Goal: Task Accomplishment & Management: Manage account settings

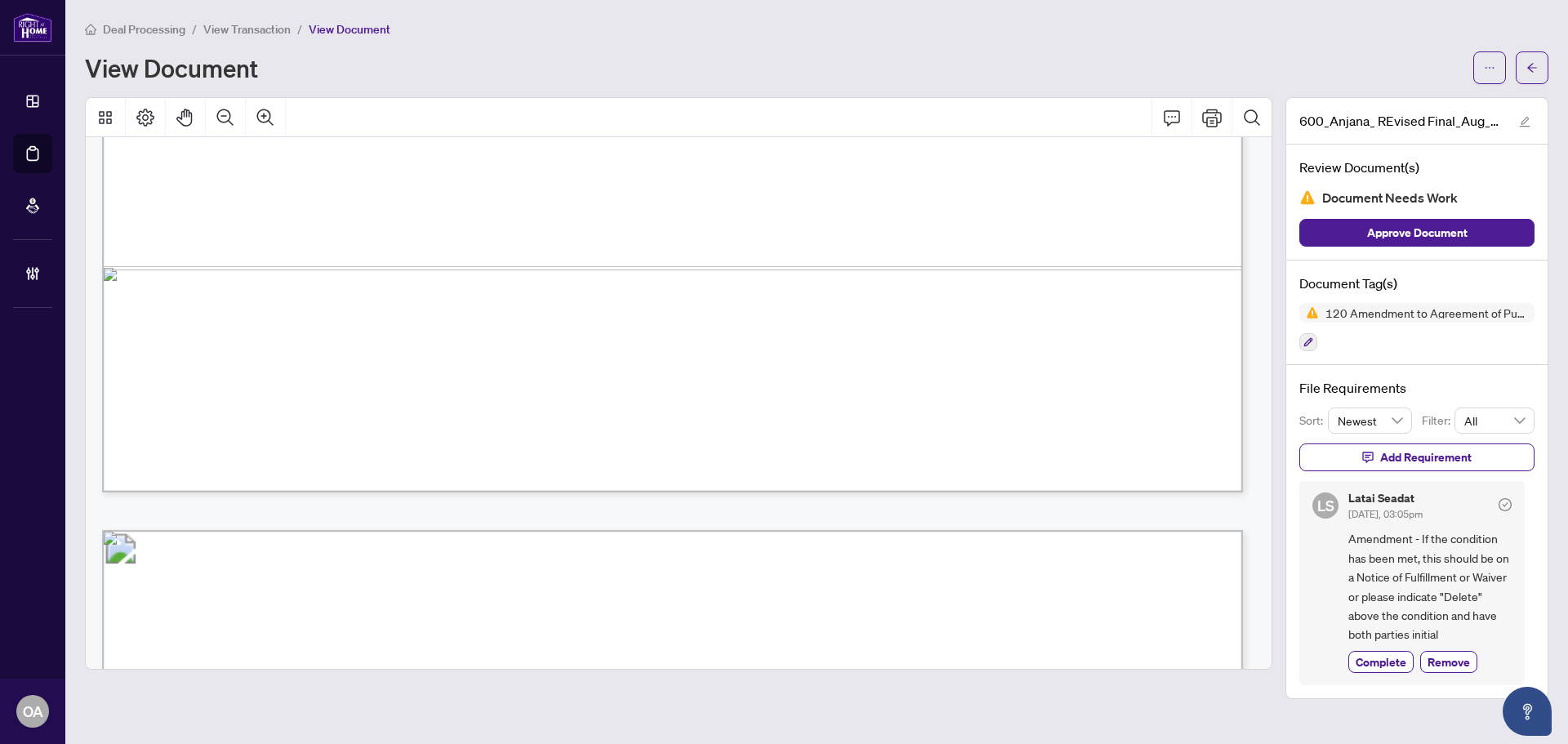
scroll to position [1062, 0]
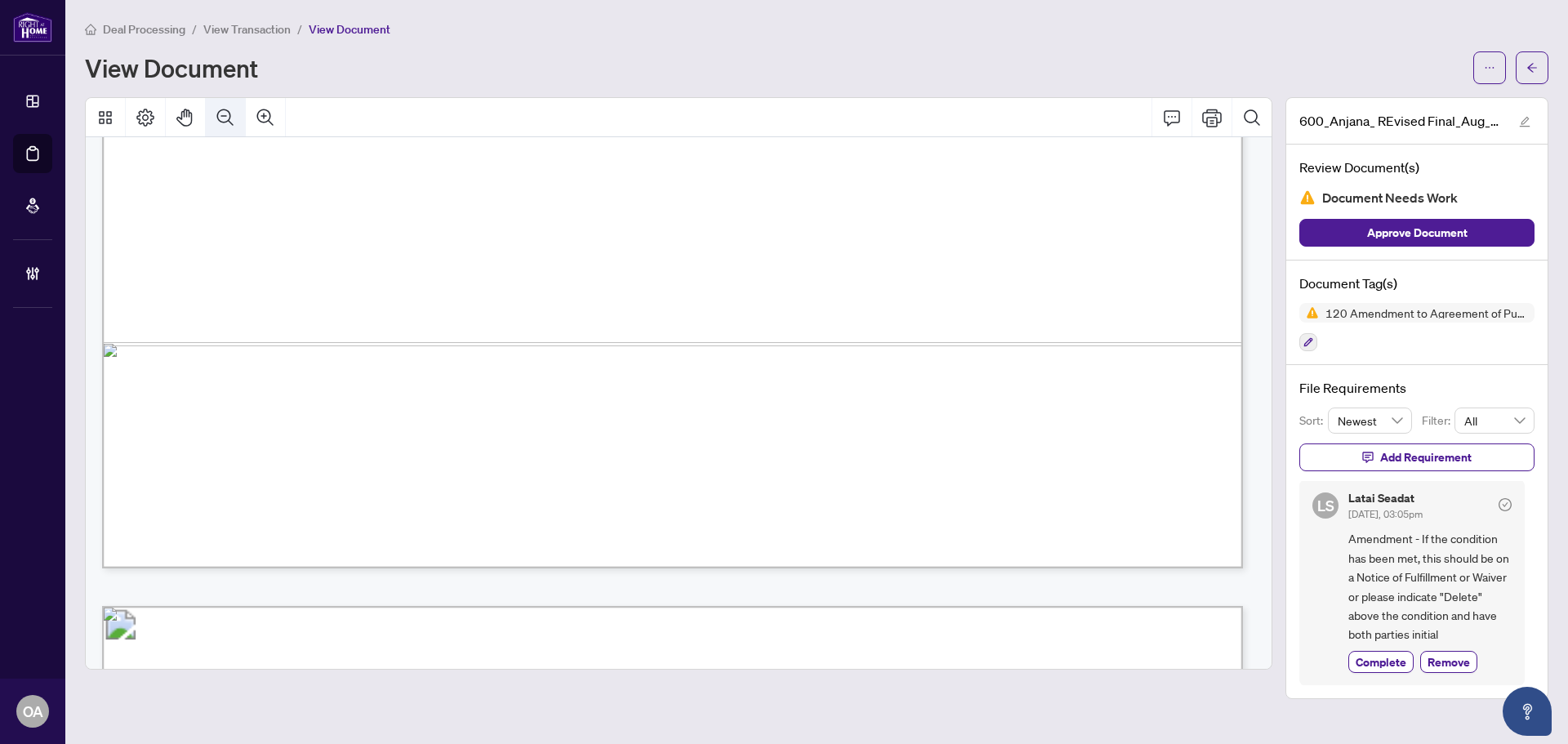
click at [219, 120] on icon "Zoom Out" at bounding box center [224, 117] width 19 height 19
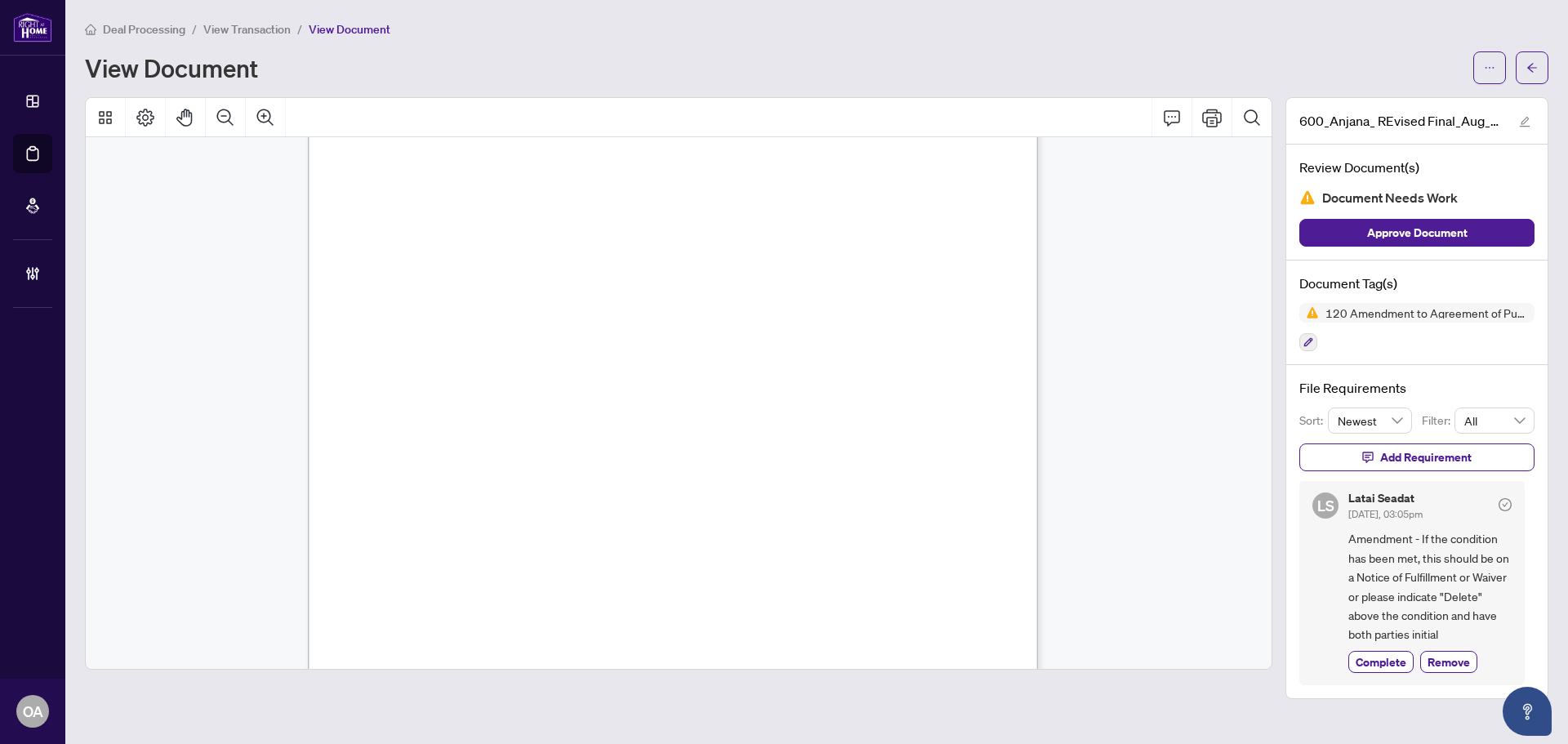
scroll to position [95, 0]
drag, startPoint x: 450, startPoint y: 343, endPoint x: 405, endPoint y: 348, distance: 45.3
click at [405, 348] on span "Insert" at bounding box center [420, 349] width 28 height 14
click at [491, 358] on div "Form 120 Revised 2020 Page 1 of 2 The trademarks REALTOR®, REALTORS®, MLS®, Mul…" at bounding box center [841, 749] width 1066 height 1381
drag, startPoint x: 389, startPoint y: 350, endPoint x: 357, endPoint y: 350, distance: 32.0
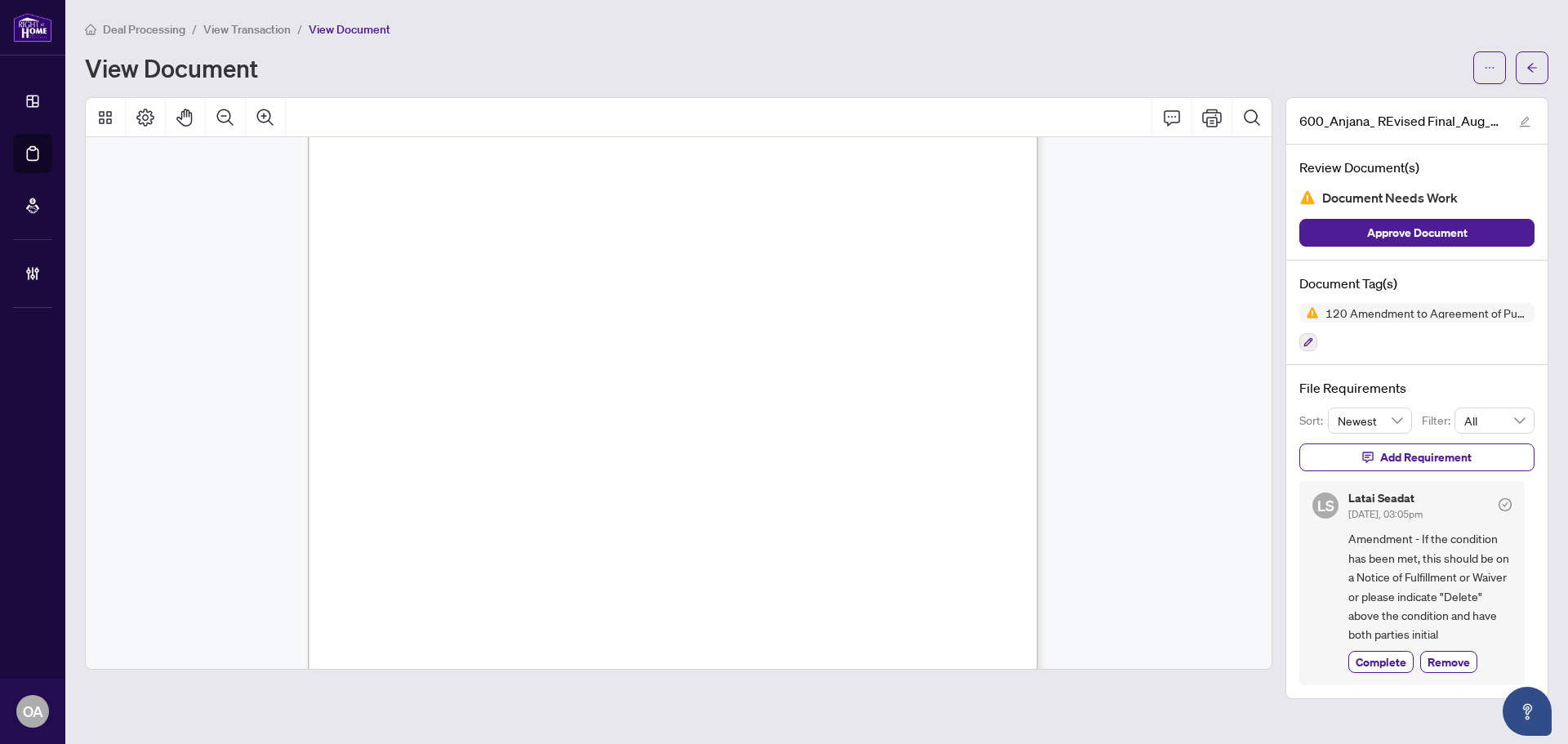
click at [357, 350] on div "Form 120 Revised 2020 Page 1 of 2 The trademarks REALTOR®, REALTORS®, MLS®, Mul…" at bounding box center [841, 749] width 1066 height 1381
click at [567, 364] on span "1) THE SELLER REPRESENTS AND WARRANTS THAT, AS OF THE COMPLETION DATE, THE ATTIC" at bounding box center [638, 370] width 564 height 14
click at [1496, 75] on button "button" at bounding box center [1489, 67] width 33 height 33
click at [1423, 106] on span "Download" at bounding box center [1431, 102] width 124 height 18
drag, startPoint x: 390, startPoint y: 349, endPoint x: 451, endPoint y: 349, distance: 61.0
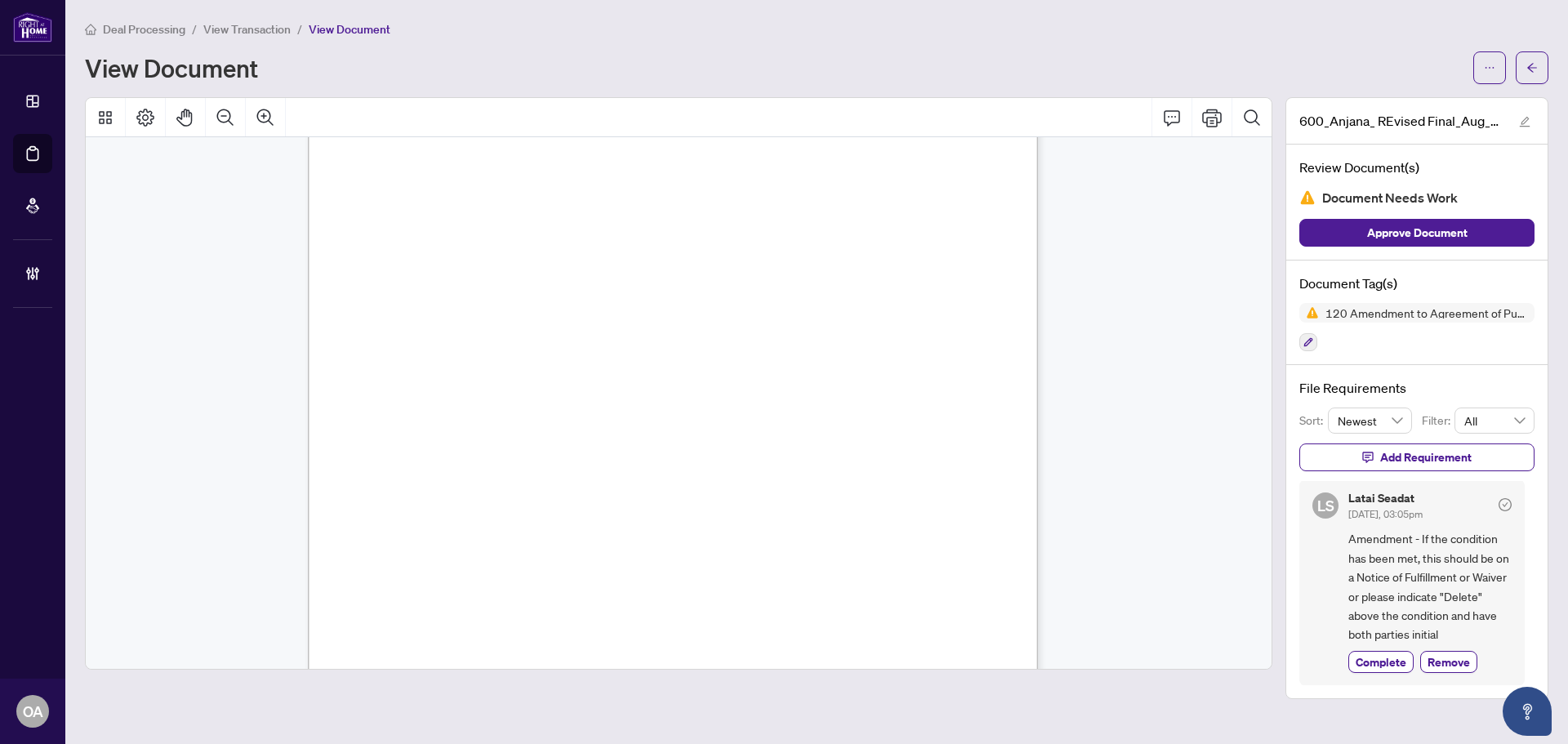
click at [451, 349] on div "Form 120 Revised 2020 Page 1 of 2 The trademarks REALTOR®, REALTORS®, MLS®, Mul…" at bounding box center [841, 749] width 1066 height 1381
click at [434, 349] on span "Insert" at bounding box center [420, 349] width 28 height 14
drag, startPoint x: 360, startPoint y: 354, endPoint x: 325, endPoint y: 356, distance: 35.1
click at [325, 356] on div "Form 120 Revised 2020 Page 1 of 2 The trademarks REALTOR®, REALTORS®, MLS®, Mul…" at bounding box center [841, 749] width 1066 height 1381
click at [410, 343] on span "Insert" at bounding box center [420, 349] width 28 height 14
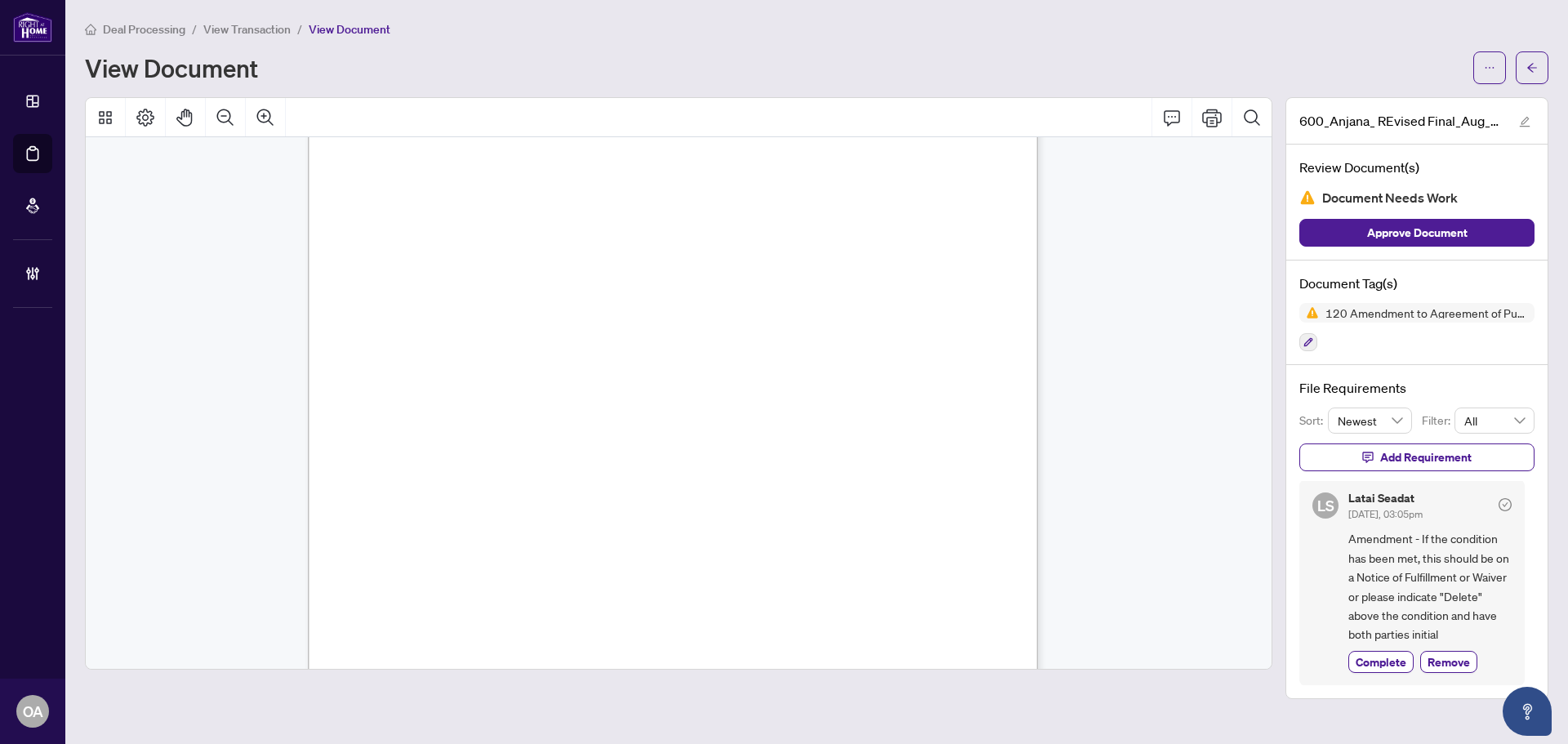
click at [434, 343] on span "Insert" at bounding box center [420, 349] width 28 height 14
drag, startPoint x: 405, startPoint y: 351, endPoint x: 462, endPoint y: 348, distance: 57.1
click at [434, 348] on span "Insert" at bounding box center [420, 349] width 28 height 14
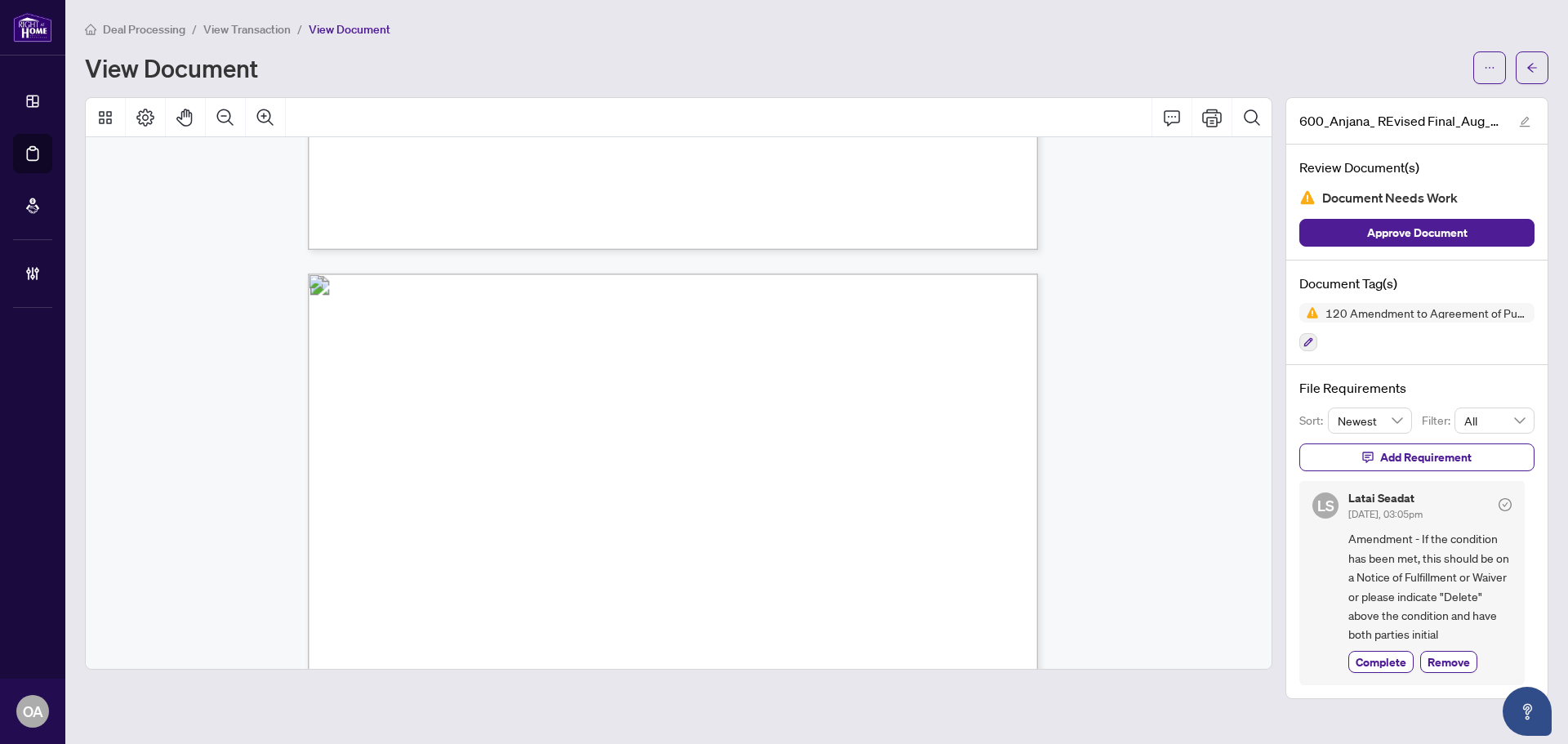
scroll to position [898, 0]
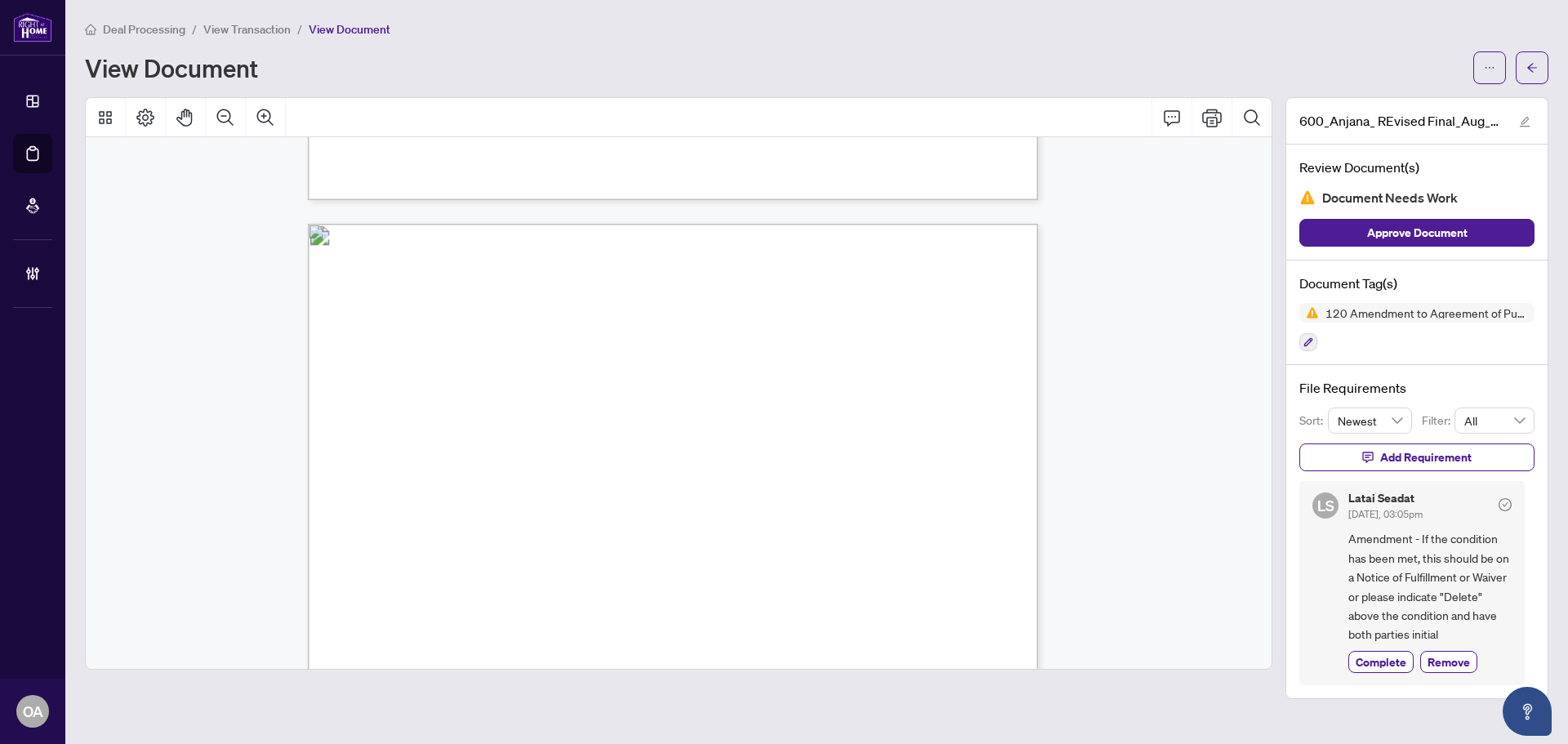
drag, startPoint x: 767, startPoint y: 253, endPoint x: 699, endPoint y: 251, distance: 68.0
click at [697, 251] on span "BBP" at bounding box center [686, 254] width 20 height 13
drag, startPoint x: 723, startPoint y: 253, endPoint x: 756, endPoint y: 254, distance: 33.0
click at [697, 254] on span "BBP" at bounding box center [686, 254] width 20 height 13
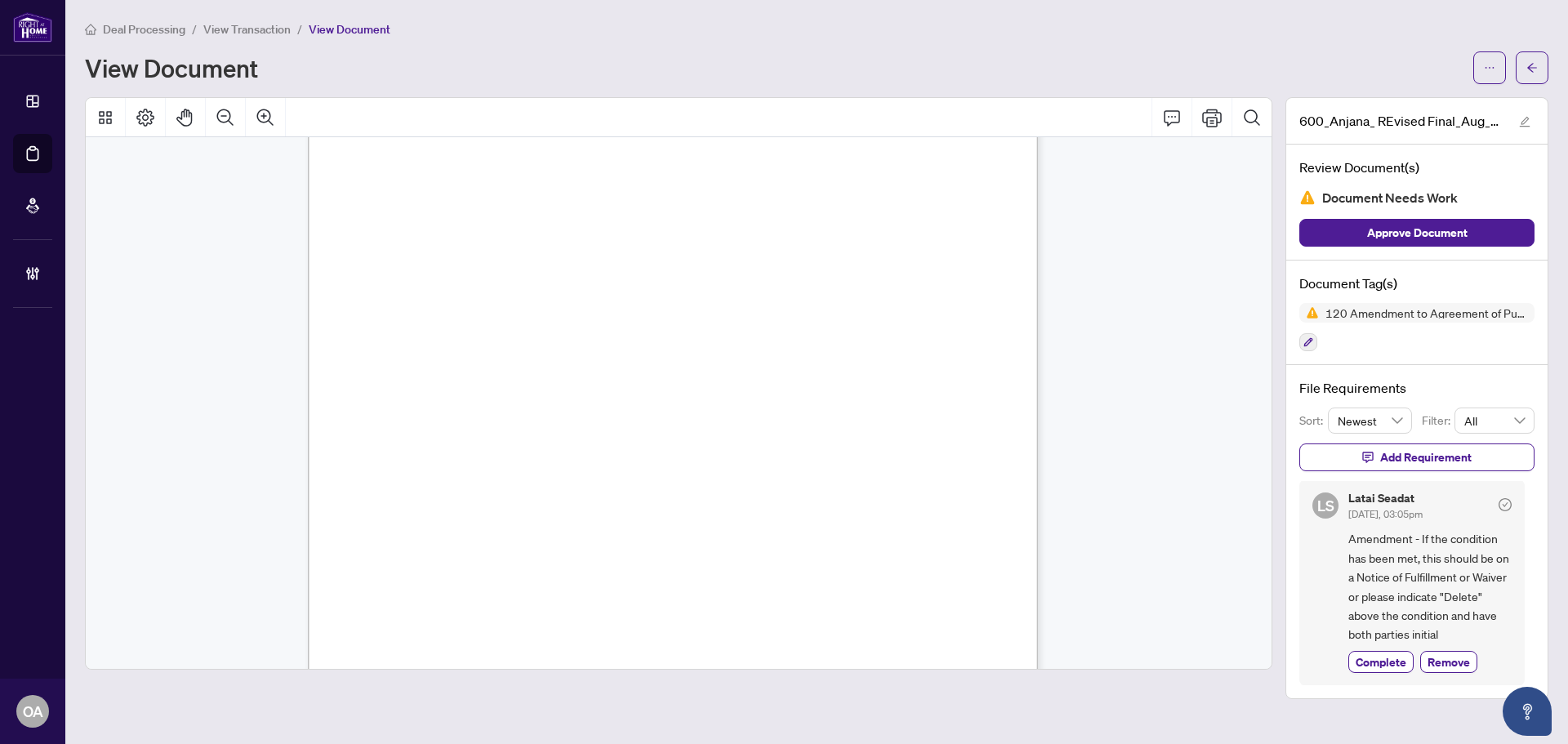
scroll to position [245, 0]
drag, startPoint x: 398, startPoint y: 198, endPoint x: 456, endPoint y: 203, distance: 58.2
click at [456, 203] on div "Form 120 Revised 2020 Page 1 of 2 The trademarks REALTOR®, REALTORS®, MLS®, Mul…" at bounding box center [841, 599] width 1066 height 1381
click at [434, 201] on span "Insert" at bounding box center [420, 199] width 28 height 14
click at [434, 193] on span "Insert" at bounding box center [420, 199] width 28 height 14
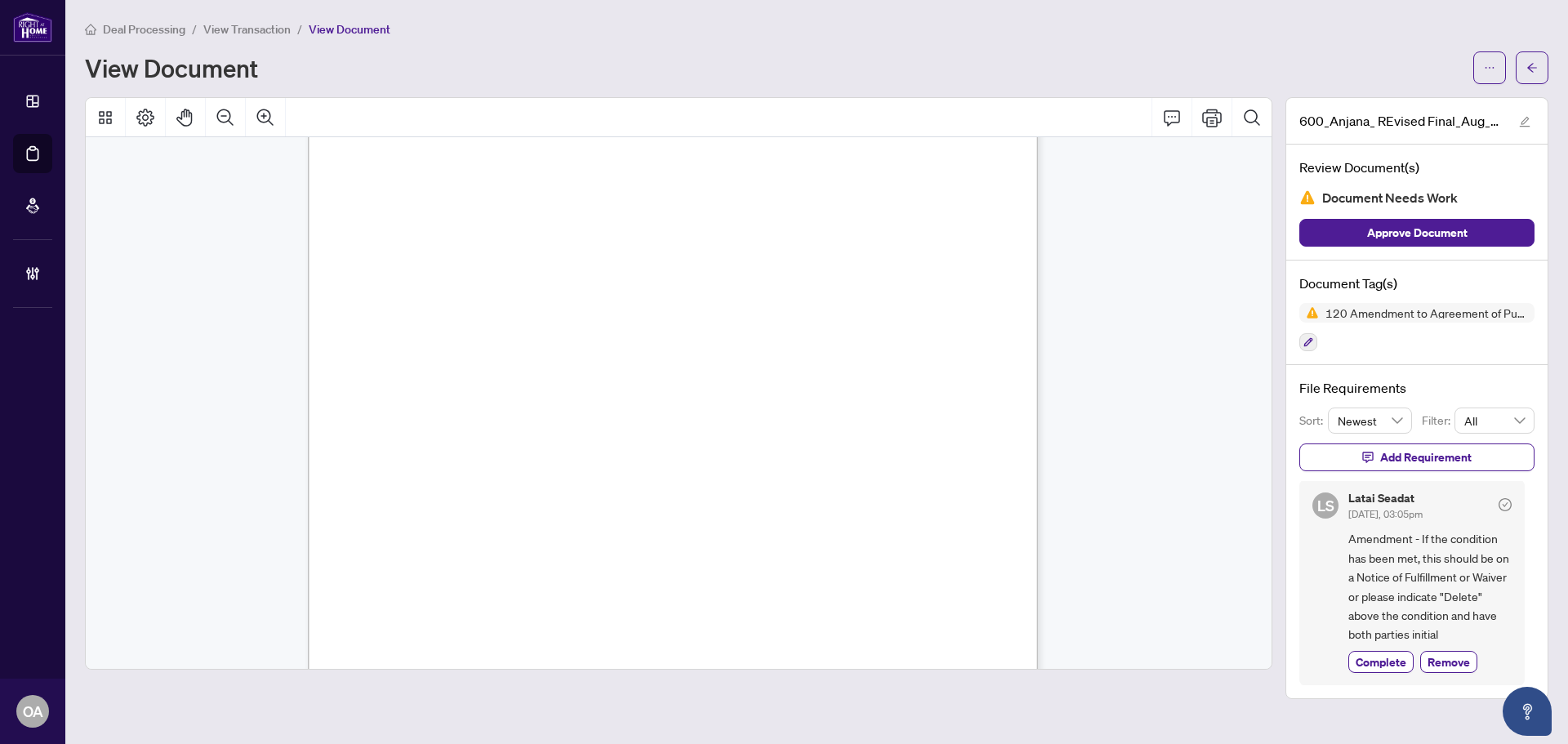
click at [761, 535] on span "urine and/or feces, at the seller's expense, remove the visually" at bounding box center [636, 542] width 549 height 16
drag, startPoint x: 753, startPoint y: 526, endPoint x: 787, endPoint y: 524, distance: 34.1
click at [787, 524] on span "professional insulation company to remove any visible attic animal" at bounding box center [644, 527] width 566 height 16
click at [832, 521] on span "professional insulation company to remove any visible attic animal" at bounding box center [644, 527] width 566 height 16
drag, startPoint x: 765, startPoint y: 557, endPoint x: 760, endPoint y: 540, distance: 17.7
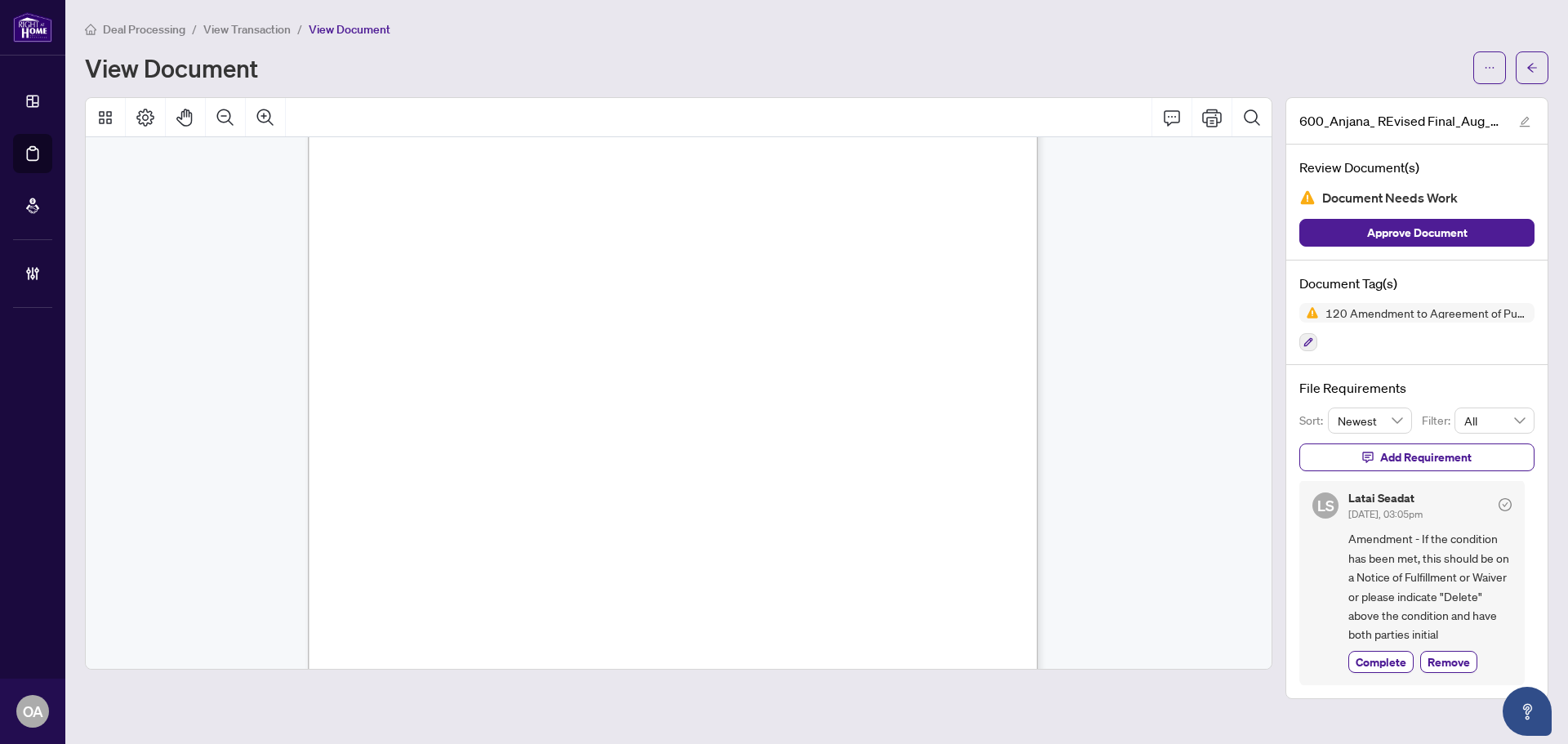
click at [763, 549] on span "affected insulation, clean and sanitize the affected areas, and" at bounding box center [631, 555] width 540 height 16
drag, startPoint x: 757, startPoint y: 485, endPoint x: 686, endPoint y: 397, distance: 113.1
click at [468, 397] on span "This Offer is conditional upon the inspection of the subject property by a home…" at bounding box center [664, 399] width 615 height 14
drag, startPoint x: 366, startPoint y: 359, endPoint x: 514, endPoint y: 386, distance: 150.4
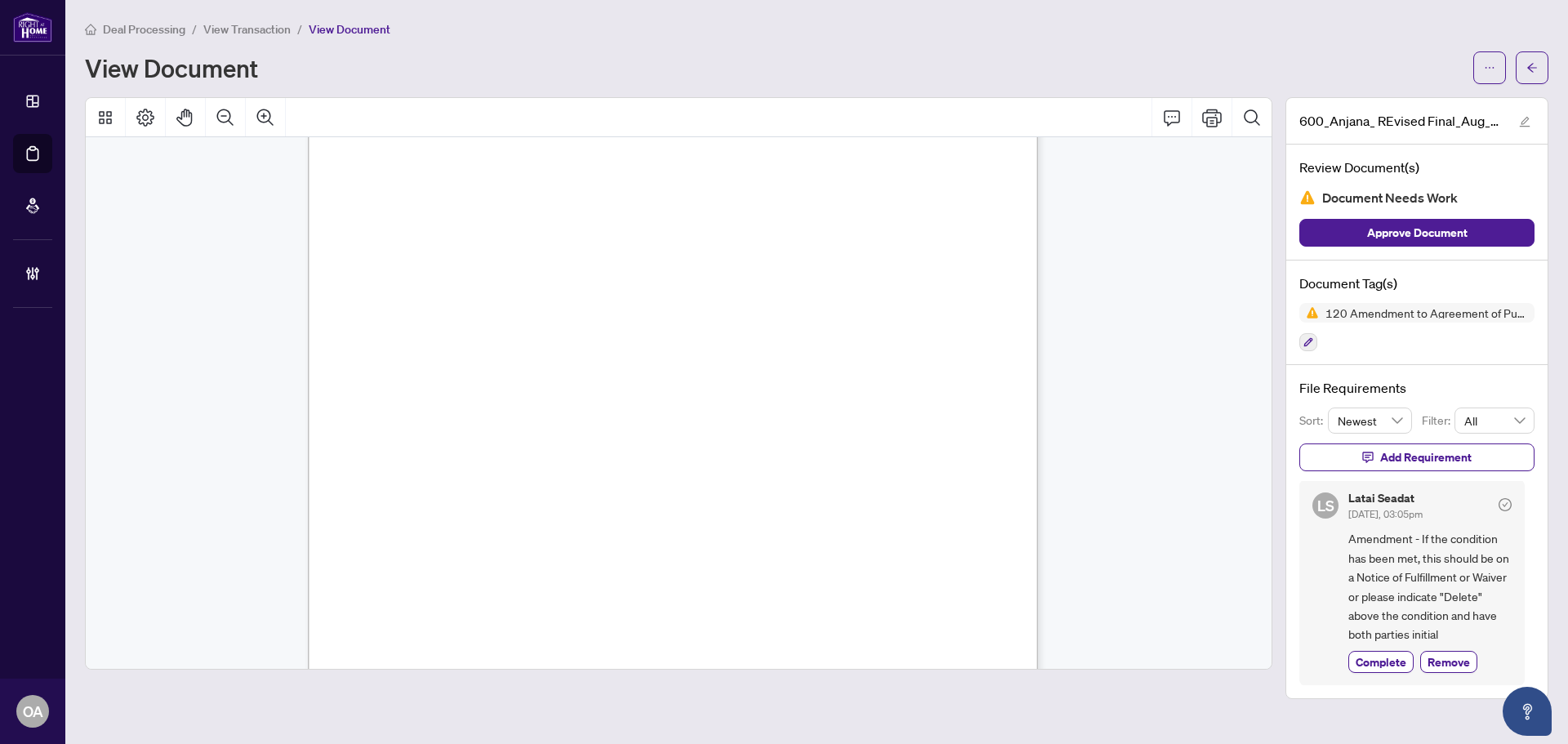
click at [514, 392] on span "This Offer is conditional upon the inspection of the subject property by a home…" at bounding box center [664, 399] width 615 height 14
click at [346, 375] on div "Form 120 Revised 2020 Page 1 of 2 The trademarks REALTOR®, REALTORS®, MLS®, Mul…" at bounding box center [841, 599] width 1066 height 1381
drag, startPoint x: 538, startPoint y: 413, endPoint x: 751, endPoint y: 421, distance: 213.2
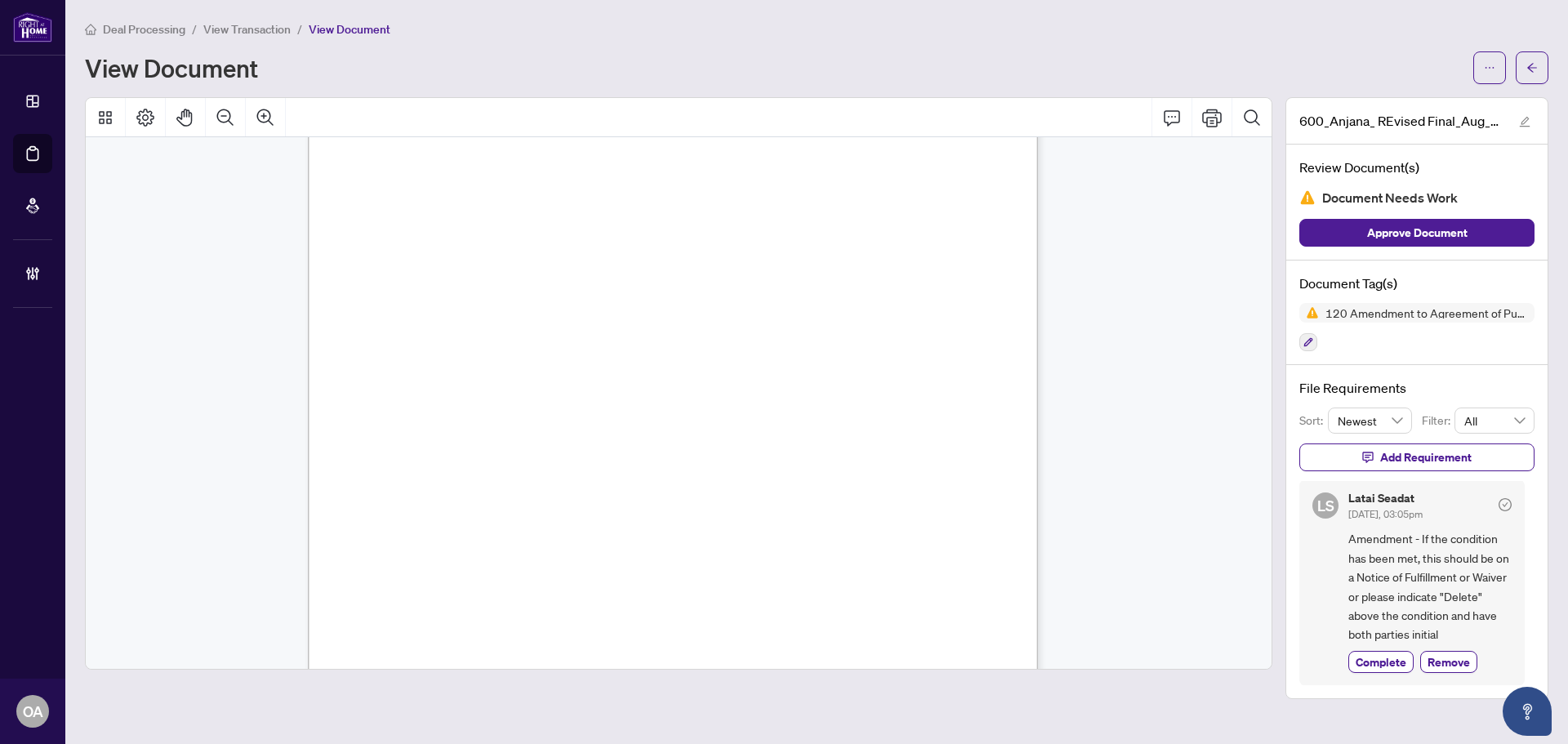
drag, startPoint x: 800, startPoint y: 441, endPoint x: 661, endPoint y: 417, distance: 141.1
click at [655, 413] on span "and the obtaining of a report satisfactory to the Buyer in the Buyer's sole and…" at bounding box center [658, 413] width 604 height 14
click at [670, 400] on span "This Offer is conditional upon the inspection of the subject property by a home…" at bounding box center [664, 399] width 615 height 14
drag, startPoint x: 785, startPoint y: 554, endPoint x: 617, endPoint y: 549, distance: 168.1
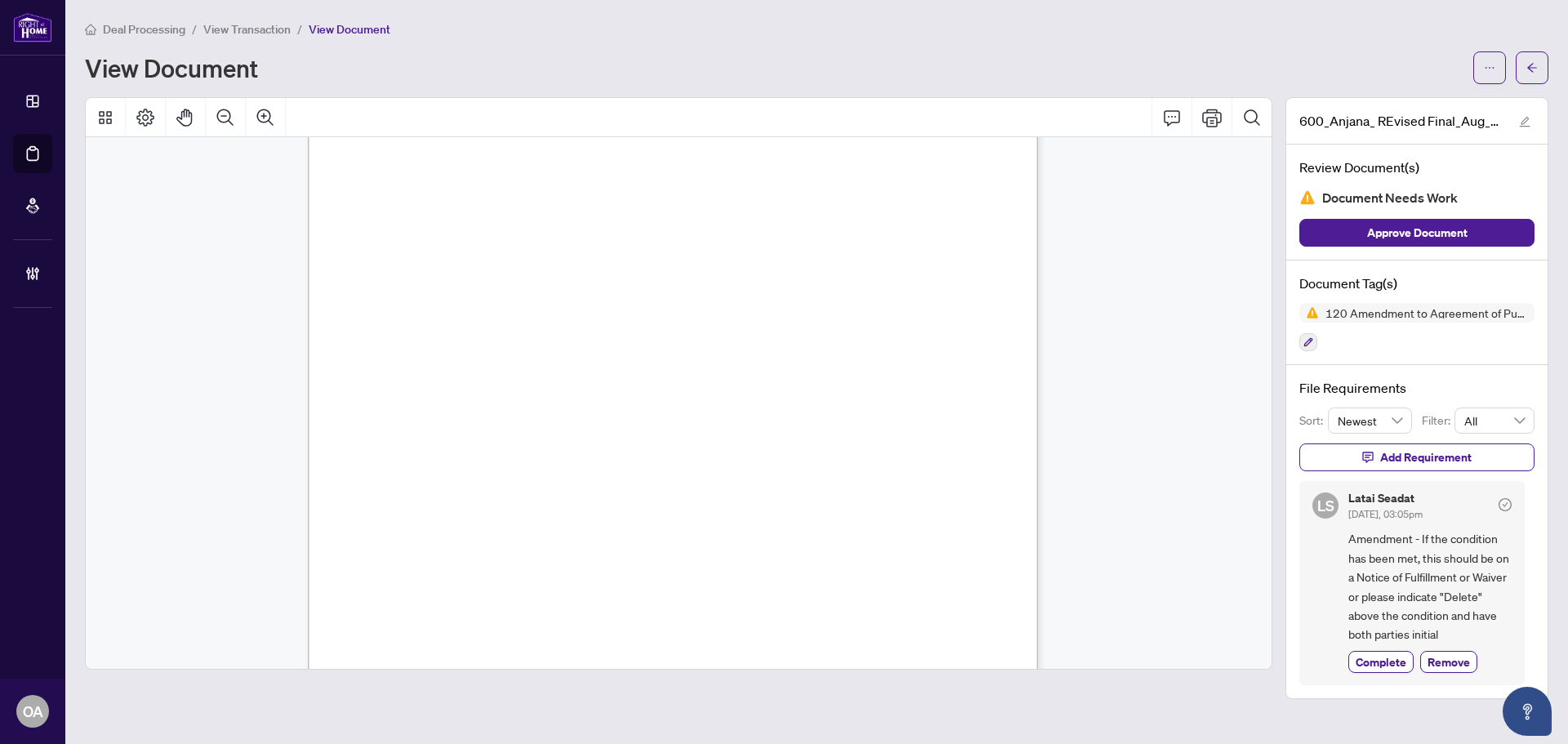
click at [617, 549] on span "affected insulation, clean and sanitize the affected areas, and" at bounding box center [631, 555] width 540 height 16
click at [674, 551] on span "affected insulation, clean and sanitize the affected areas, and" at bounding box center [631, 555] width 540 height 16
click at [754, 552] on span "affected insulation, clean and sanitize the affected areas, and" at bounding box center [631, 555] width 540 height 16
drag, startPoint x: 930, startPoint y: 555, endPoint x: 987, endPoint y: 555, distance: 57.0
click at [901, 555] on span "affected insulation, clean and sanitize the affected areas, and" at bounding box center [631, 555] width 540 height 16
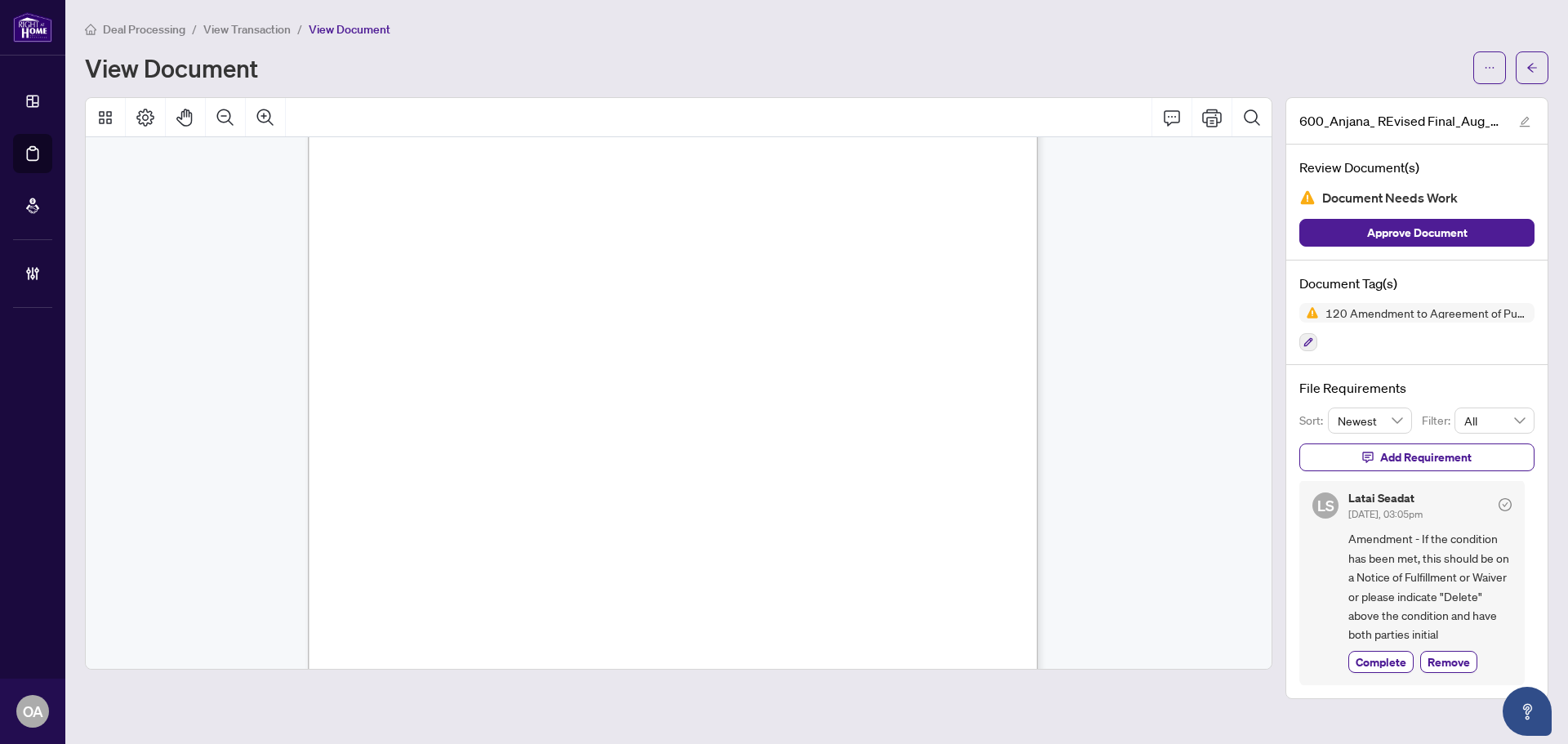
click at [901, 555] on span "affected insulation, clean and sanitize the affected areas, and" at bounding box center [631, 555] width 540 height 16
drag, startPoint x: 607, startPoint y: 225, endPoint x: 518, endPoint y: 225, distance: 89.0
click at [518, 225] on span "William Butterfield" at bounding box center [539, 232] width 97 height 14
click at [383, 224] on span "AND" at bounding box center [369, 225] width 27 height 11
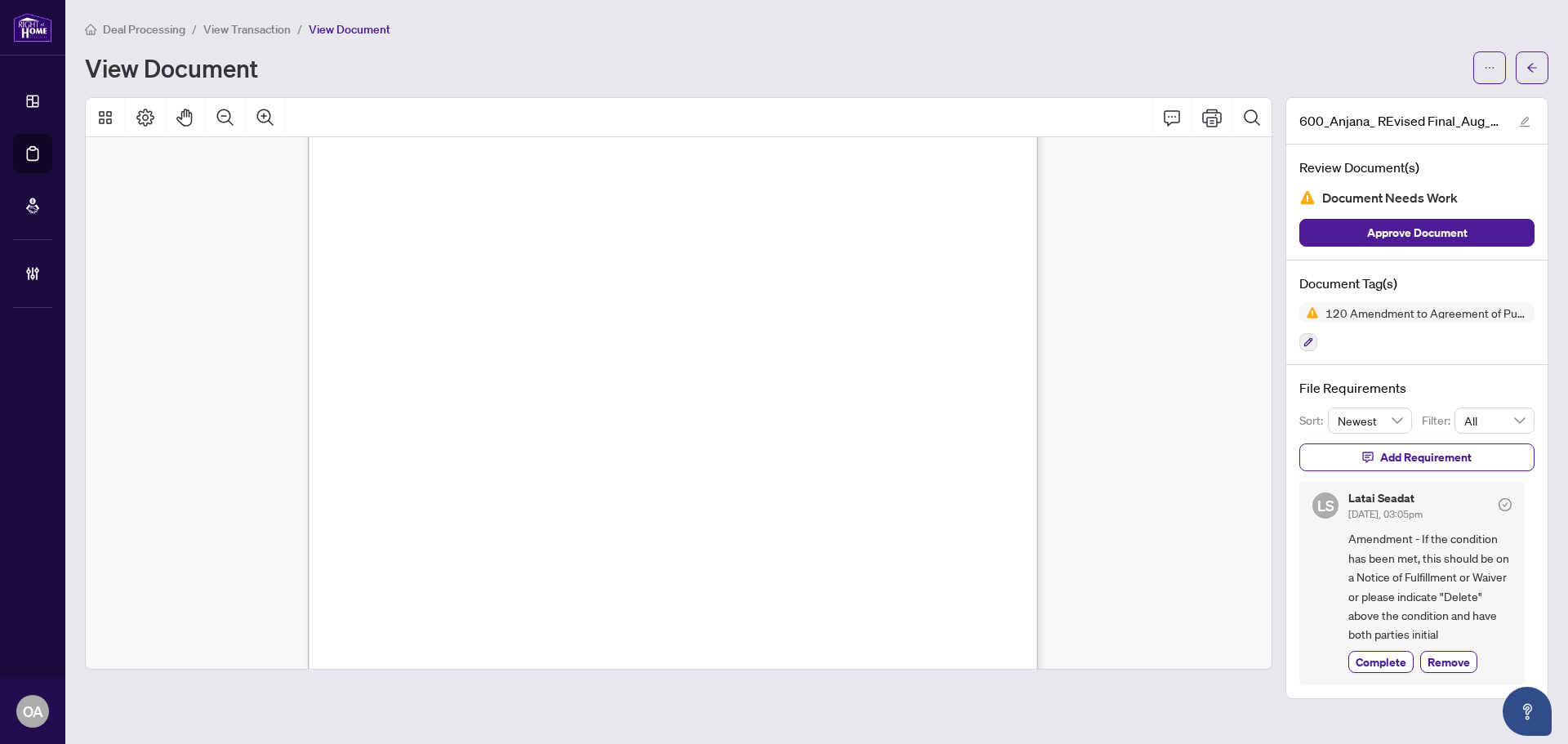
click at [383, 224] on span "AND" at bounding box center [369, 225] width 27 height 11
click at [588, 230] on span "William Butterfield" at bounding box center [539, 232] width 97 height 14
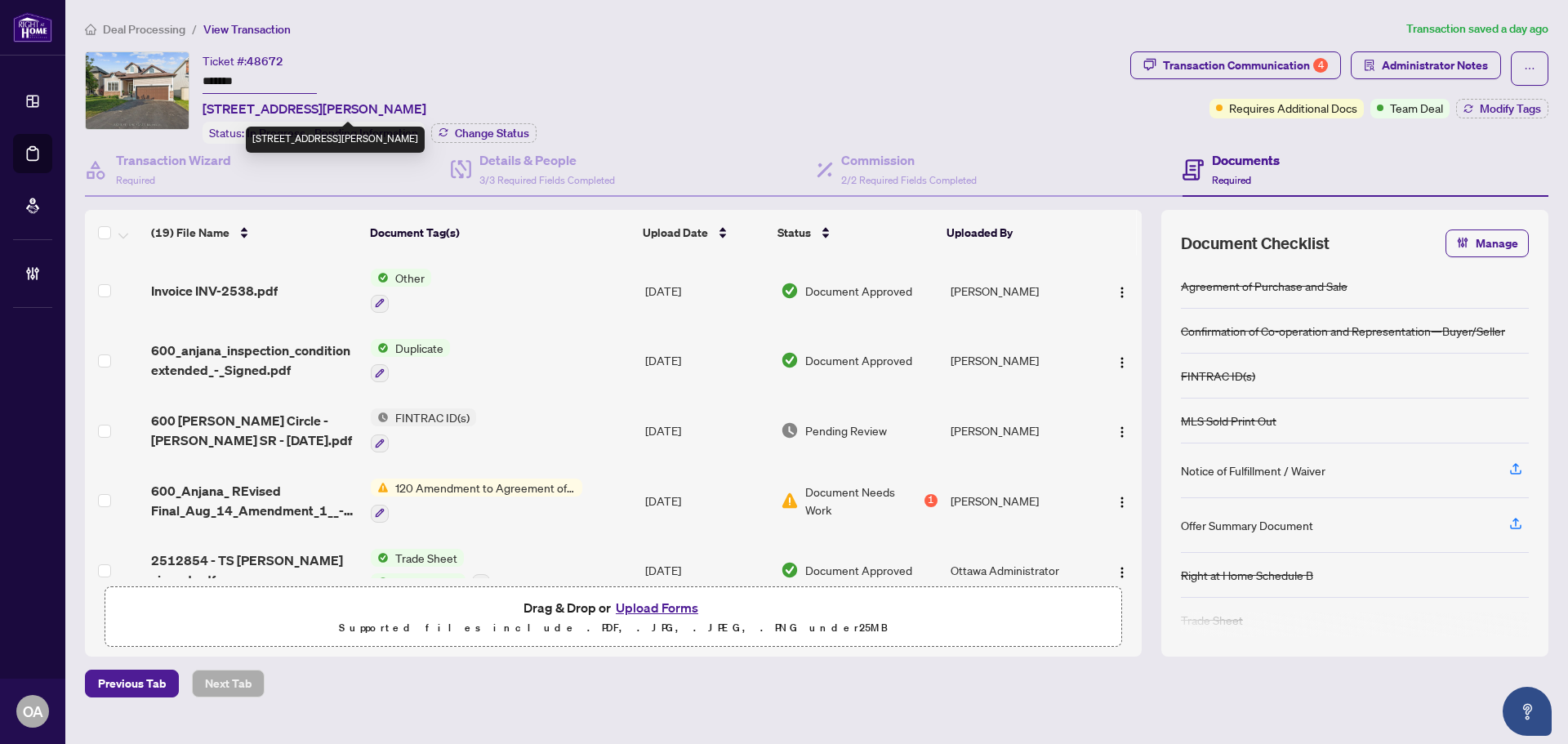
drag, startPoint x: 498, startPoint y: 105, endPoint x: 203, endPoint y: 103, distance: 295.0
click at [203, 103] on div "Ticket #: 48672 ******* 600 Anjana Circ, Ottawa, Ontario K2J 0E1, Canada Status…" at bounding box center [369, 97] width 334 height 92
copy span "600 Anjana Circ, Ottawa, Ontario K2J 0E1, Canada"
click at [1302, 54] on div "Transaction Communication 4" at bounding box center [1245, 65] width 165 height 26
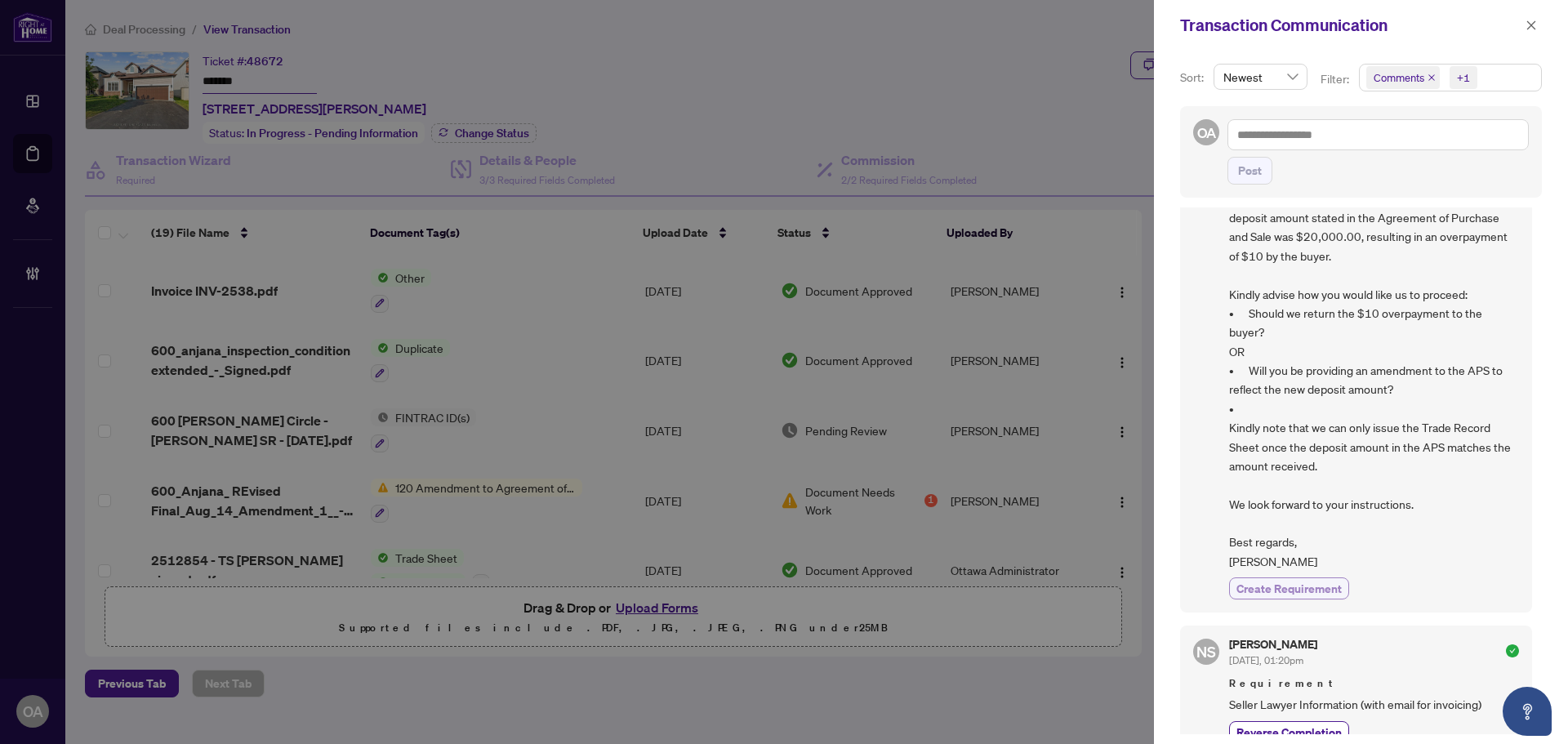
scroll to position [1961, 0]
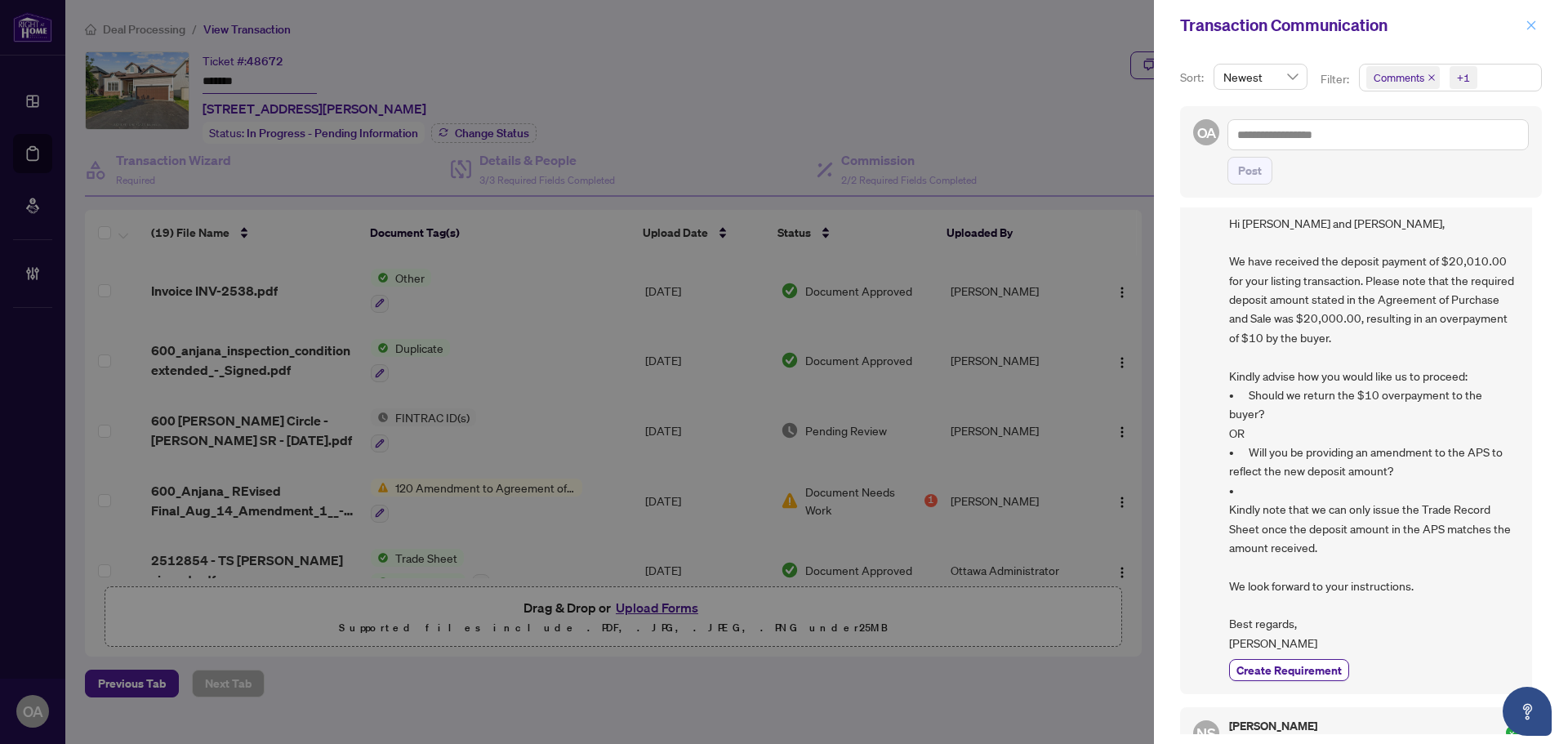
click at [1533, 21] on icon "close" at bounding box center [1531, 25] width 12 height 12
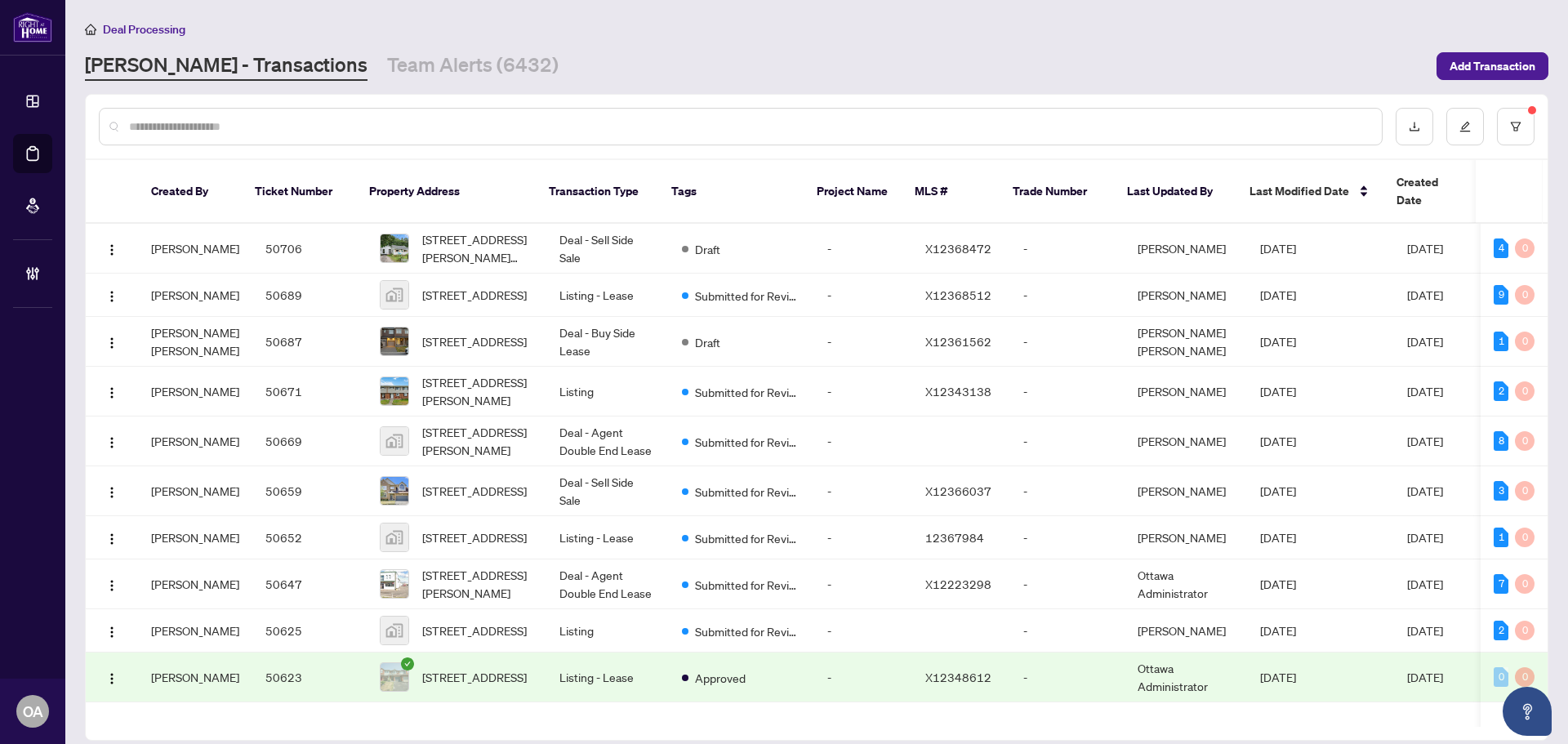
drag, startPoint x: 215, startPoint y: 127, endPoint x: 610, endPoint y: 136, distance: 395.1
click at [215, 127] on input "text" at bounding box center [749, 126] width 1240 height 18
click at [569, 127] on input "text" at bounding box center [749, 126] width 1240 height 18
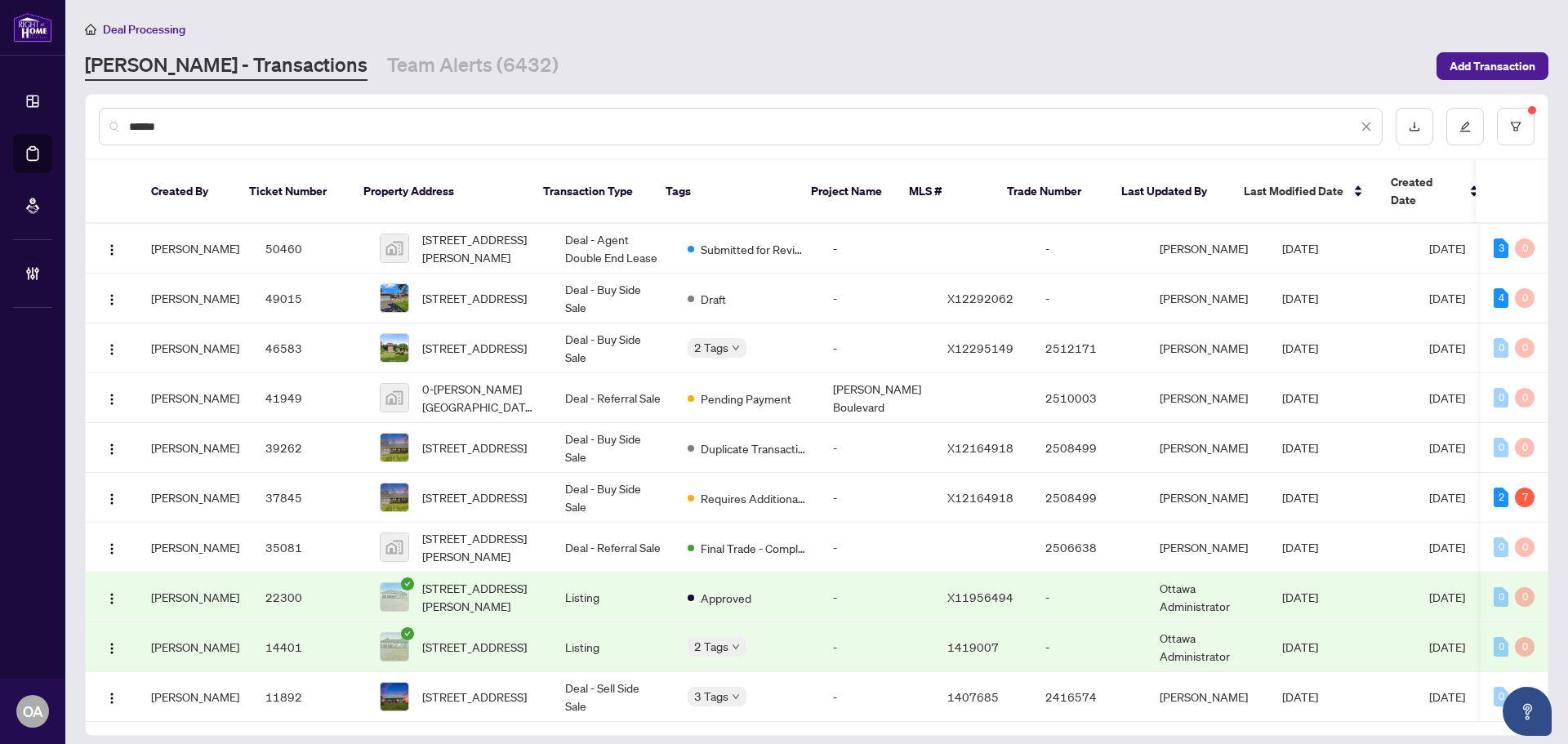
type input "******"
click at [1519, 119] on button "button" at bounding box center [1515, 127] width 38 height 38
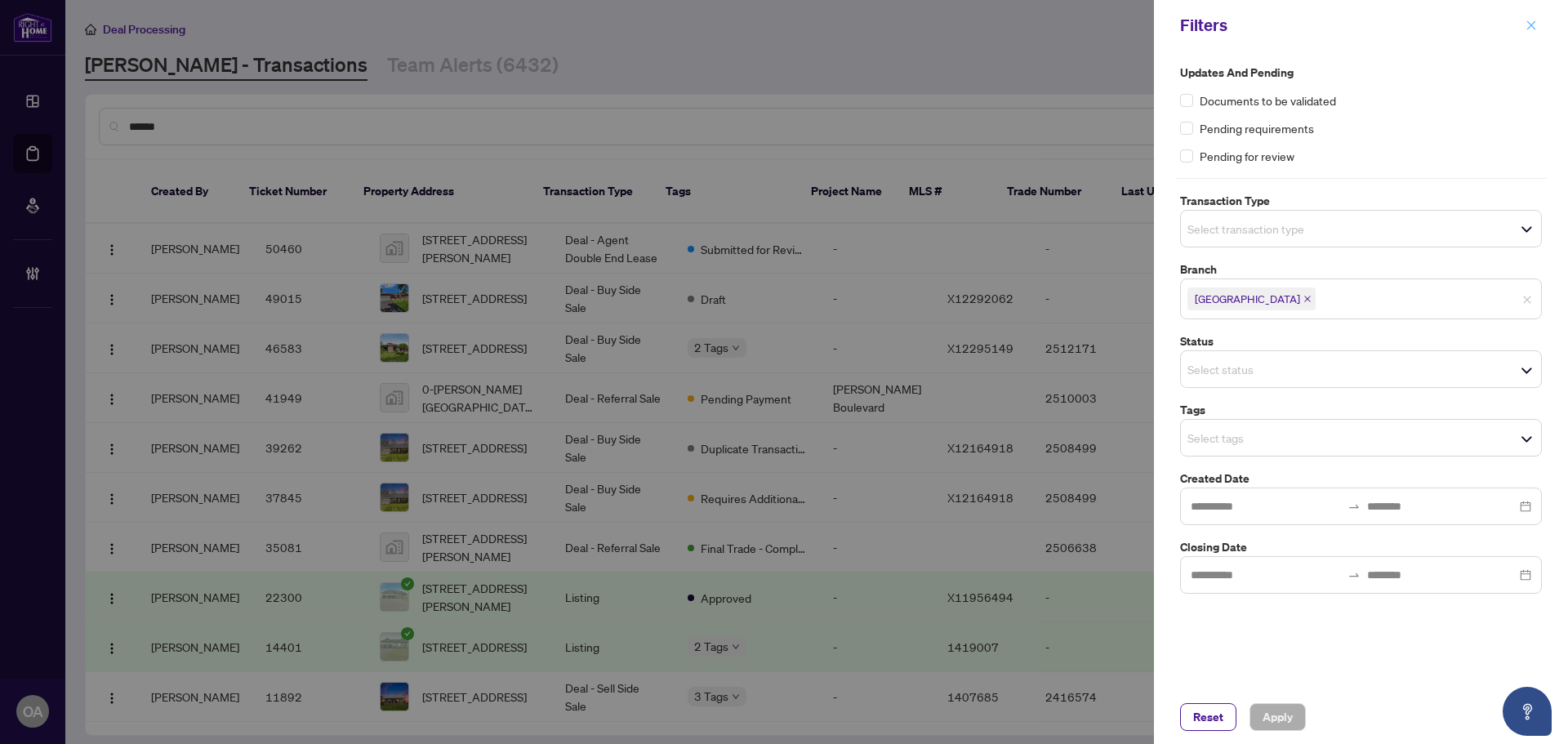
click at [1526, 29] on icon "close" at bounding box center [1531, 25] width 12 height 12
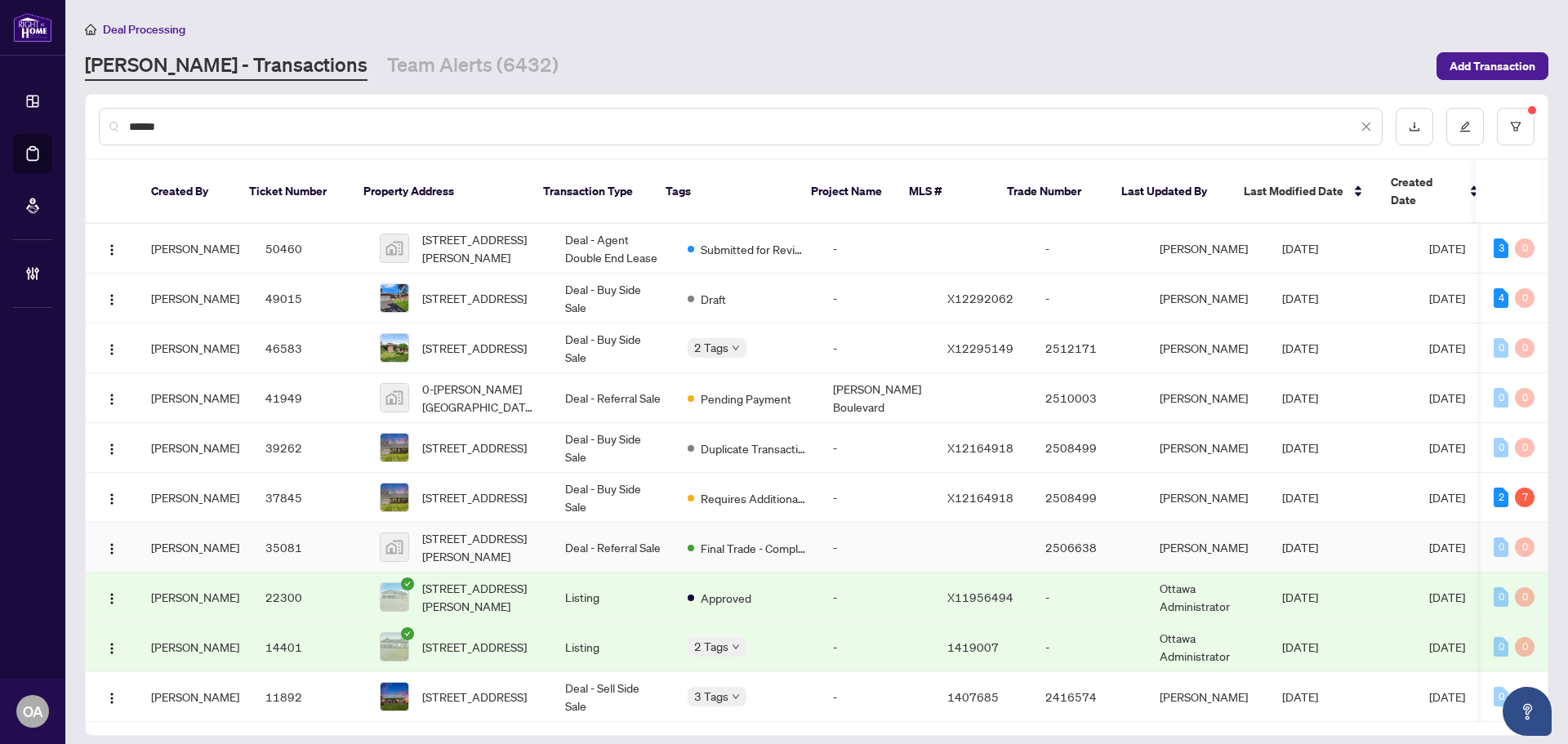
scroll to position [18, 0]
click at [473, 289] on span "[STREET_ADDRESS]" at bounding box center [474, 297] width 105 height 18
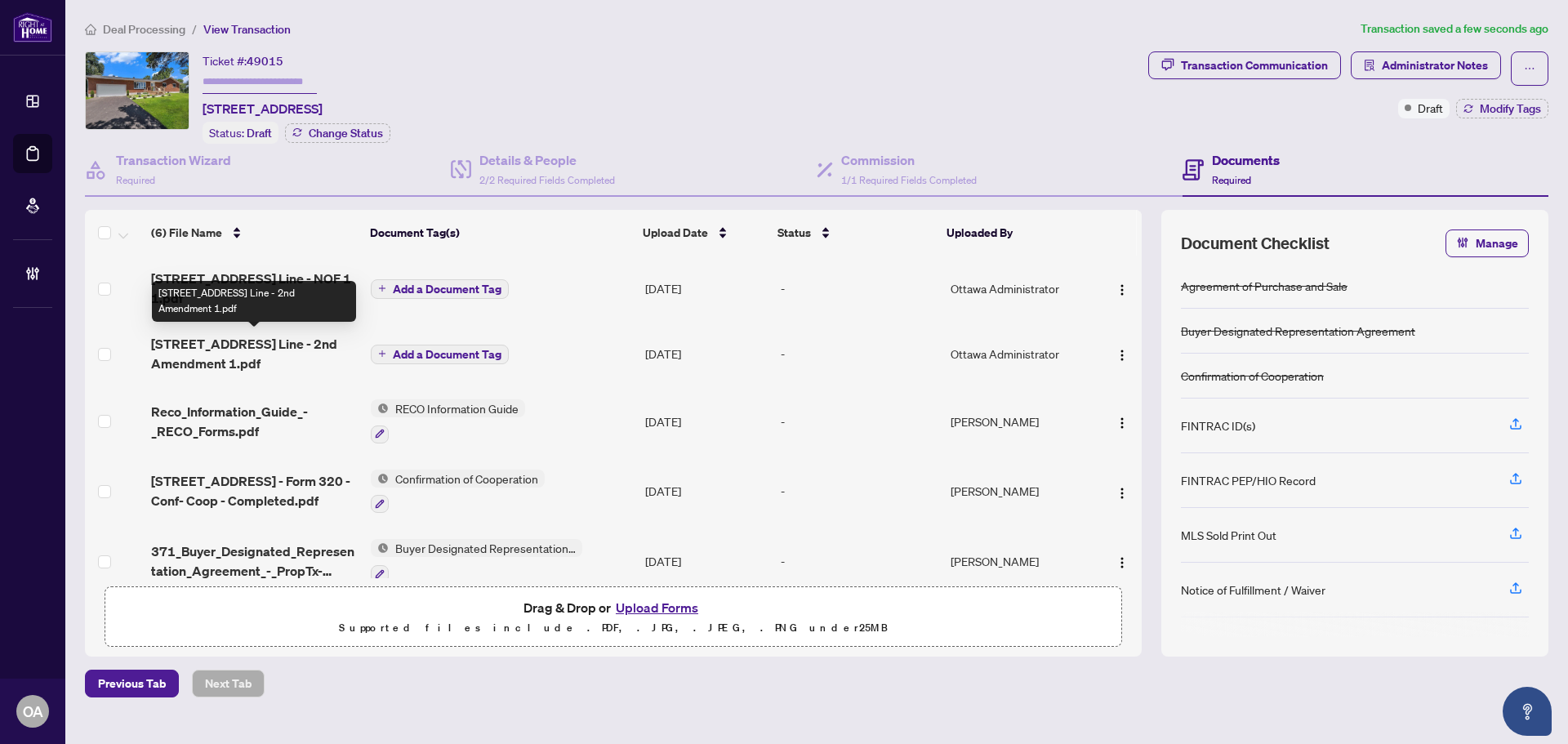
click at [291, 338] on span "[STREET_ADDRESS] Line - 2nd Amendment 1.pdf" at bounding box center [254, 354] width 207 height 39
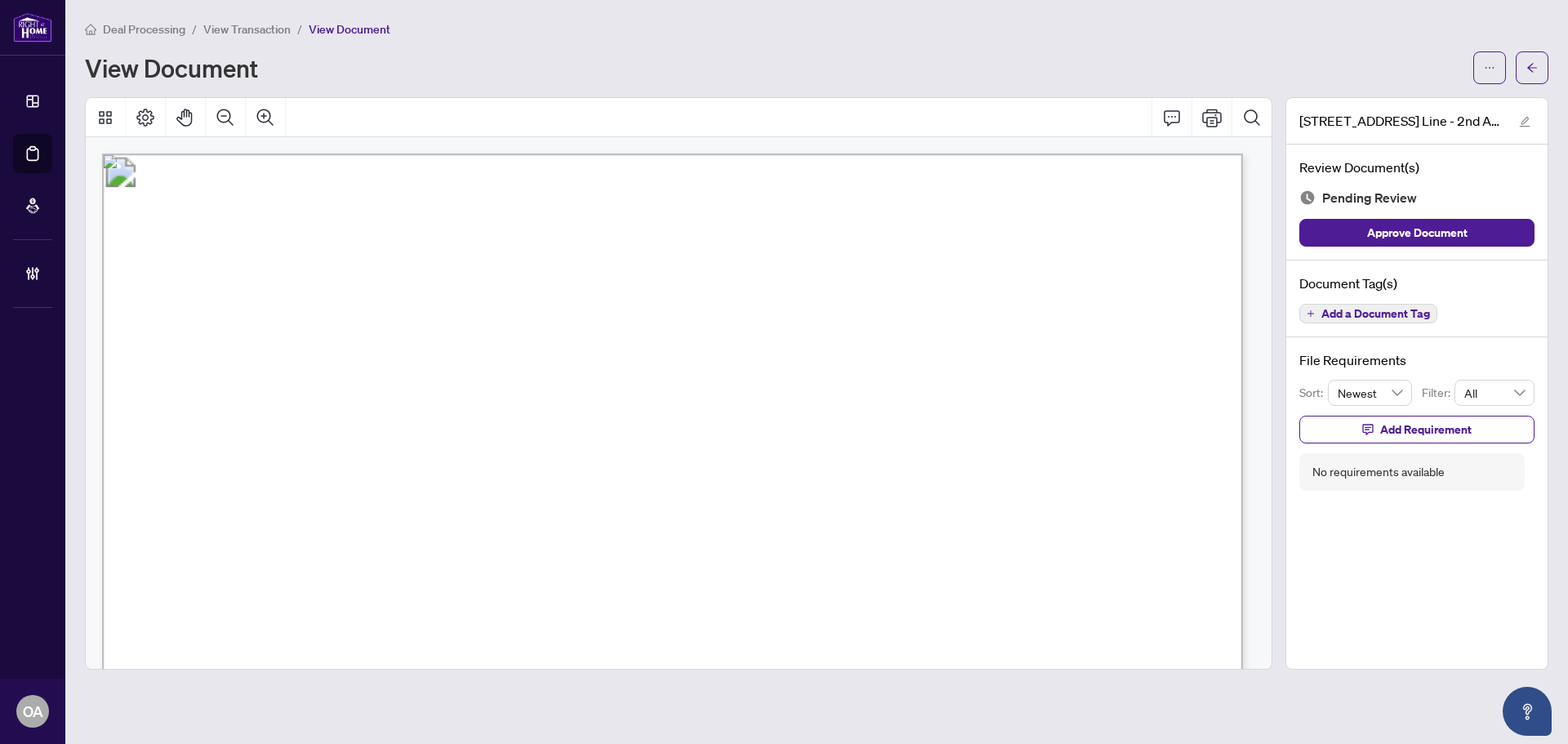
click at [1372, 310] on span "Add a Document Tag" at bounding box center [1375, 314] width 109 height 12
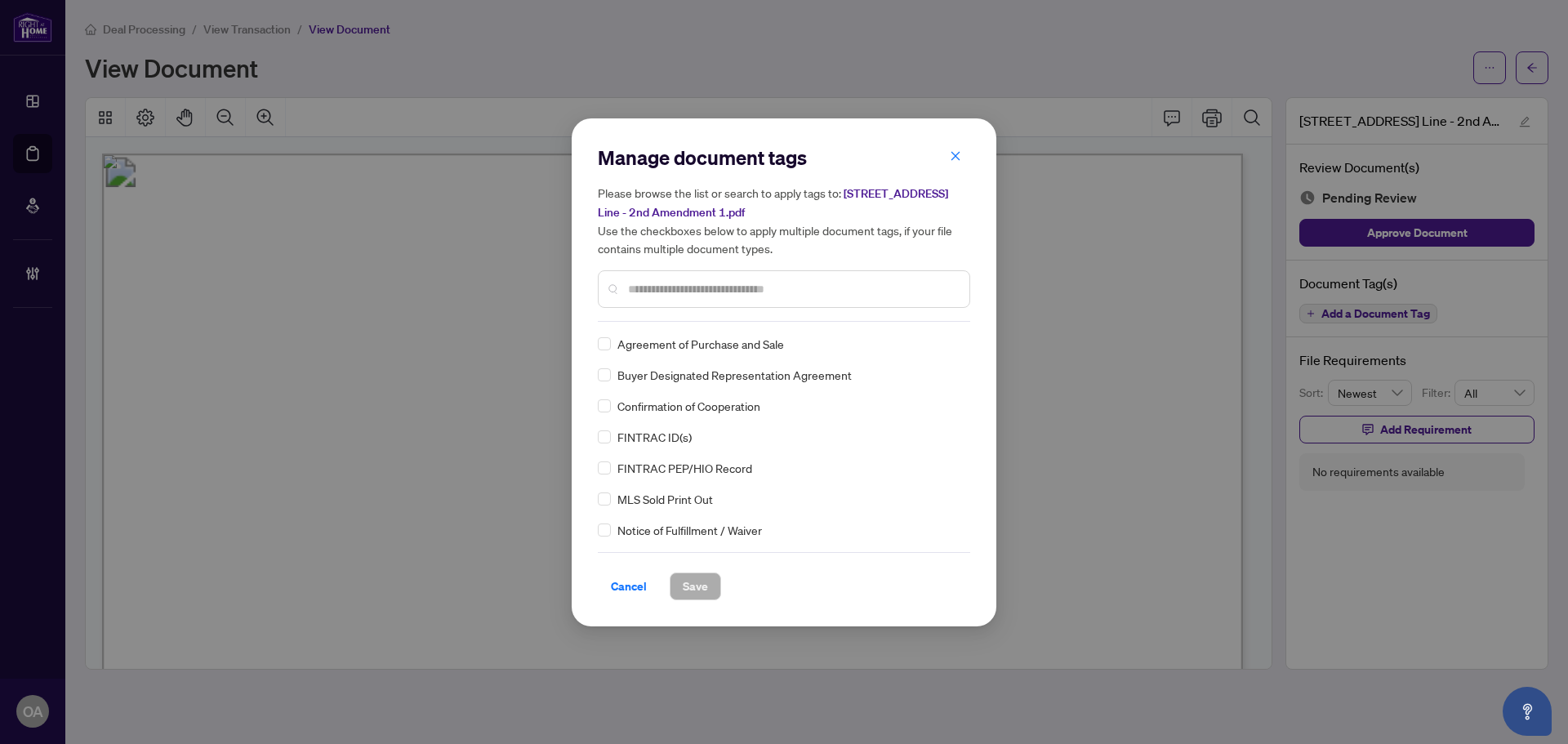
click at [630, 292] on input "text" at bounding box center [792, 288] width 328 height 18
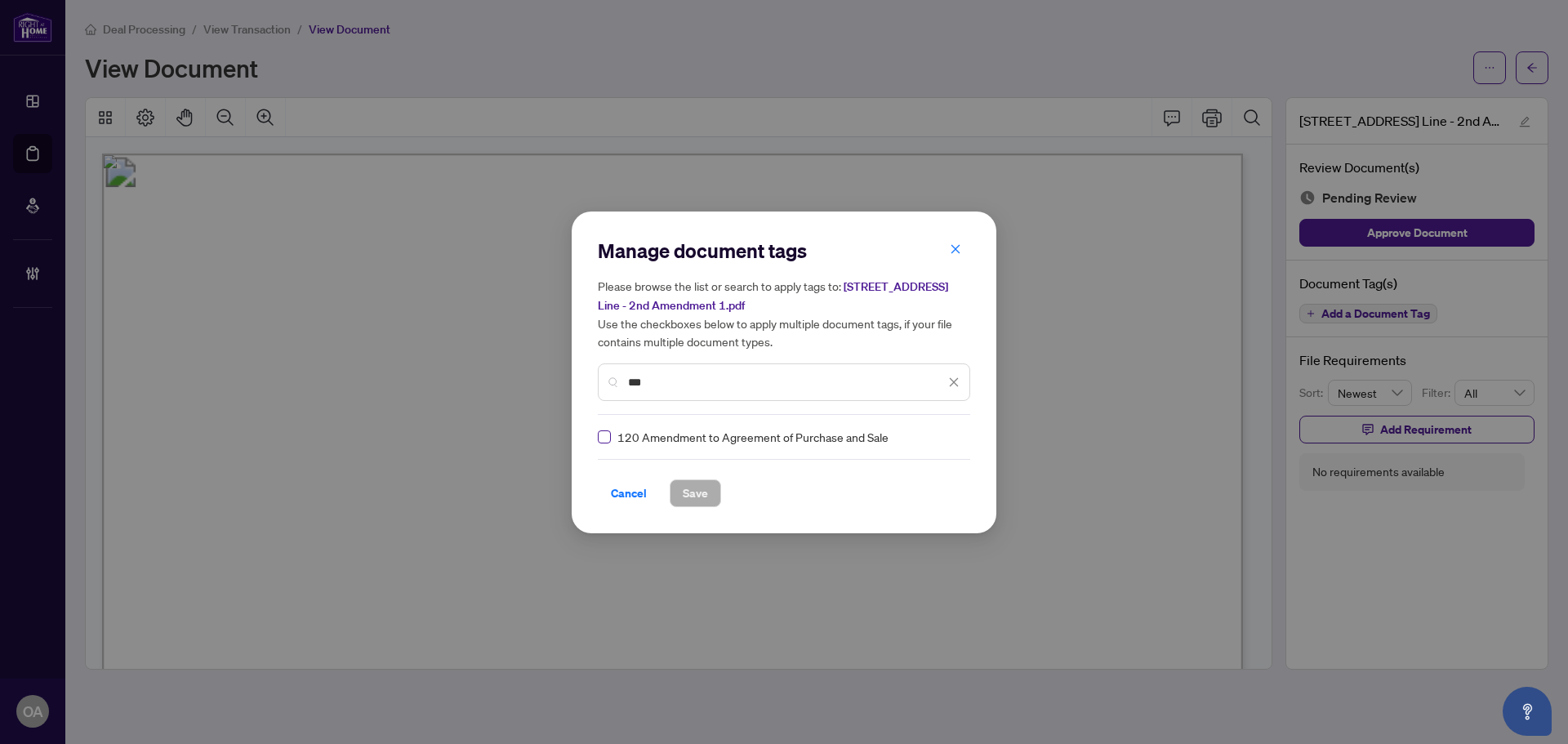
type input "***"
click at [699, 491] on span "Save" at bounding box center [695, 493] width 25 height 26
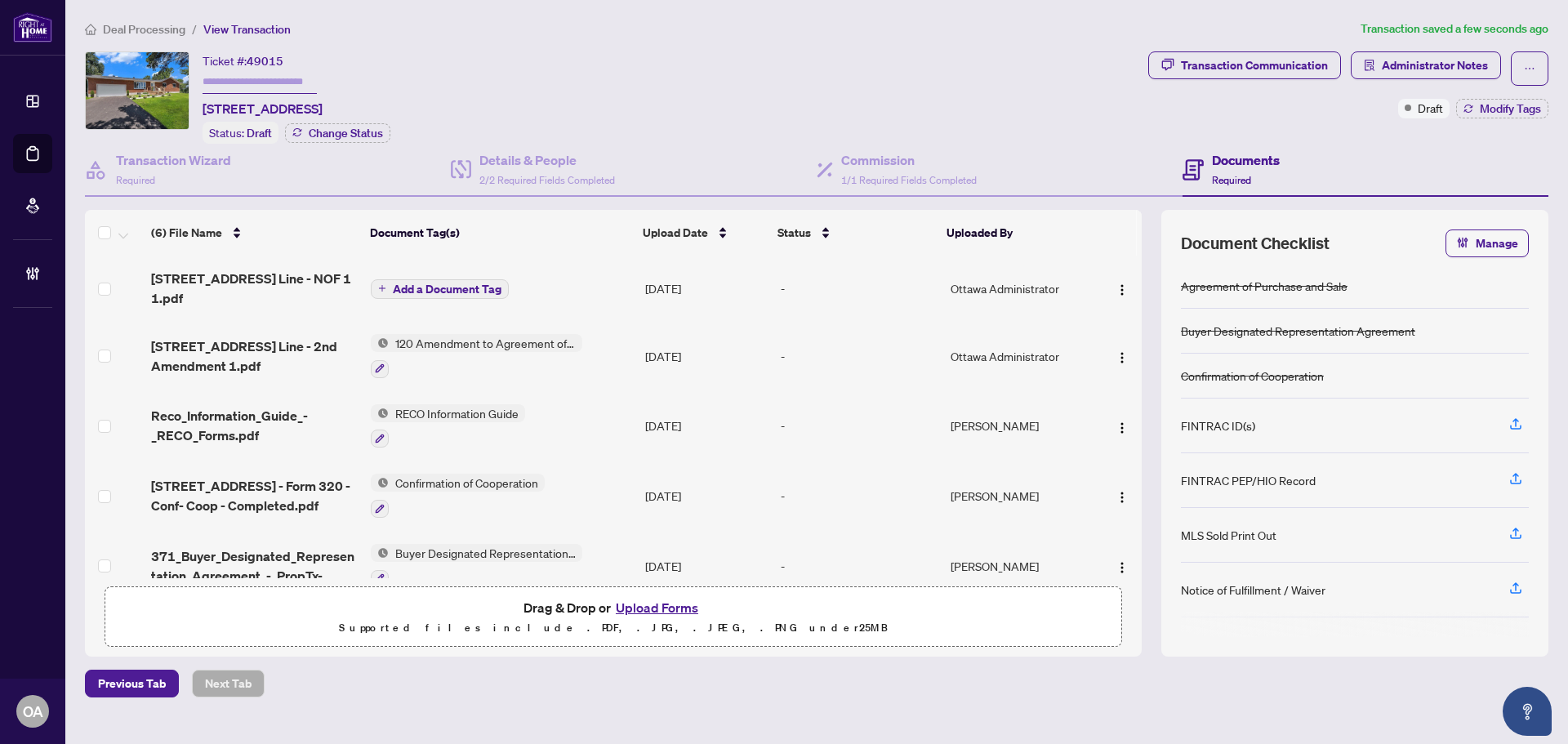
click at [299, 271] on span "[STREET_ADDRESS] Line - NOF 1 1.pdf" at bounding box center [254, 288] width 207 height 39
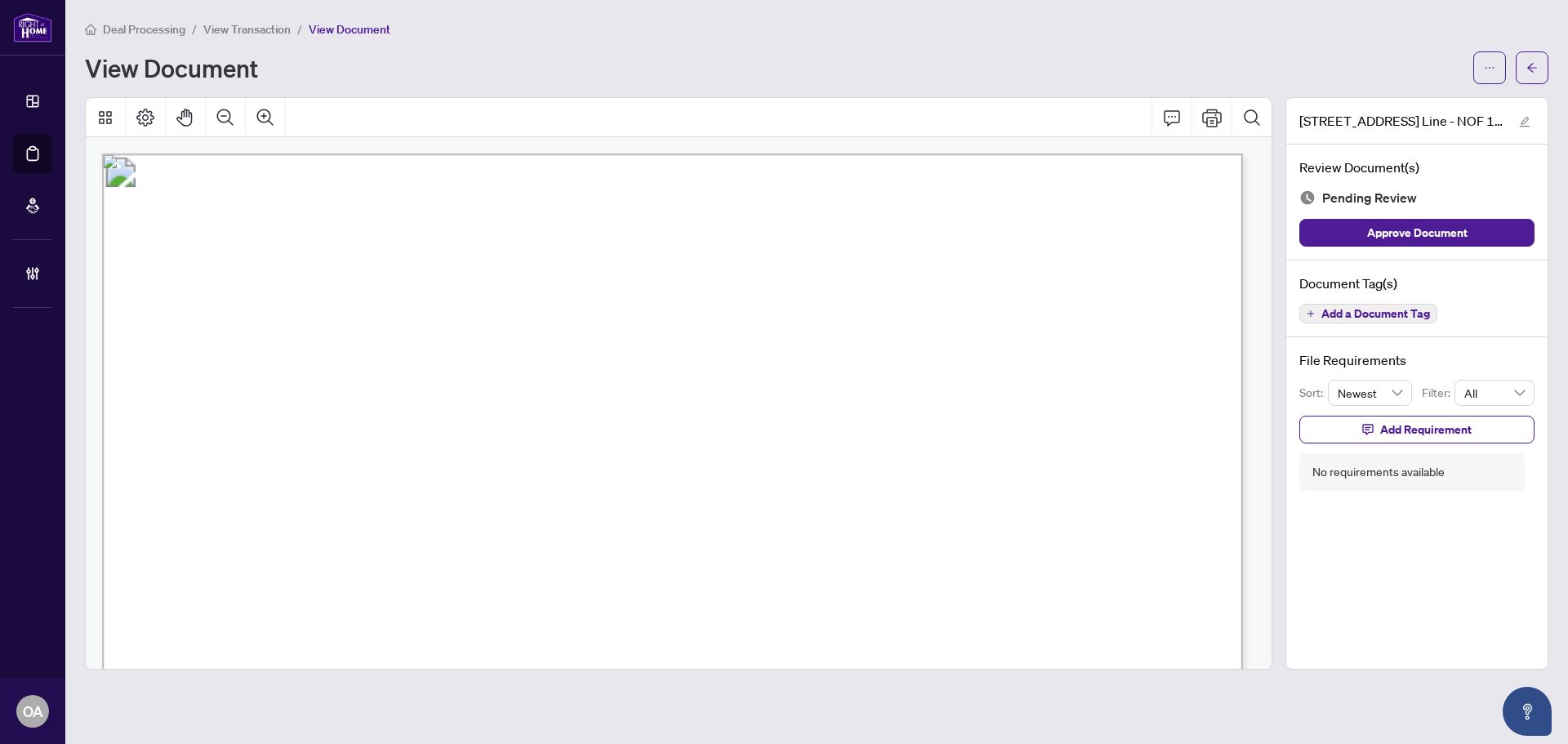
drag, startPoint x: 322, startPoint y: 437, endPoint x: 361, endPoint y: 431, distance: 39.5
click at [361, 153] on p "Form 124 Revised 2019 Page 1 of 1 The trademarks REALTOR®, REALTORS®, MLS®, Mul…" at bounding box center [1404, 153] width 2604 height 0
click at [369, 432] on span "[STREET_ADDRESS]" at bounding box center [405, 440] width 162 height 18
drag, startPoint x: 373, startPoint y: 431, endPoint x: 303, endPoint y: 423, distance: 70.5
click at [371, 431] on span "[STREET_ADDRESS]" at bounding box center [405, 440] width 162 height 18
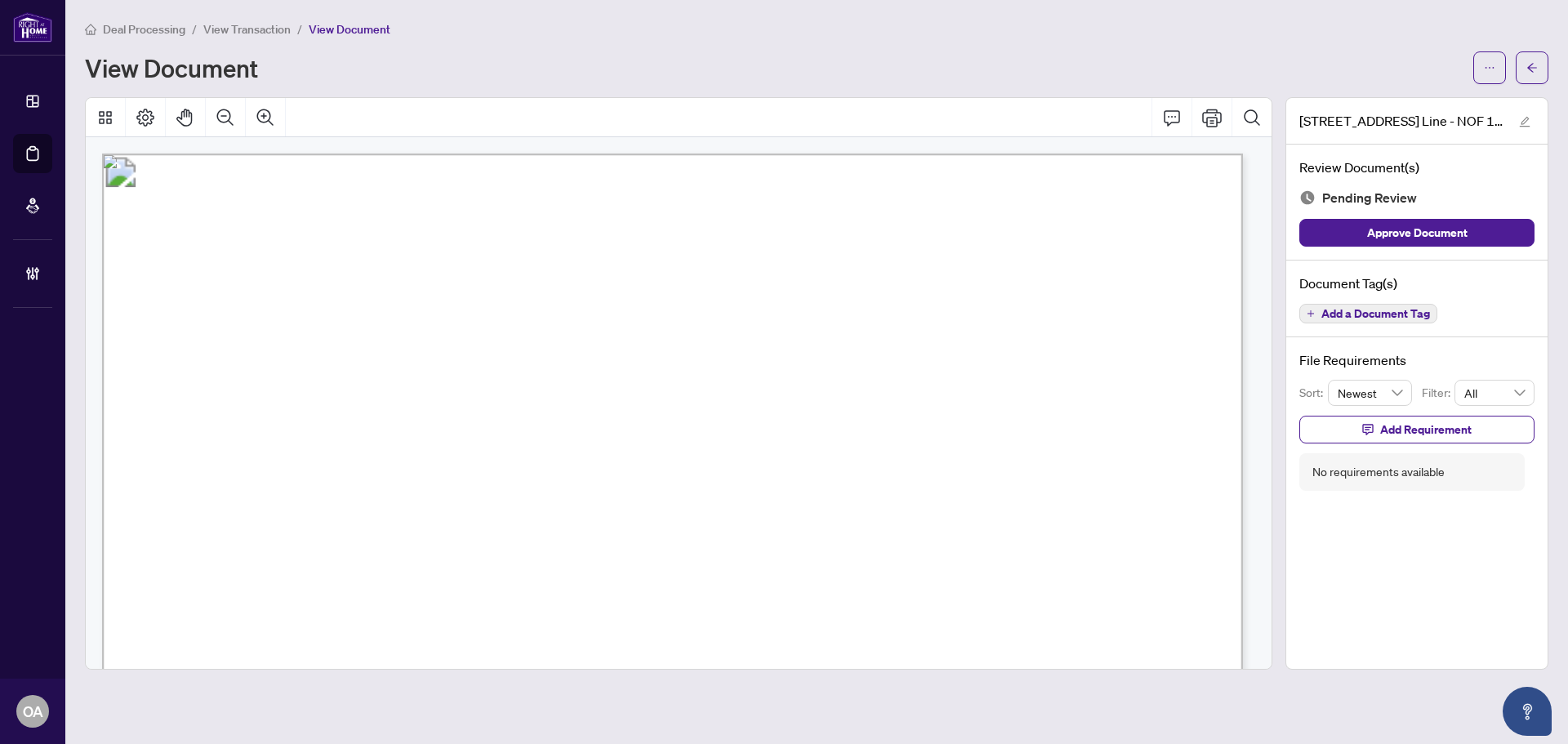
click at [1370, 313] on span "Add a Document Tag" at bounding box center [1375, 314] width 109 height 12
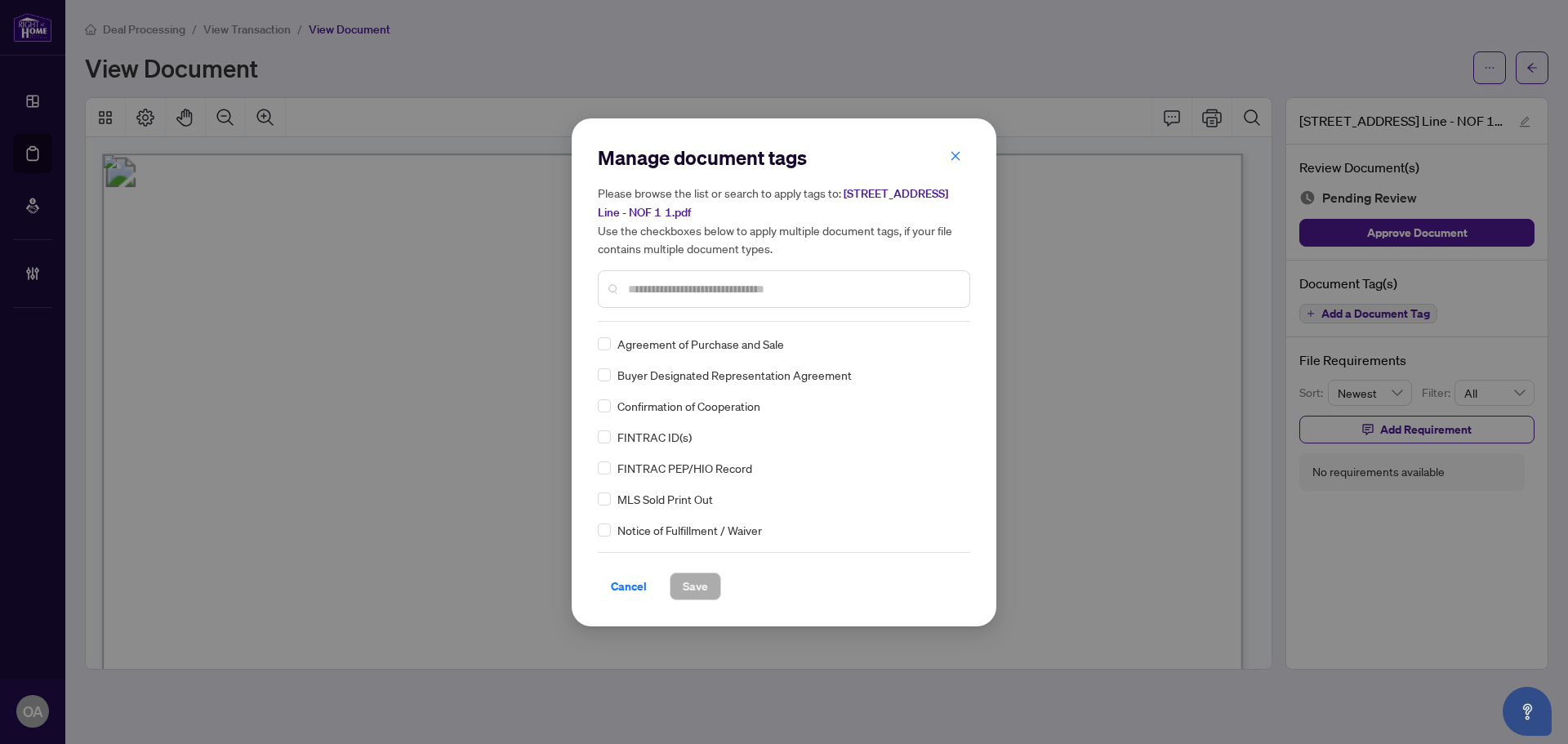
click at [642, 318] on div "Manage document tags Please browse the list or search to apply tags to: [STREET…" at bounding box center [784, 234] width 373 height 178
click at [656, 280] on input "text" at bounding box center [792, 288] width 328 height 18
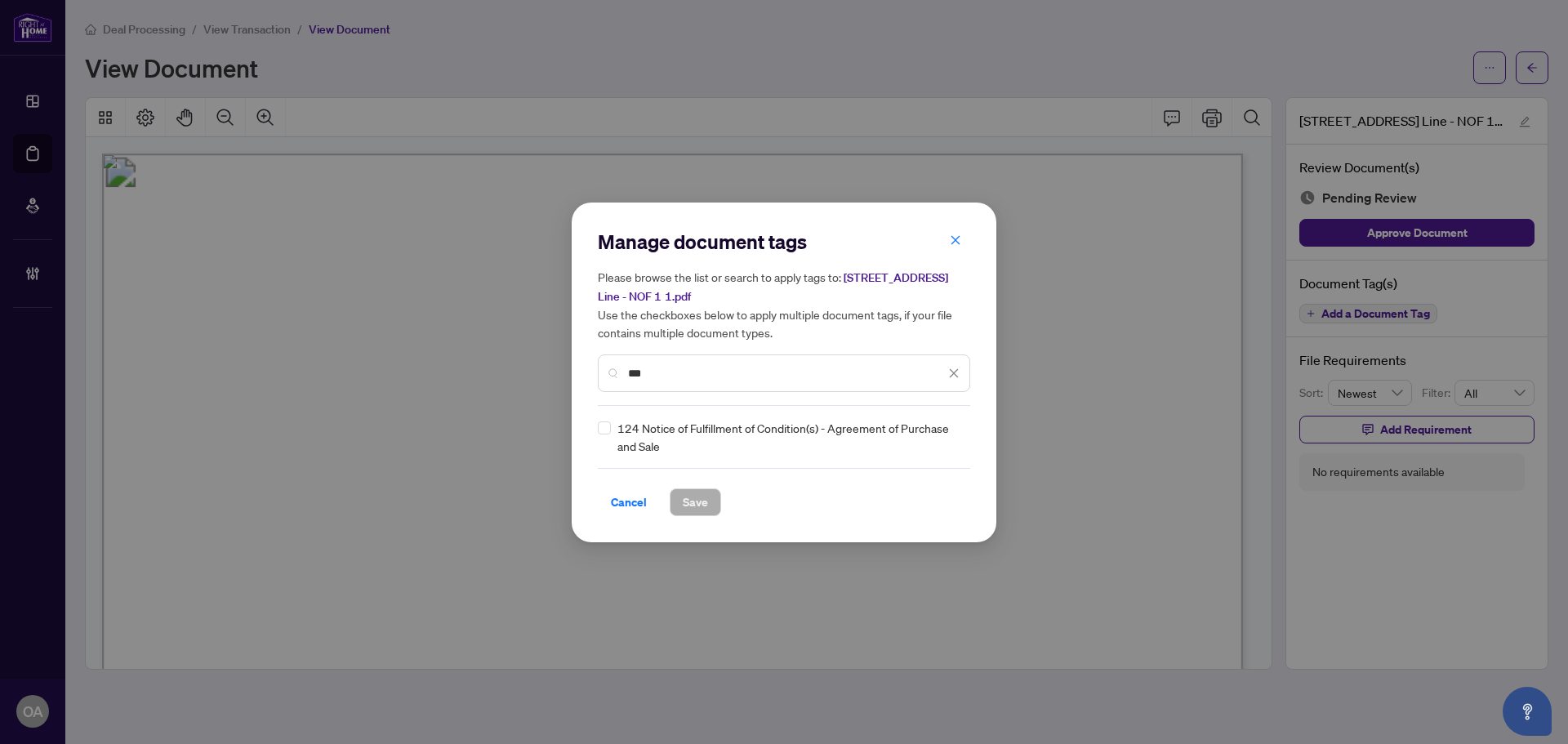
type input "***"
click at [706, 507] on span "Save" at bounding box center [695, 502] width 25 height 26
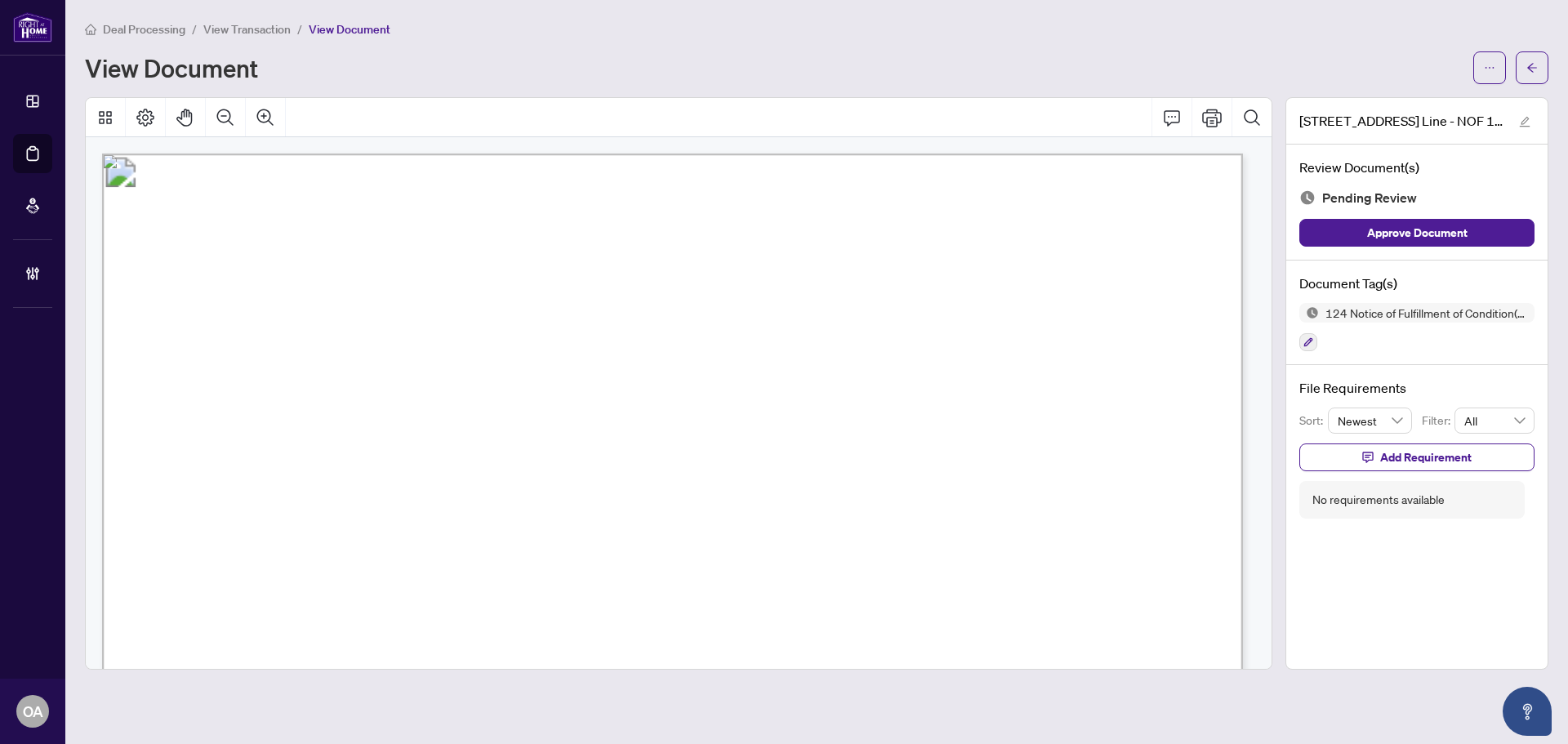
drag, startPoint x: 779, startPoint y: 527, endPoint x: 927, endPoint y: 554, distance: 150.4
drag, startPoint x: 836, startPoint y: 518, endPoint x: 774, endPoint y: 519, distance: 62.0
click at [774, 153] on p "Form 124 Revised 2019 Page 1 of 1 The trademarks REALTOR®, REALTORS®, MLS®, Mul…" at bounding box center [1404, 153] width 2604 height 0
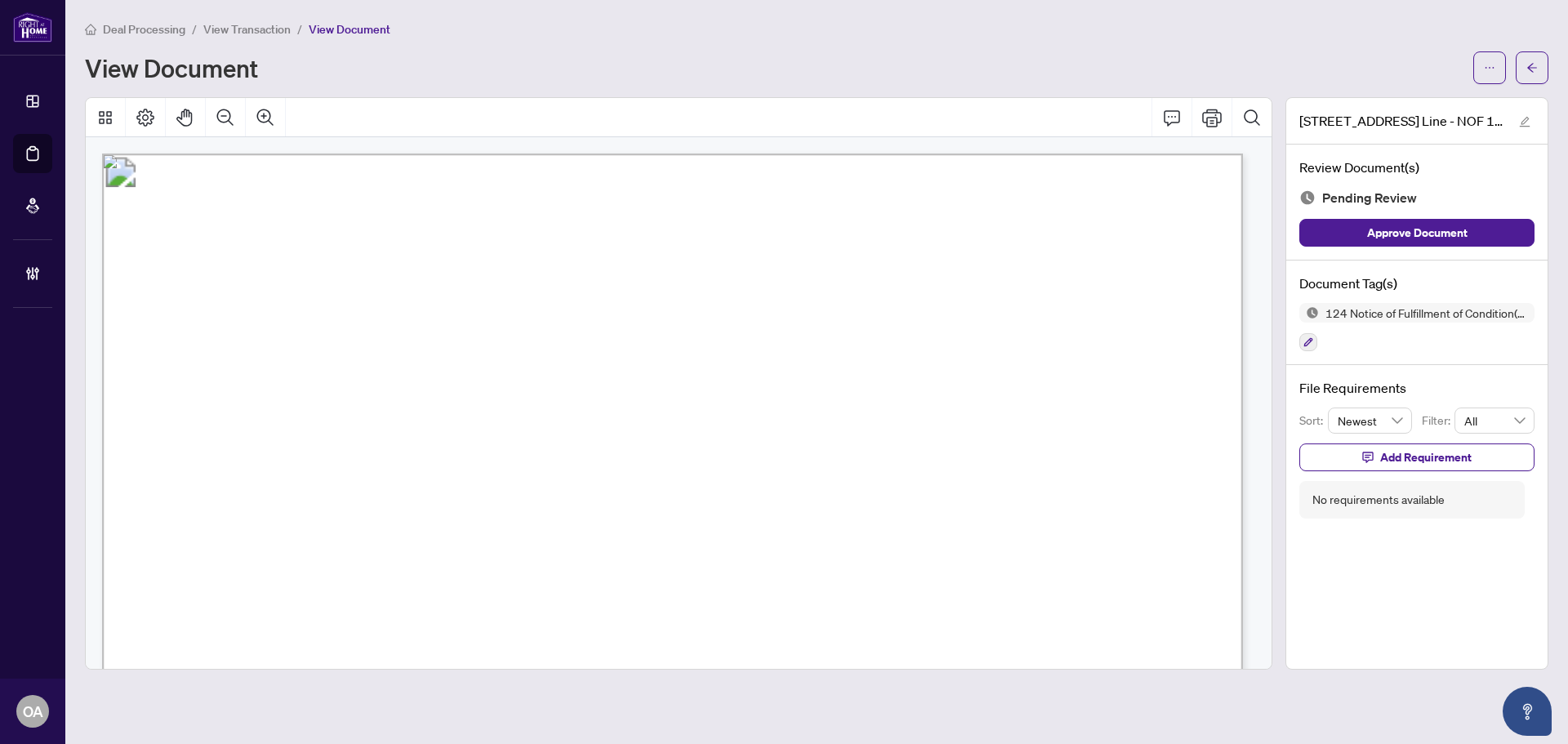
drag, startPoint x: 799, startPoint y: 509, endPoint x: 911, endPoint y: 476, distance: 116.8
drag, startPoint x: 986, startPoint y: 235, endPoint x: 881, endPoint y: 229, distance: 105.2
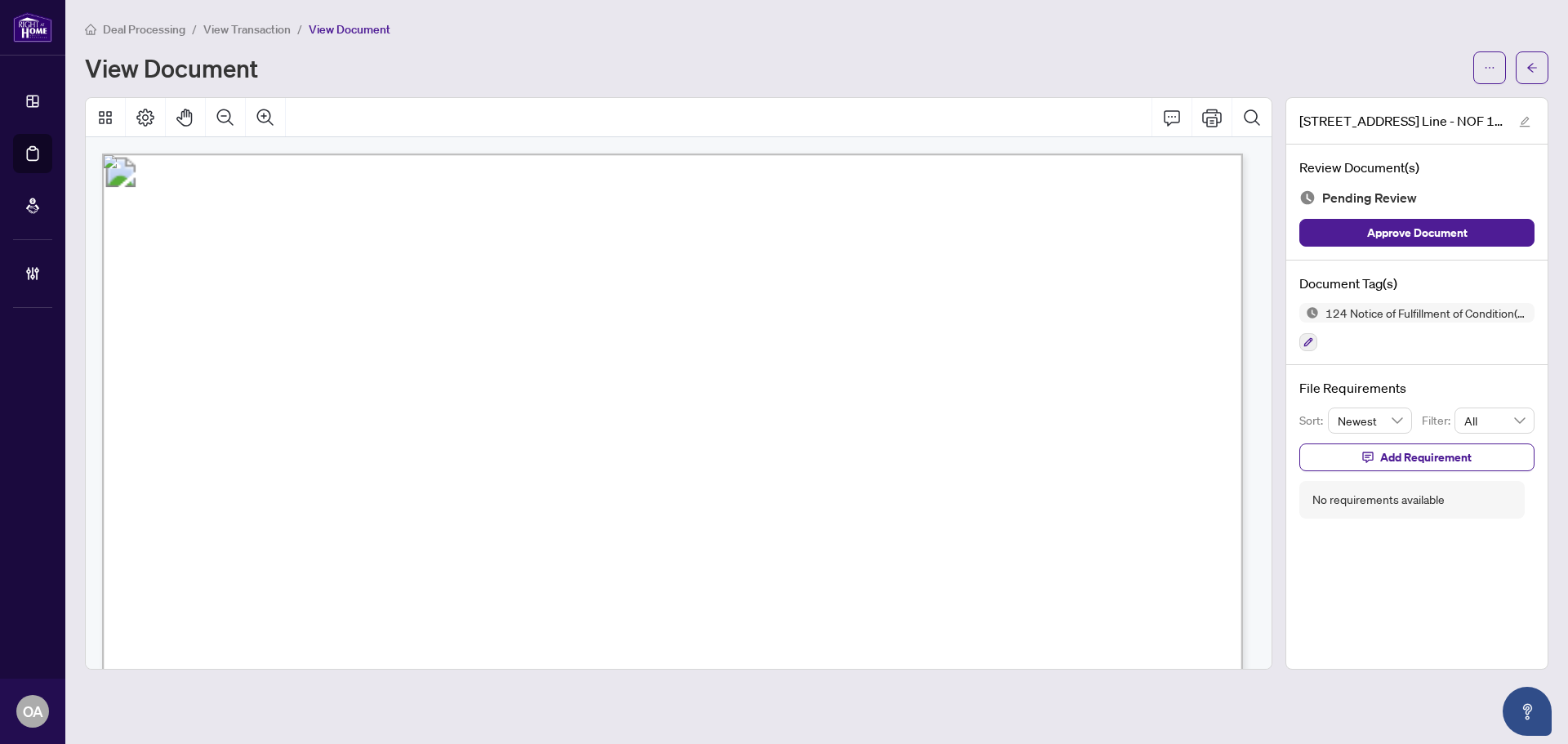
click at [881, 229] on span "Notice of Fulfillment of Condition(s)" at bounding box center [691, 231] width 503 height 39
click at [859, 230] on span "Notice of Fulfillment of Condition(s)" at bounding box center [691, 231] width 503 height 39
drag, startPoint x: 795, startPoint y: 233, endPoint x: 1024, endPoint y: 248, distance: 229.5
click at [1024, 153] on p "Form 124 Revised 2019 Page 1 of 1 The trademarks REALTOR®, REALTORS®, MLS®, Mul…" at bounding box center [1404, 153] width 2604 height 0
click at [456, 212] on span "Notice of Fulfillment of Condition(s)" at bounding box center [691, 231] width 503 height 39
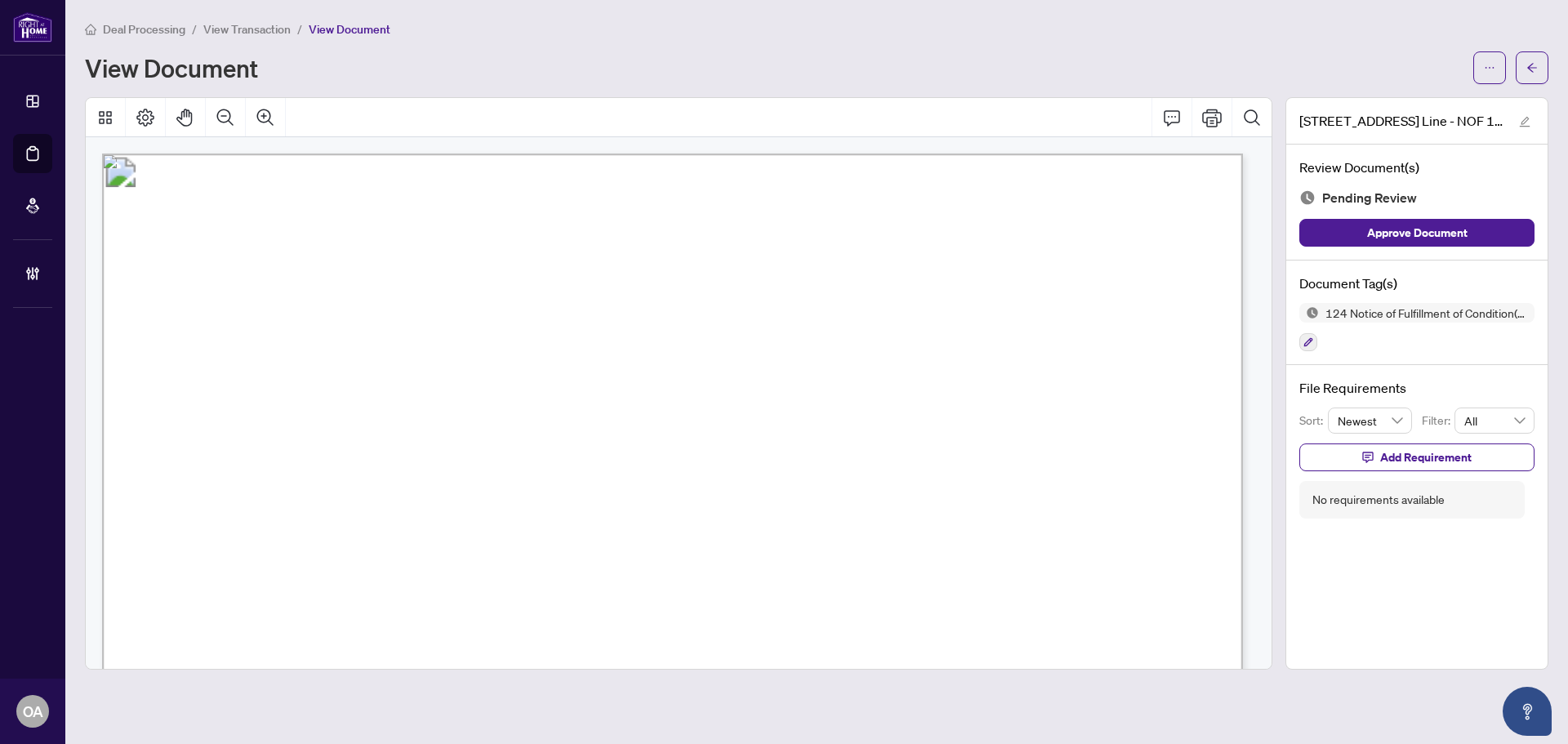
drag, startPoint x: 438, startPoint y: 220, endPoint x: 818, endPoint y: 220, distance: 380.0
click at [782, 251] on span "Agreement of Purchase and Sale" at bounding box center [610, 265] width 344 height 29
drag, startPoint x: 805, startPoint y: 266, endPoint x: 415, endPoint y: 229, distance: 391.8
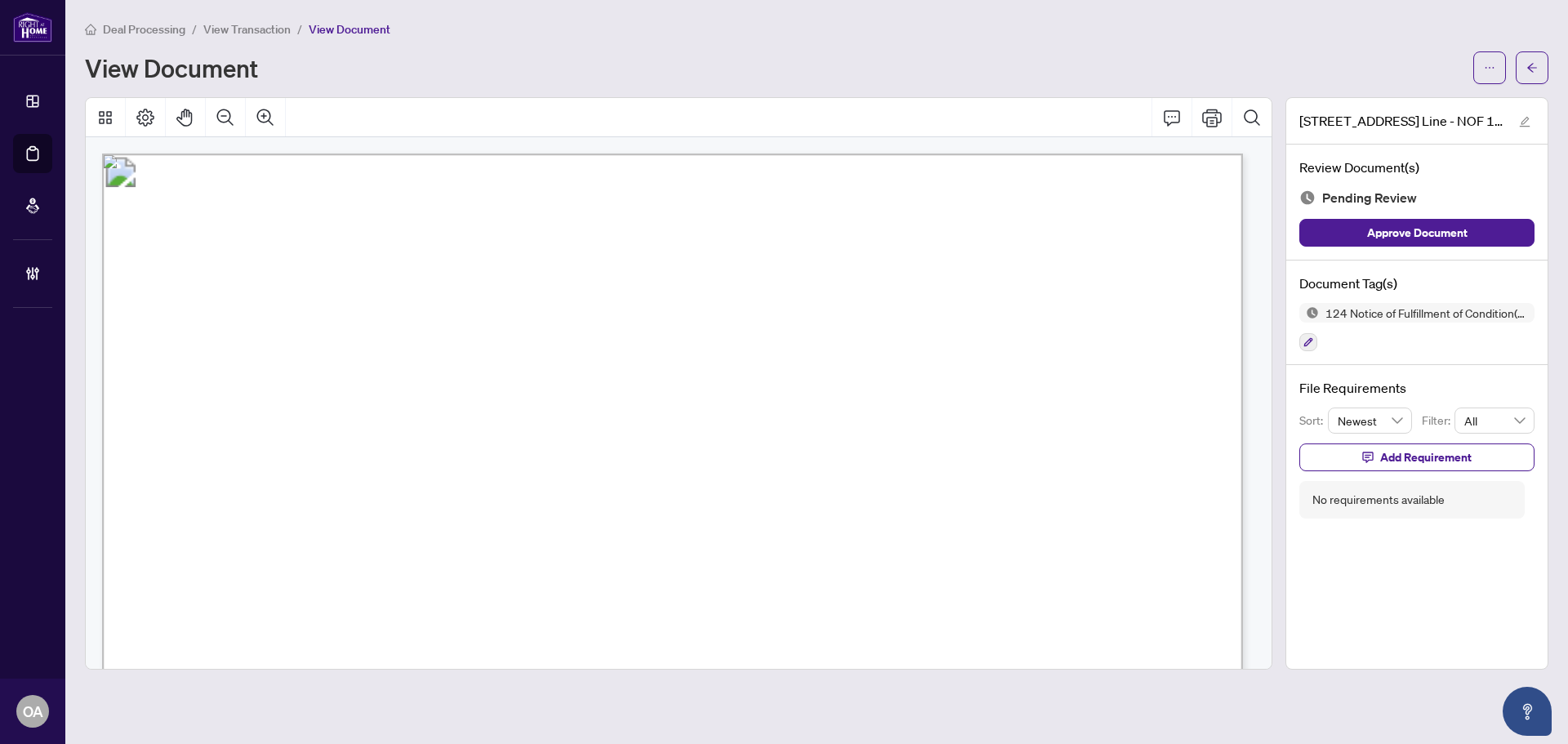
click at [641, 68] on div "View Document" at bounding box center [774, 67] width 1379 height 26
drag, startPoint x: 644, startPoint y: 194, endPoint x: 652, endPoint y: 235, distance: 41.8
click at [632, 213] on span "Notice of Fulfillment of Condition(s)" at bounding box center [691, 231] width 503 height 39
click at [591, 212] on span "Notice of Fulfillment of Condition(s)" at bounding box center [691, 231] width 503 height 39
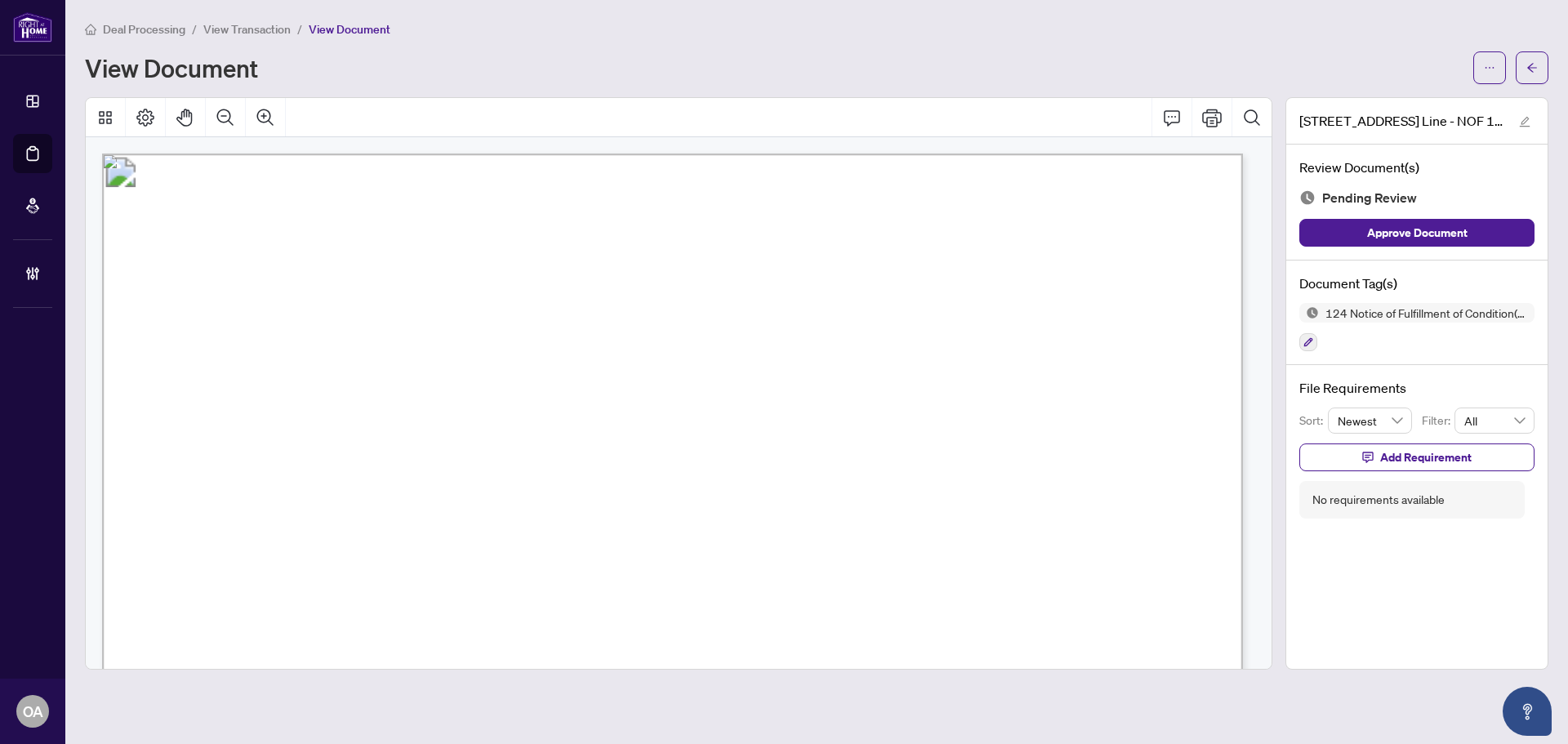
click at [435, 173] on span "Authentisign ID: FD0DDECC-C482-F011-B484-00224822F75A" at bounding box center [277, 179] width 313 height 13
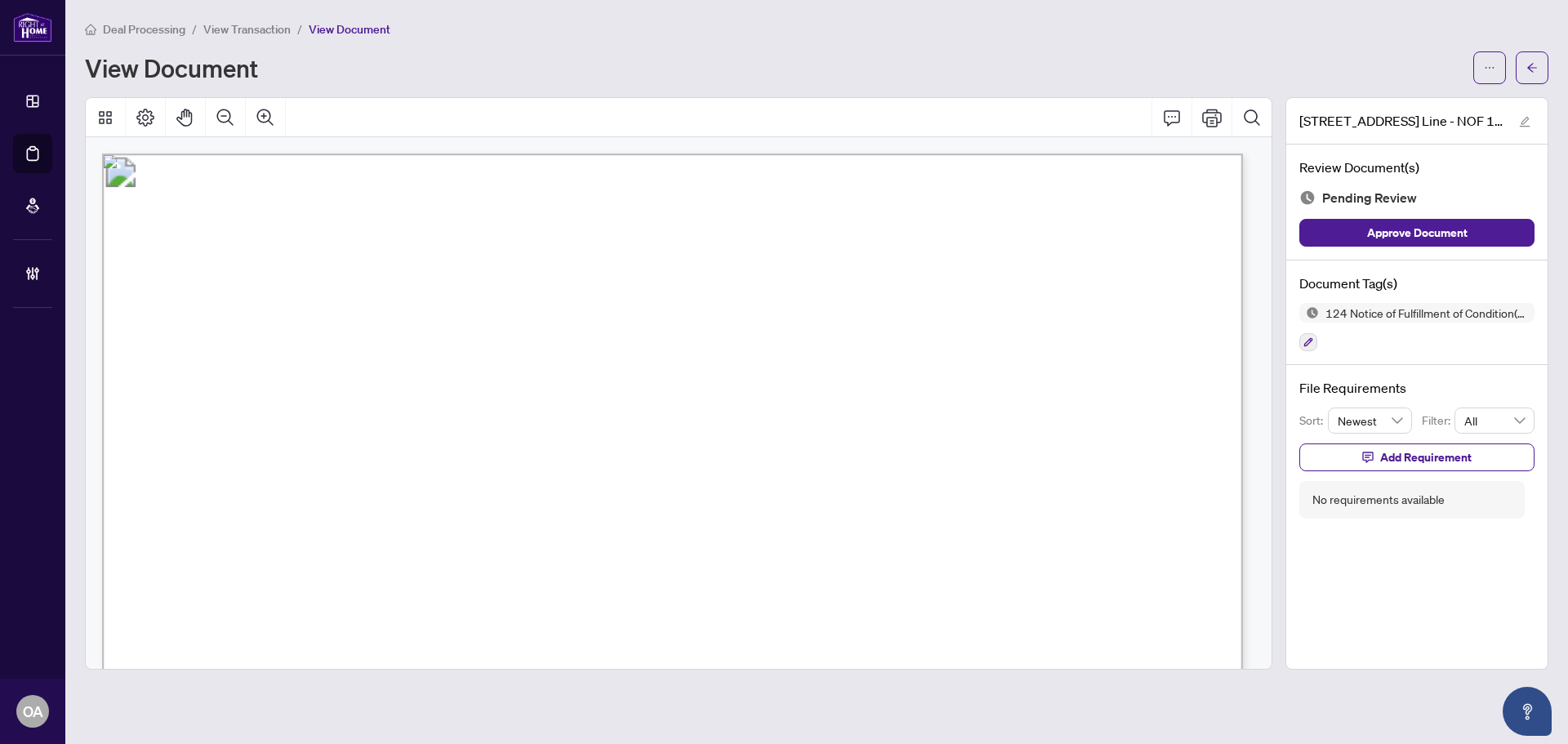
click at [513, 188] on span "DigiSign Verified - 7110a52b-88bc-4b9c-b0bb-7402d0e93e44" at bounding box center [404, 179] width 508 height 22
click at [435, 177] on span "Authentisign ID: FD0DDECC-C482-F011-B484-00224822F75A" at bounding box center [277, 179] width 313 height 13
drag, startPoint x: 412, startPoint y: 245, endPoint x: 644, endPoint y: 239, distance: 232.1
click at [644, 239] on span "Notice of Fulfillment of Condition(s)" at bounding box center [691, 231] width 503 height 39
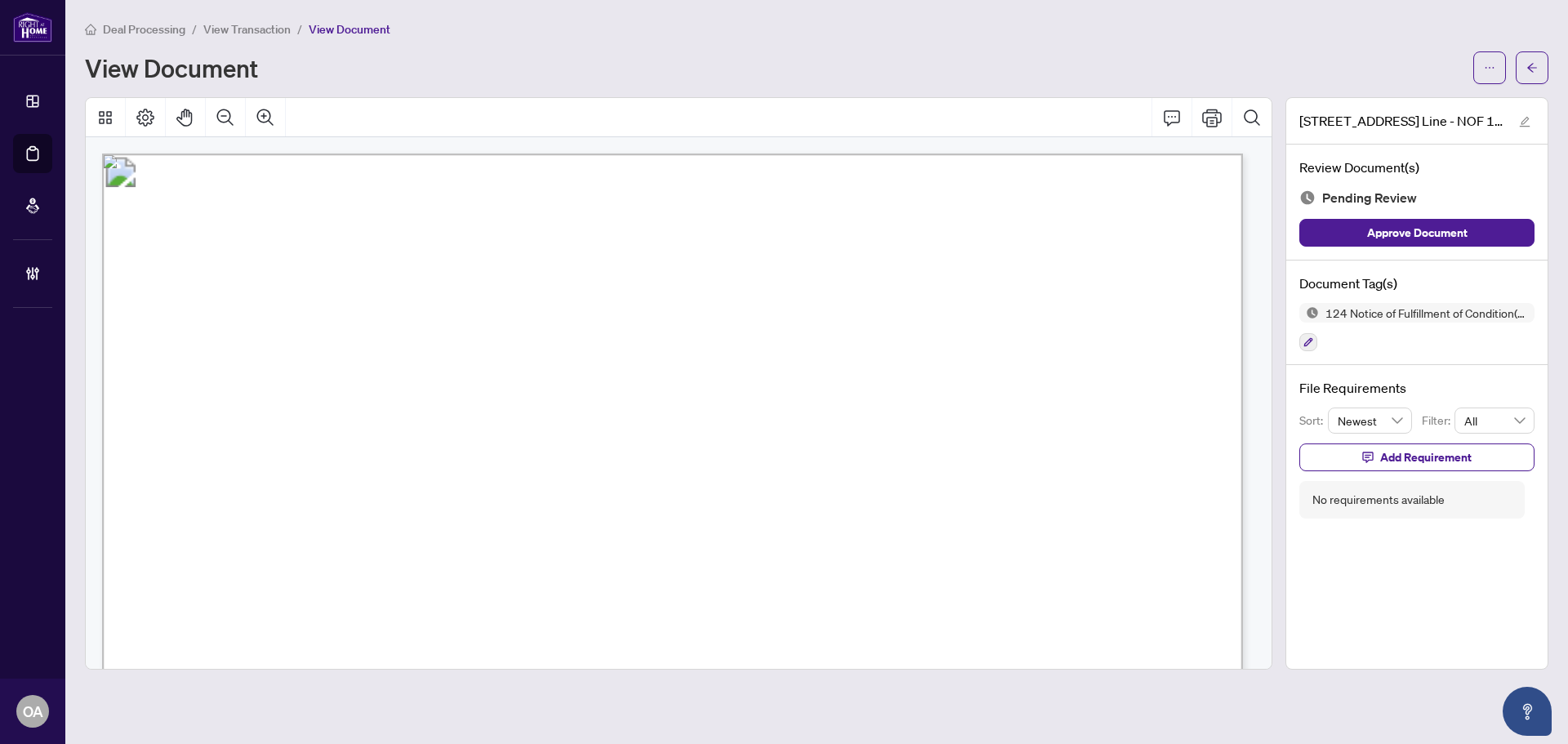
drag, startPoint x: 729, startPoint y: 349, endPoint x: 936, endPoint y: 354, distance: 207.1
click at [534, 354] on span "[PERSON_NAME], [PERSON_NAME]" at bounding box center [392, 354] width 283 height 18
drag, startPoint x: 813, startPoint y: 439, endPoint x: 691, endPoint y: 410, distance: 125.4
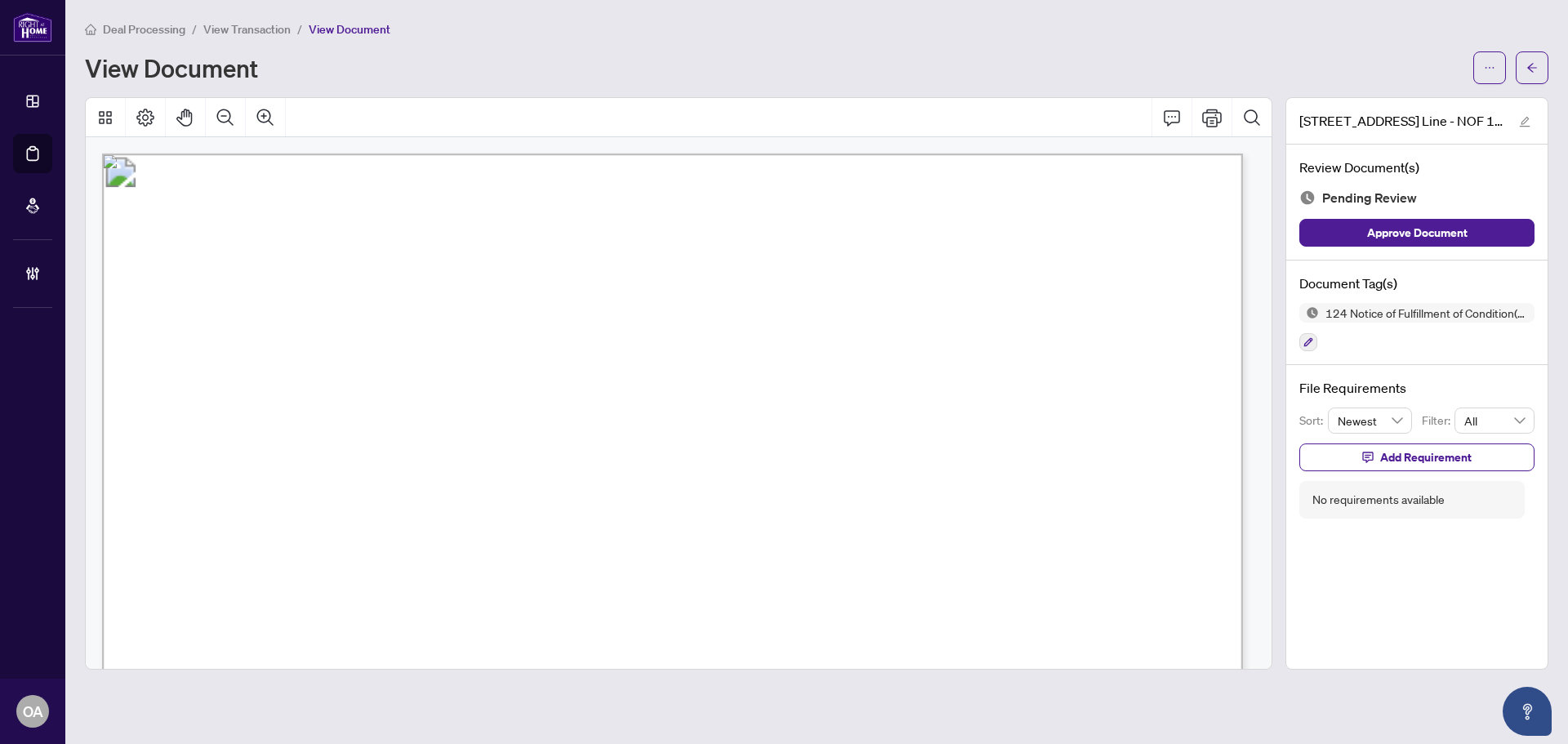
drag, startPoint x: 787, startPoint y: 408, endPoint x: 903, endPoint y: 445, distance: 121.8
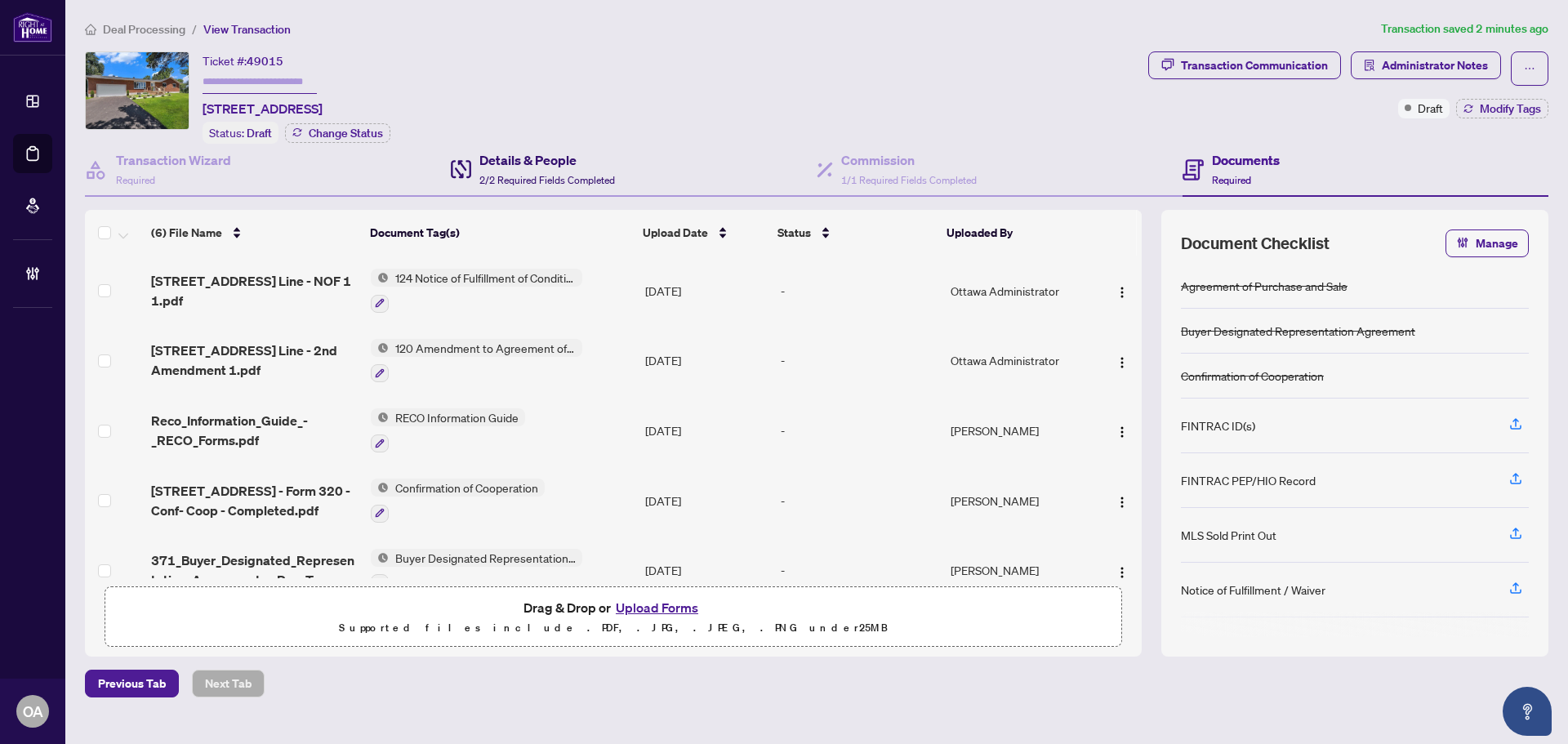
click at [498, 163] on h4 "Details & People" at bounding box center [547, 159] width 136 height 19
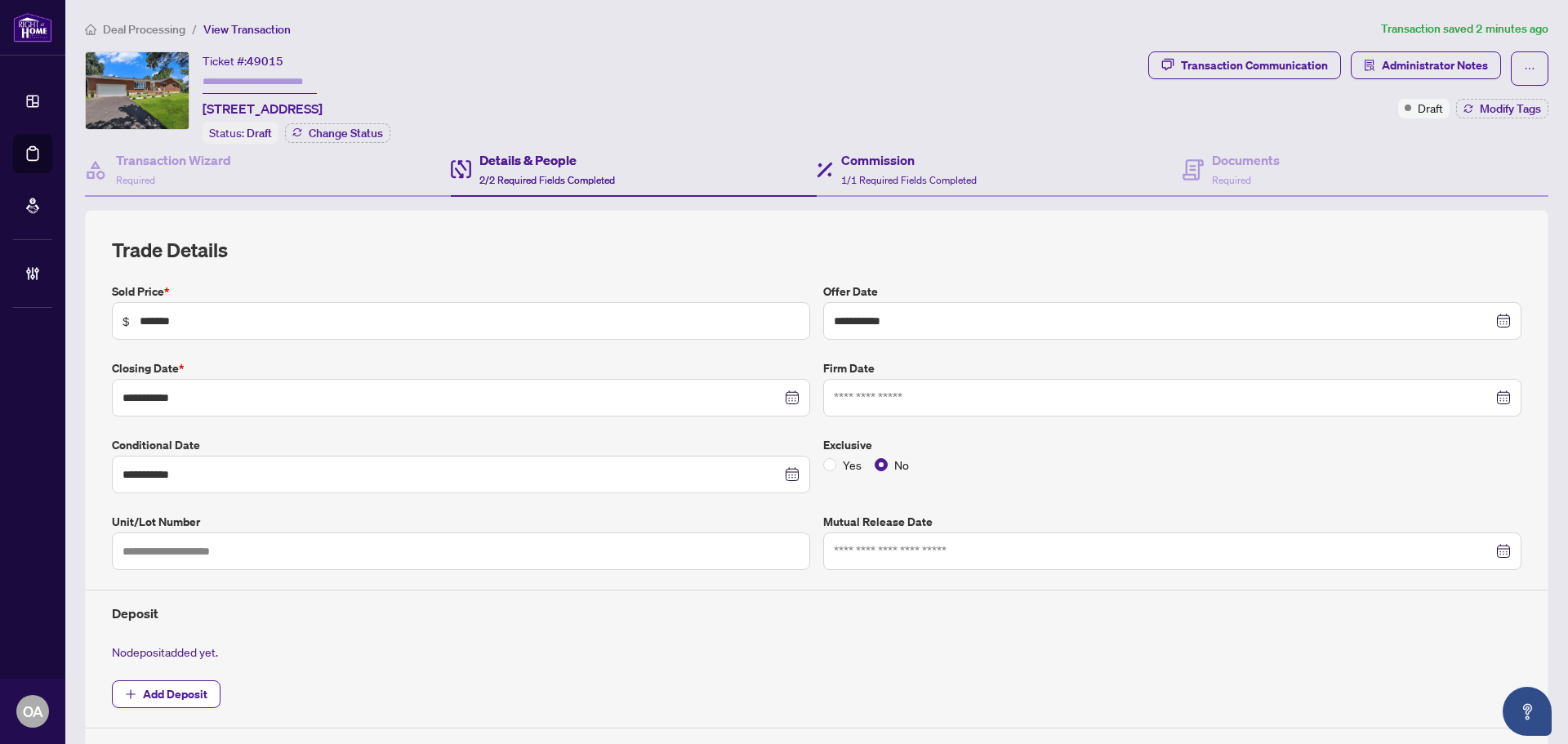
click at [885, 145] on div "Commission 1/1 Required Fields Completed" at bounding box center [999, 170] width 366 height 53
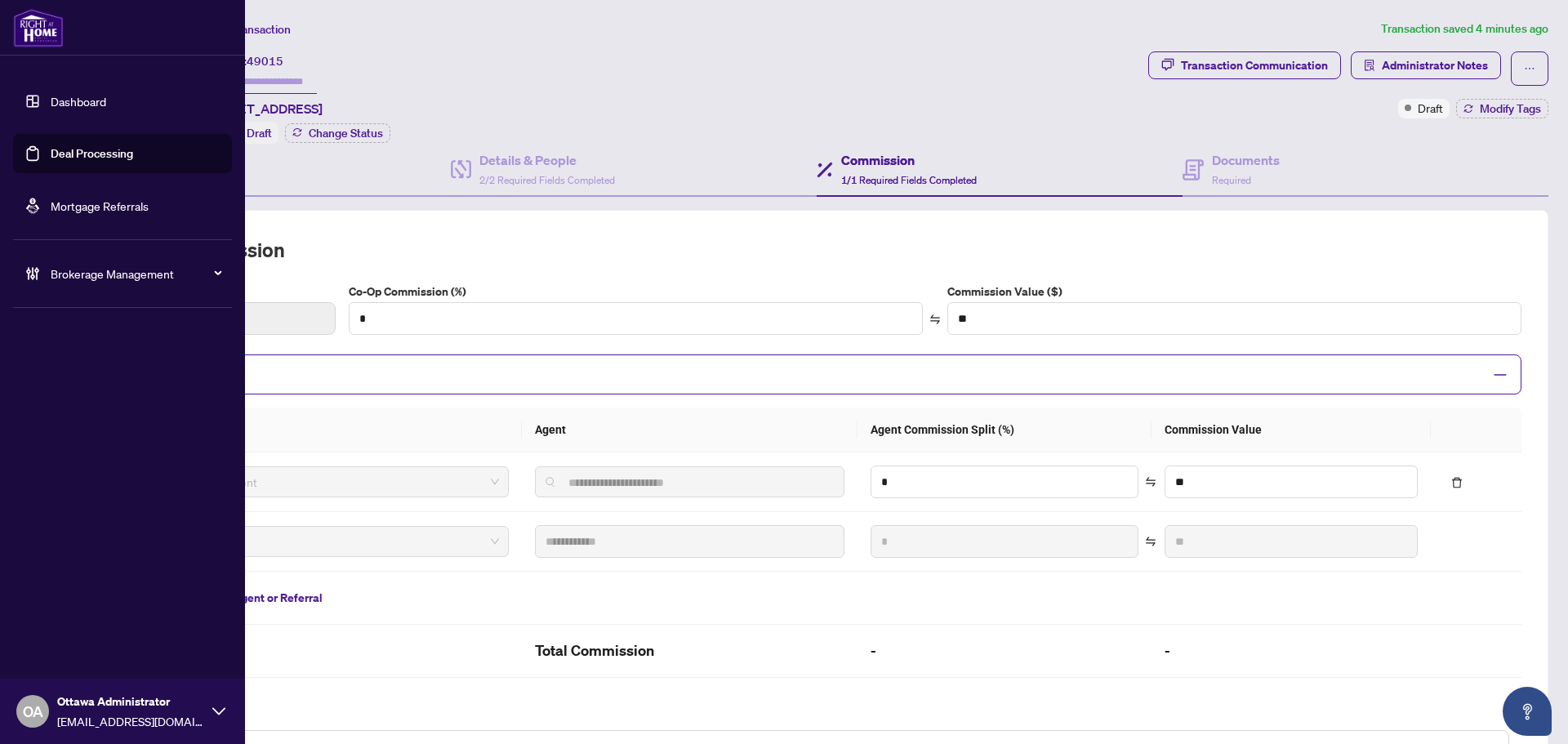
drag, startPoint x: 90, startPoint y: 148, endPoint x: 183, endPoint y: 161, distance: 93.9
click at [90, 148] on link "Deal Processing" at bounding box center [91, 154] width 82 height 15
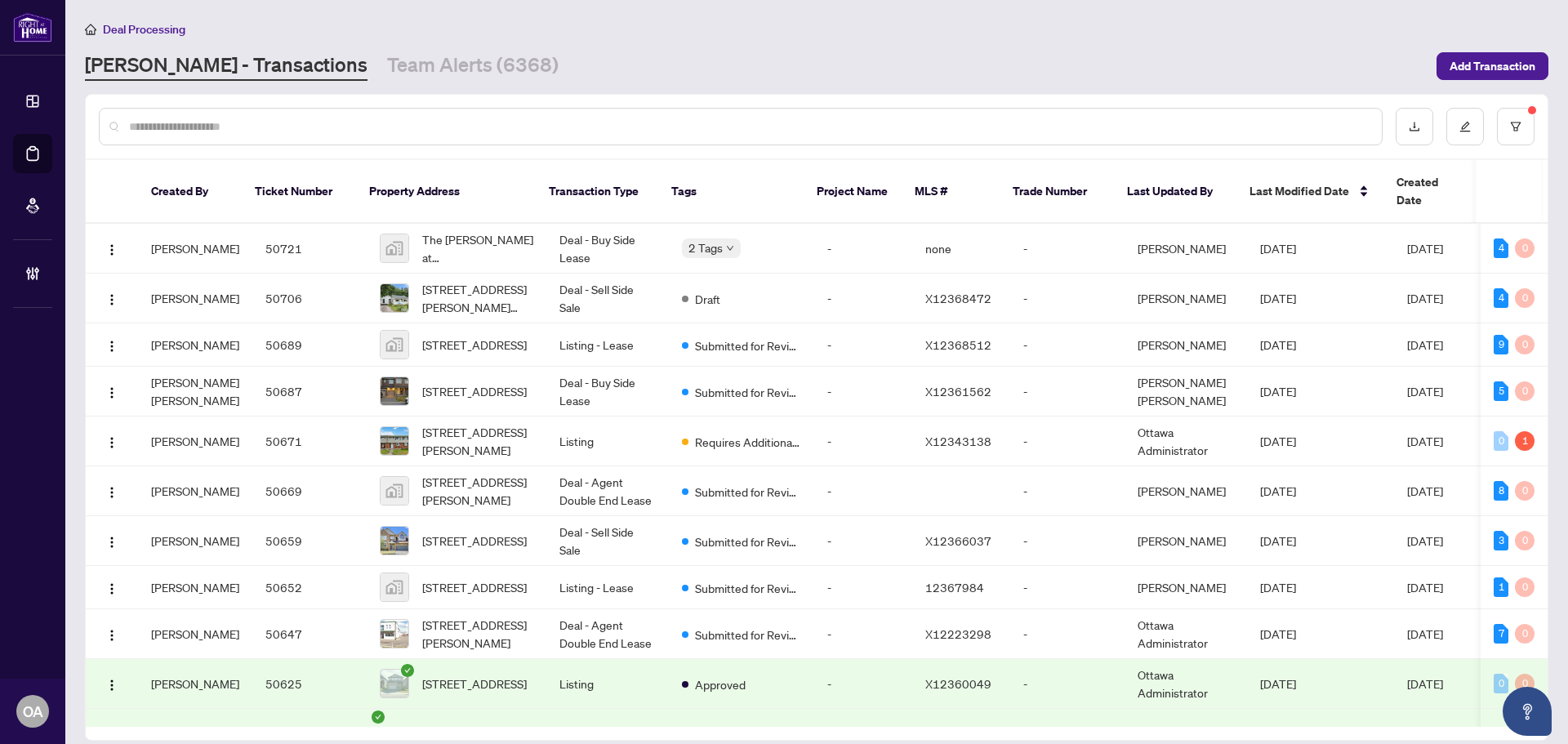
click at [487, 130] on input "text" at bounding box center [749, 126] width 1240 height 18
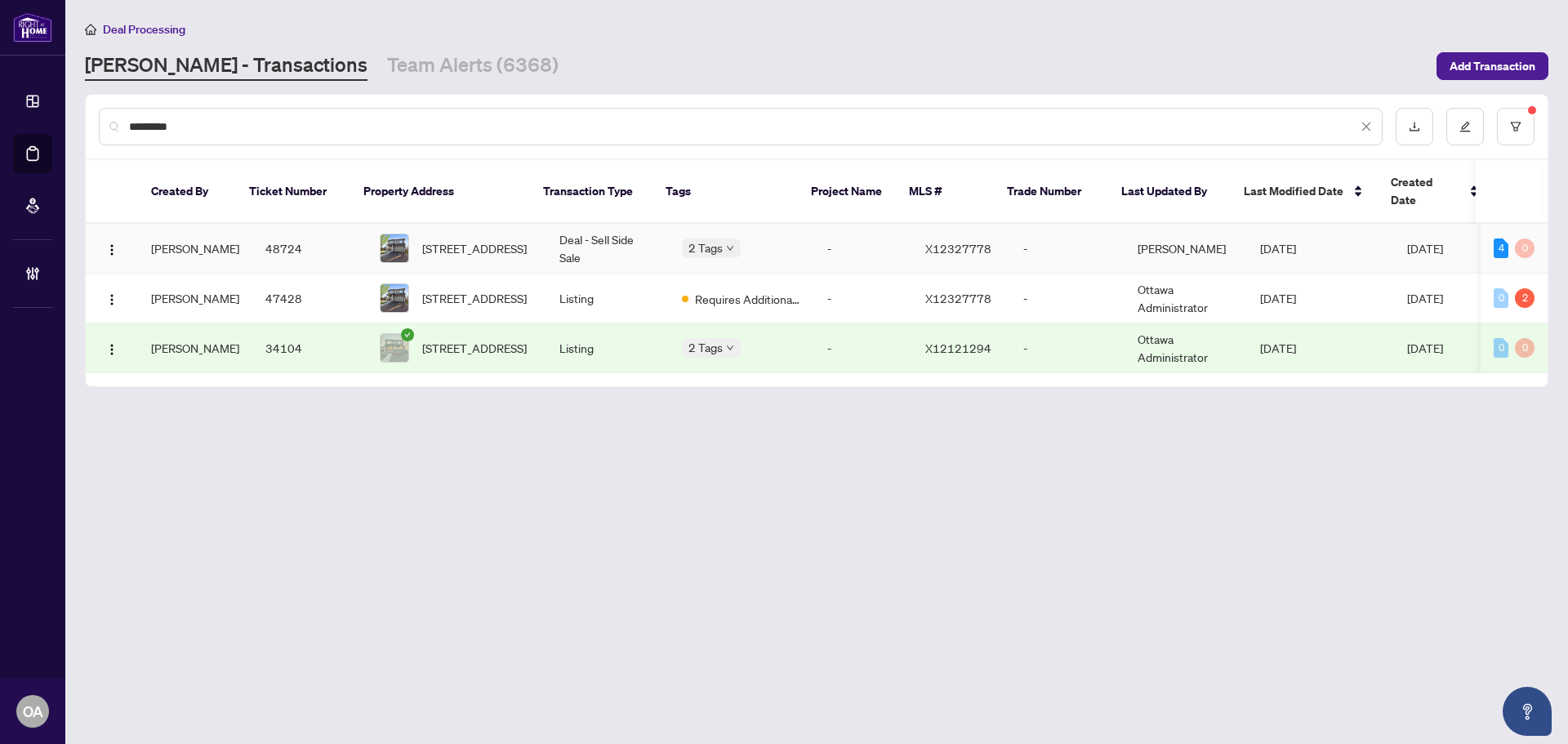
type input "*********"
click at [585, 224] on td "Deal - Sell Side Sale" at bounding box center [607, 248] width 122 height 49
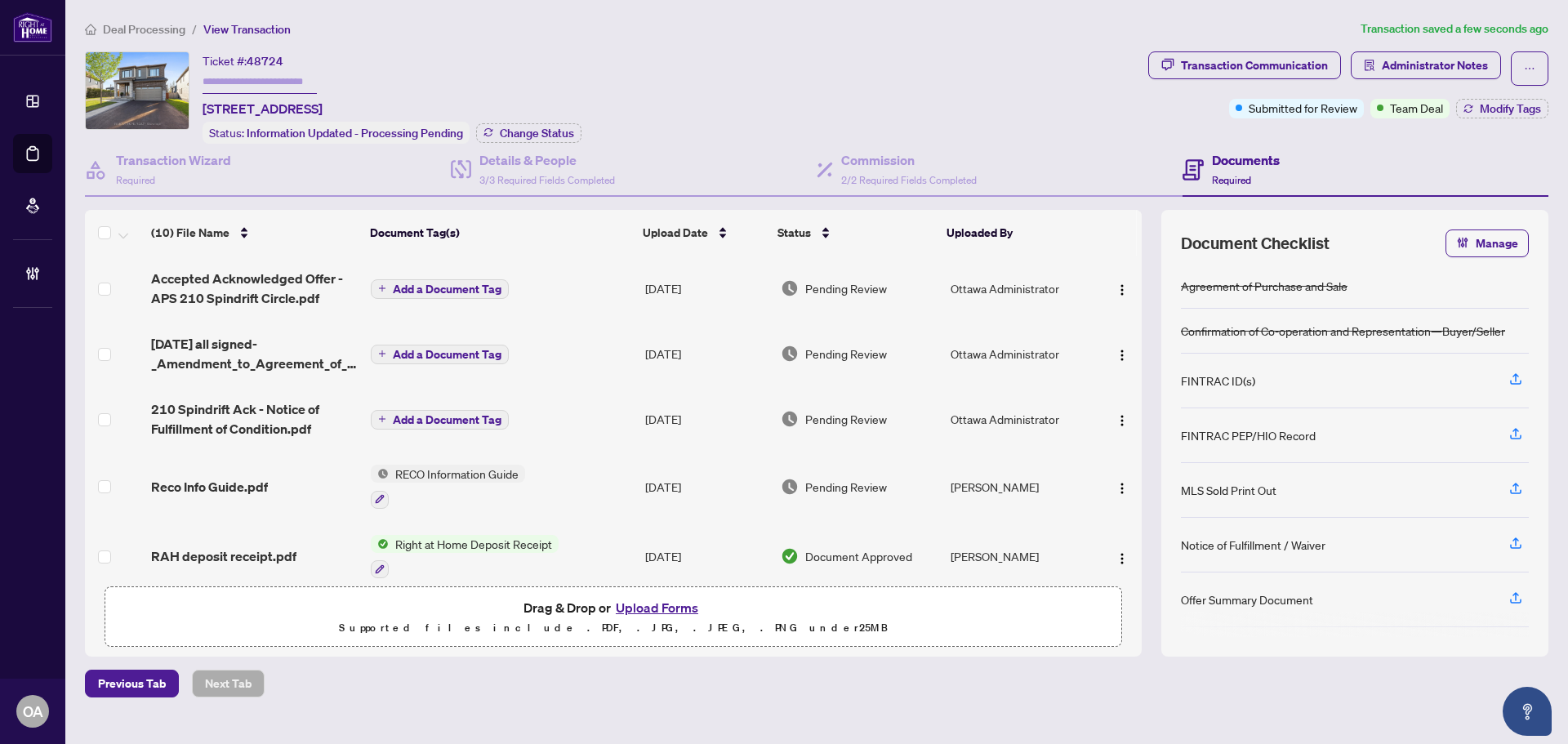
click at [249, 276] on span "Accepted Acknowledged Offer - APS 210 Spindrift Circle.pdf" at bounding box center [254, 288] width 207 height 39
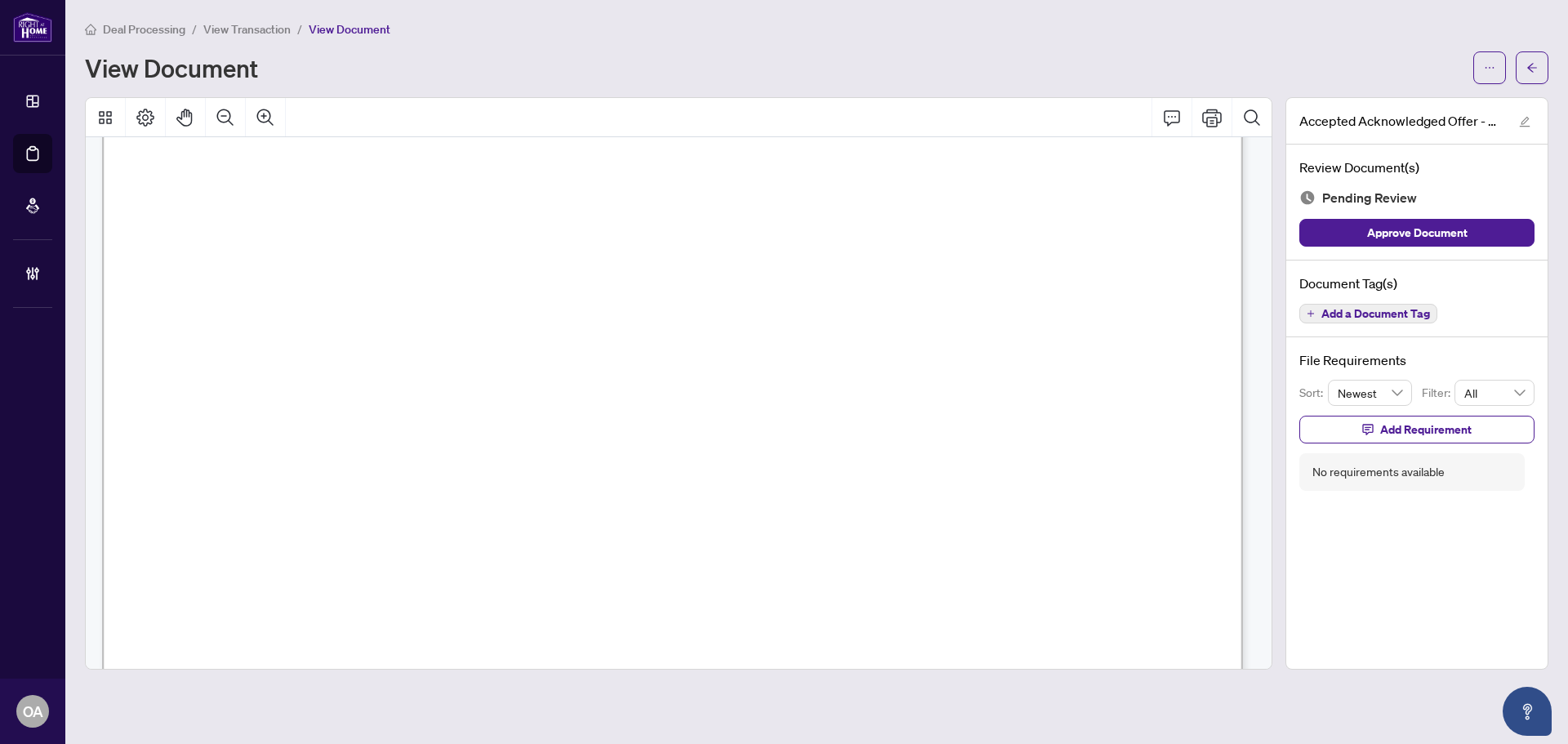
scroll to position [980, 0]
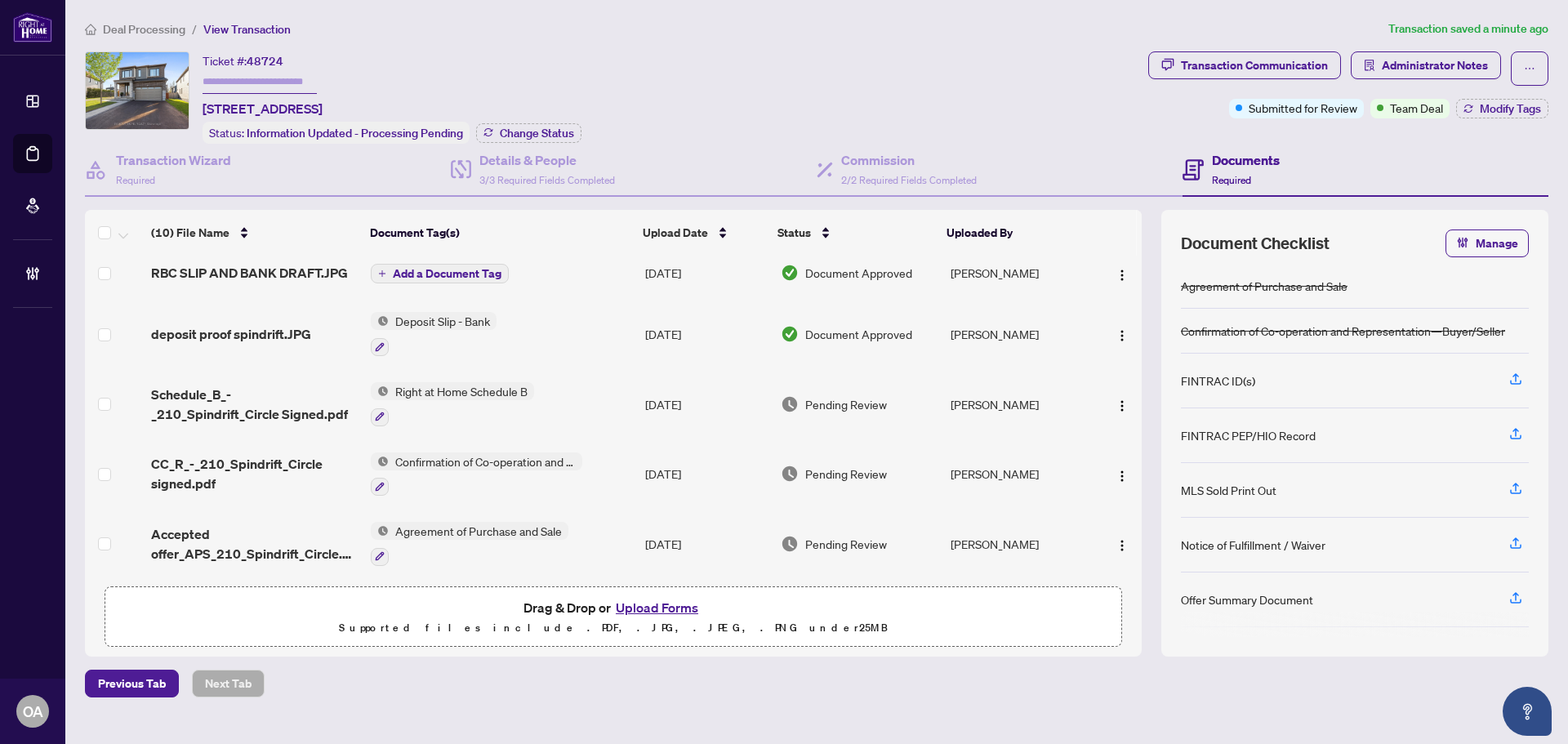
scroll to position [349, 0]
click at [245, 531] on span "Accepted offer_APS_210_Spindrift_Circle.pdf" at bounding box center [254, 542] width 207 height 39
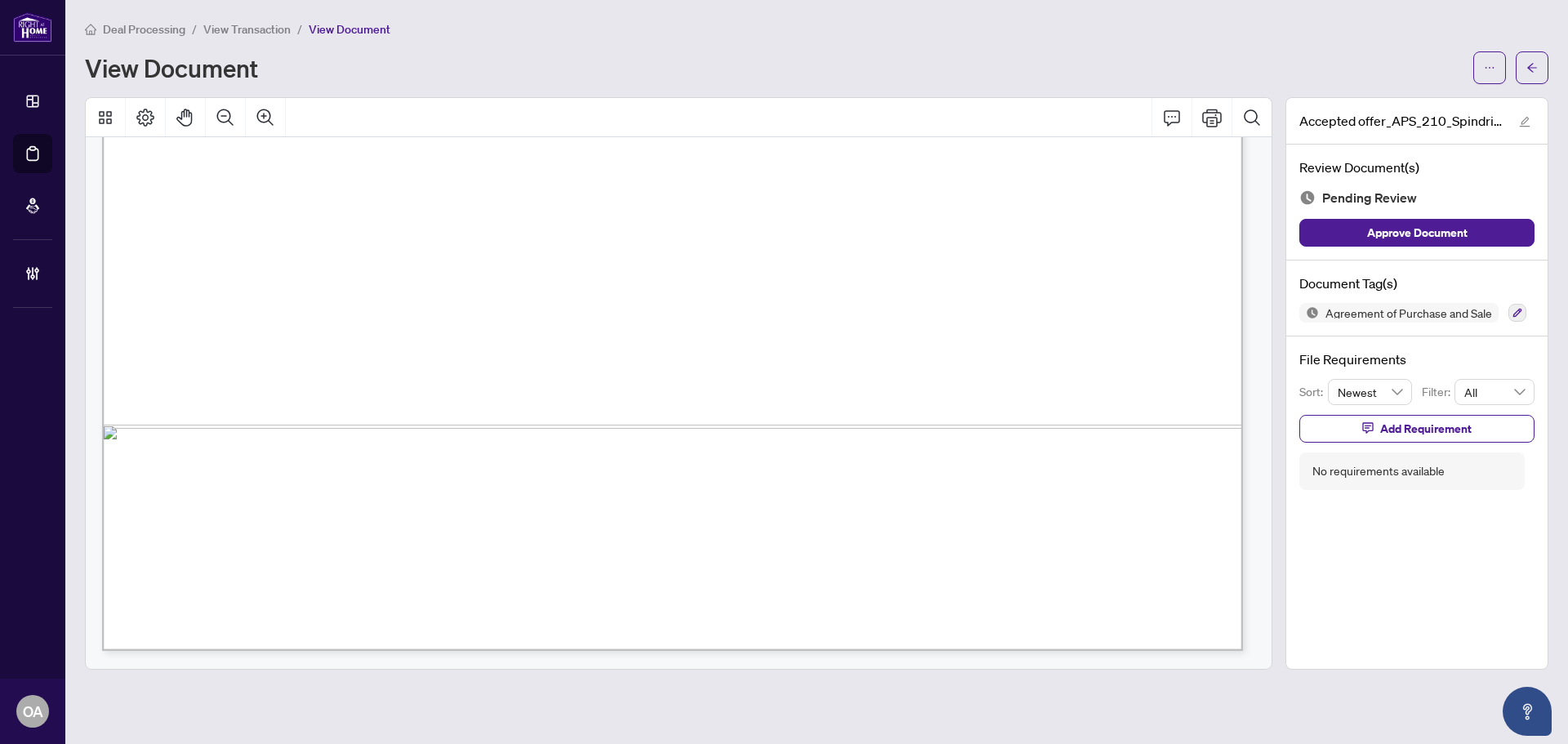
scroll to position [980, 0]
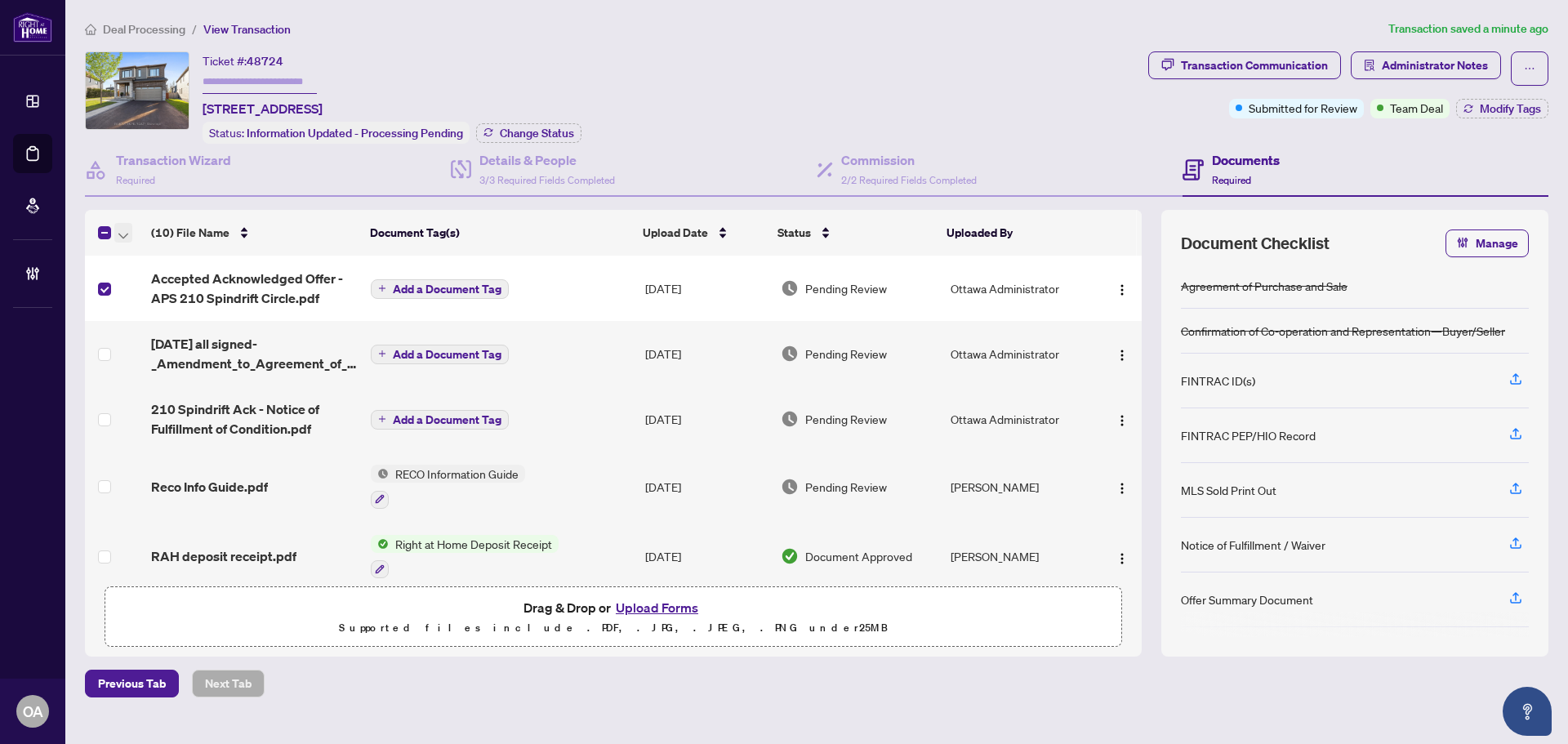
click at [121, 235] on icon "button" at bounding box center [123, 236] width 10 height 7
click at [155, 310] on span "Archive Selected" at bounding box center [200, 312] width 146 height 18
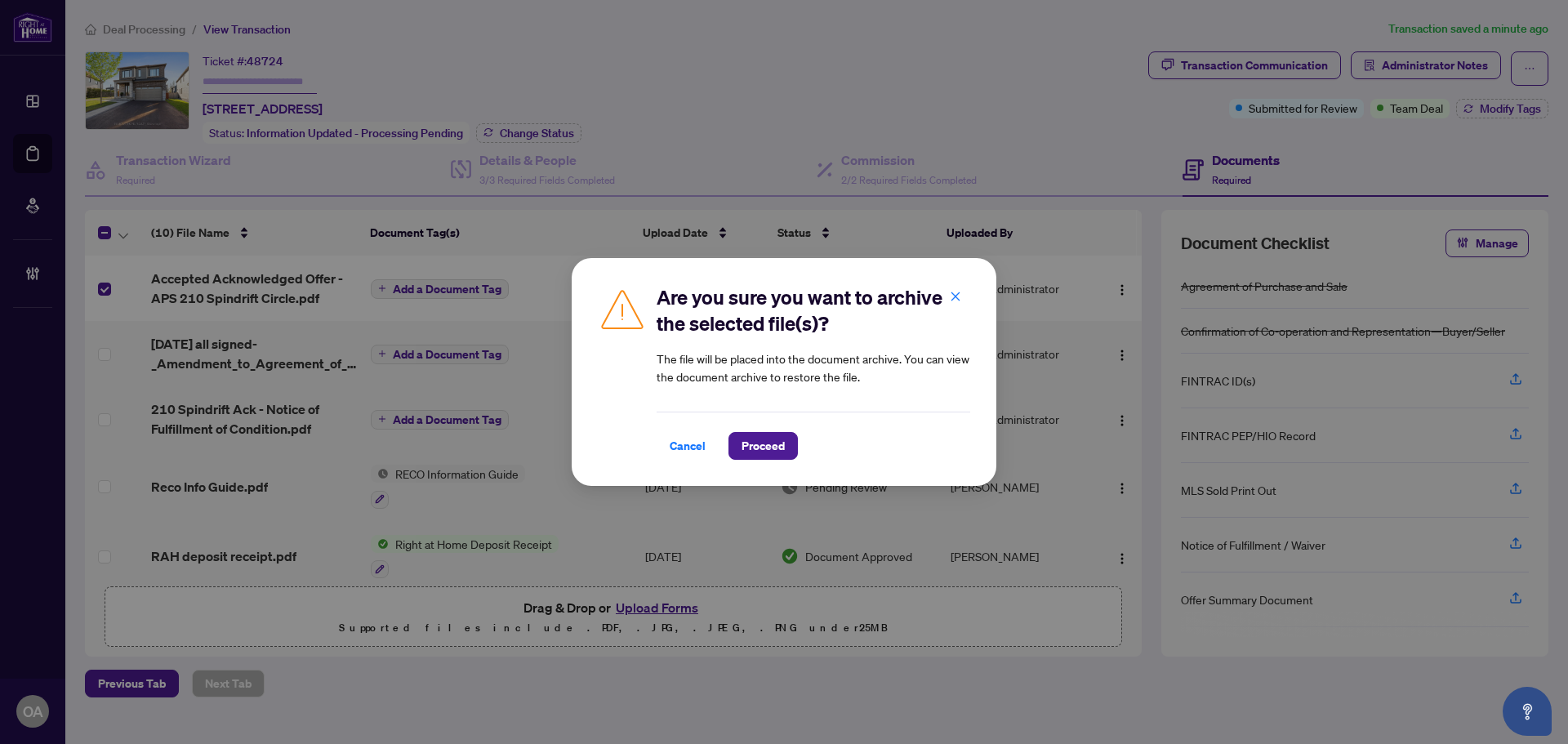
click at [775, 447] on span "Proceed" at bounding box center [763, 446] width 44 height 26
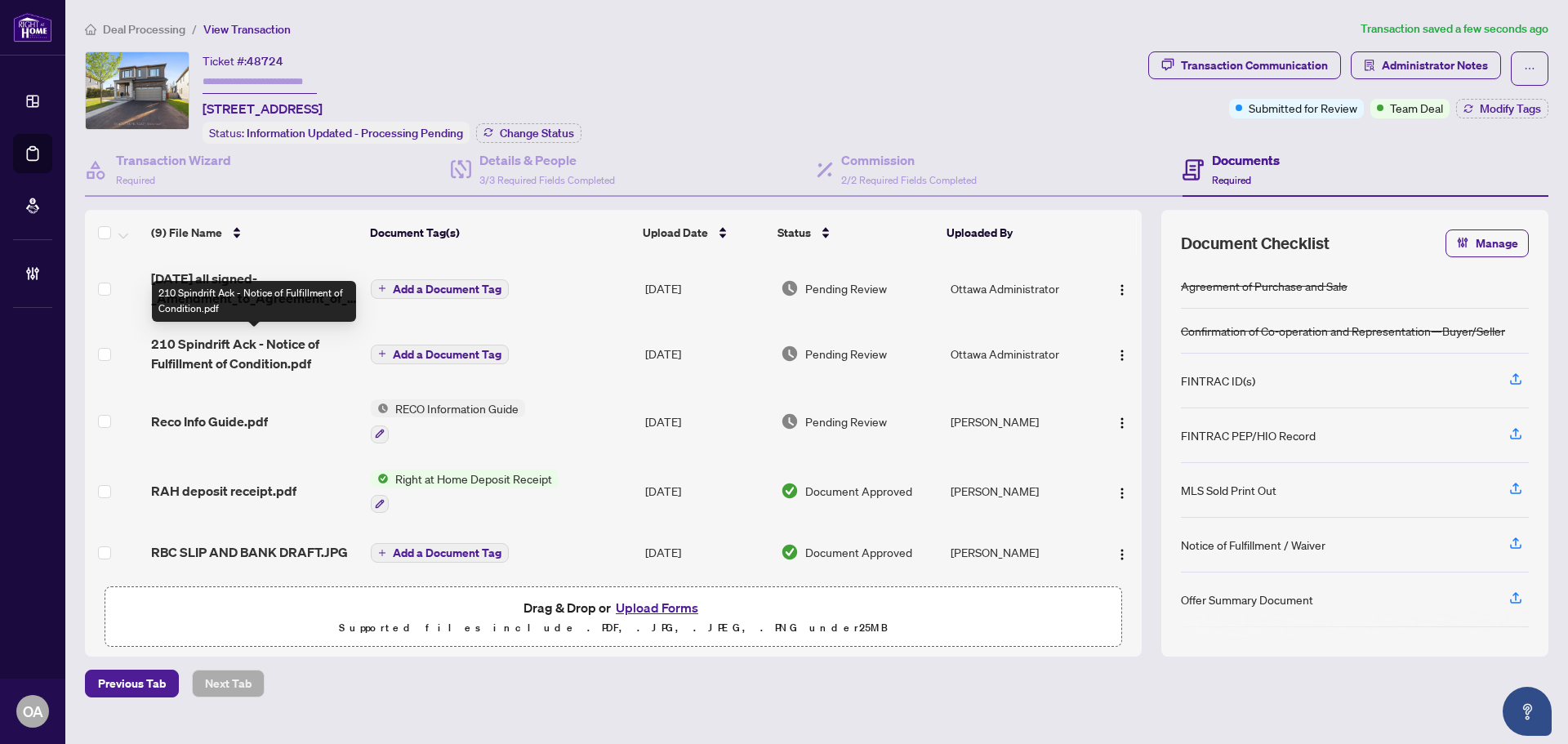
click at [217, 338] on span "210 Spindrift Ack - Notice of Fulfillment of Condition.pdf" at bounding box center [254, 354] width 207 height 39
click at [278, 356] on span "210 Spindrift Ack - Notice of Fulfillment of Condition.pdf" at bounding box center [254, 354] width 207 height 39
click at [283, 353] on span "210 Spindrift Ack - Notice of Fulfillment of Condition.pdf" at bounding box center [254, 354] width 207 height 39
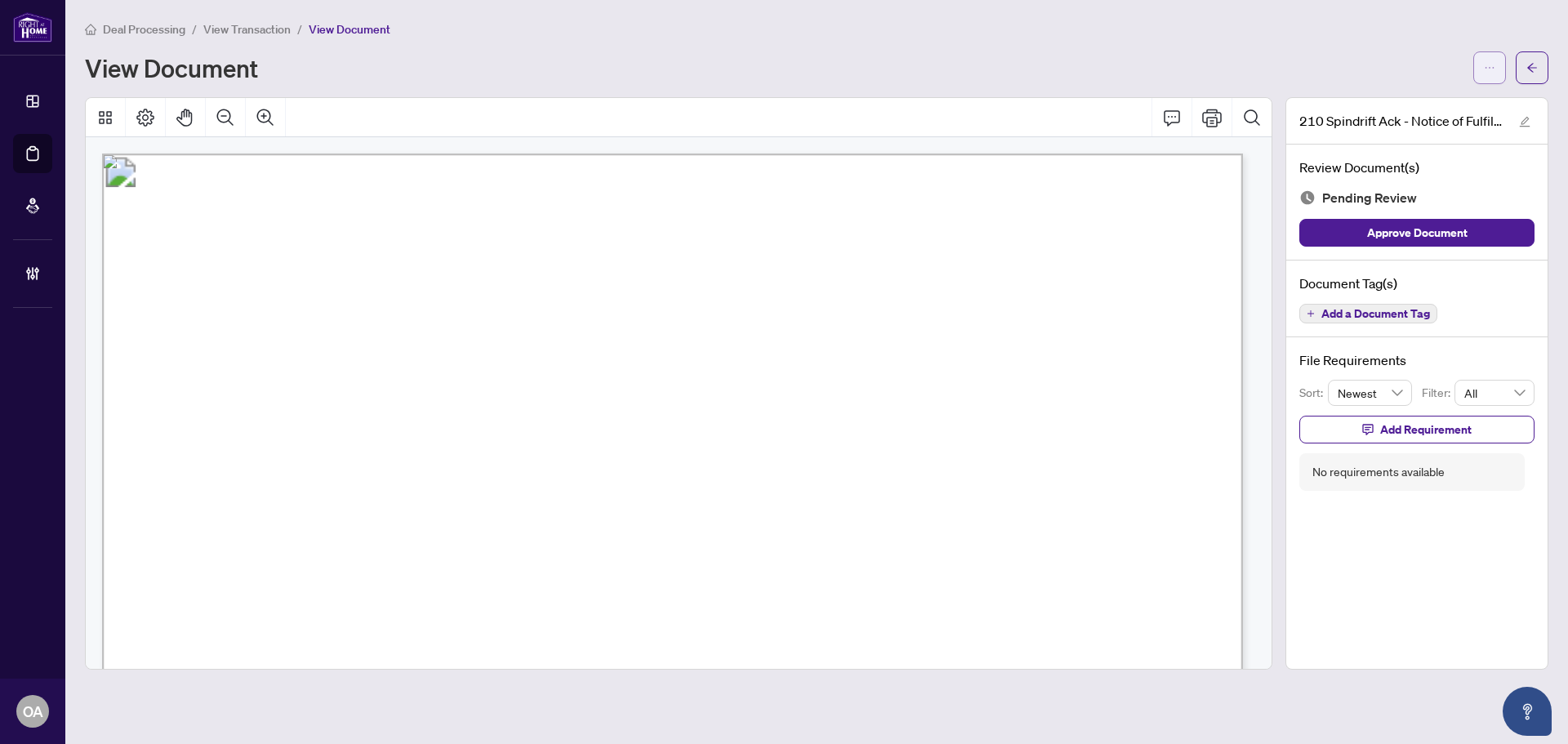
click at [1495, 73] on button "button" at bounding box center [1489, 67] width 33 height 33
click at [1526, 125] on icon "edit" at bounding box center [1524, 121] width 11 height 11
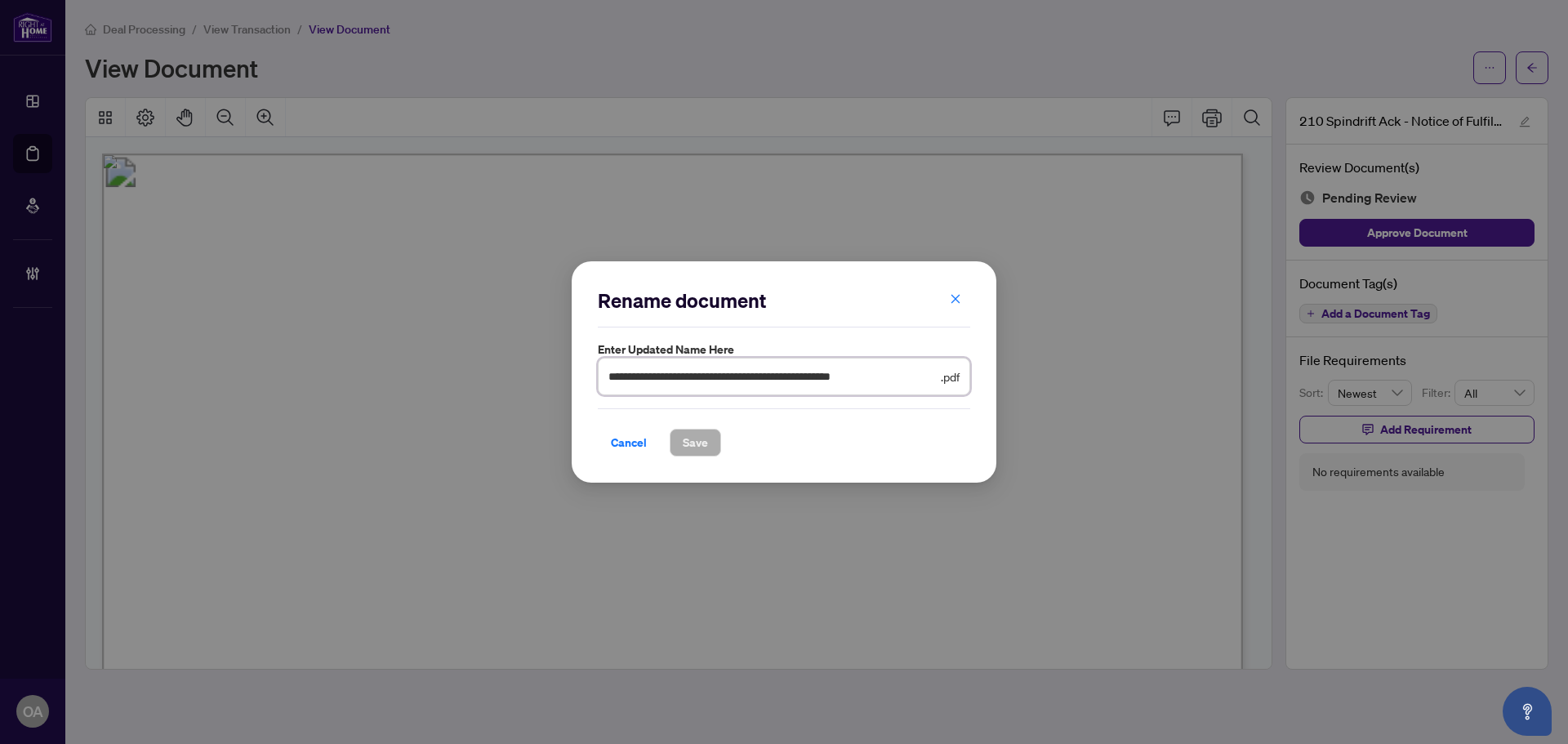
drag, startPoint x: 624, startPoint y: 375, endPoint x: 538, endPoint y: 343, distance: 91.8
click at [532, 364] on div "**********" at bounding box center [784, 372] width 1568 height 744
type input "**********"
click at [696, 440] on span "Save" at bounding box center [695, 442] width 25 height 26
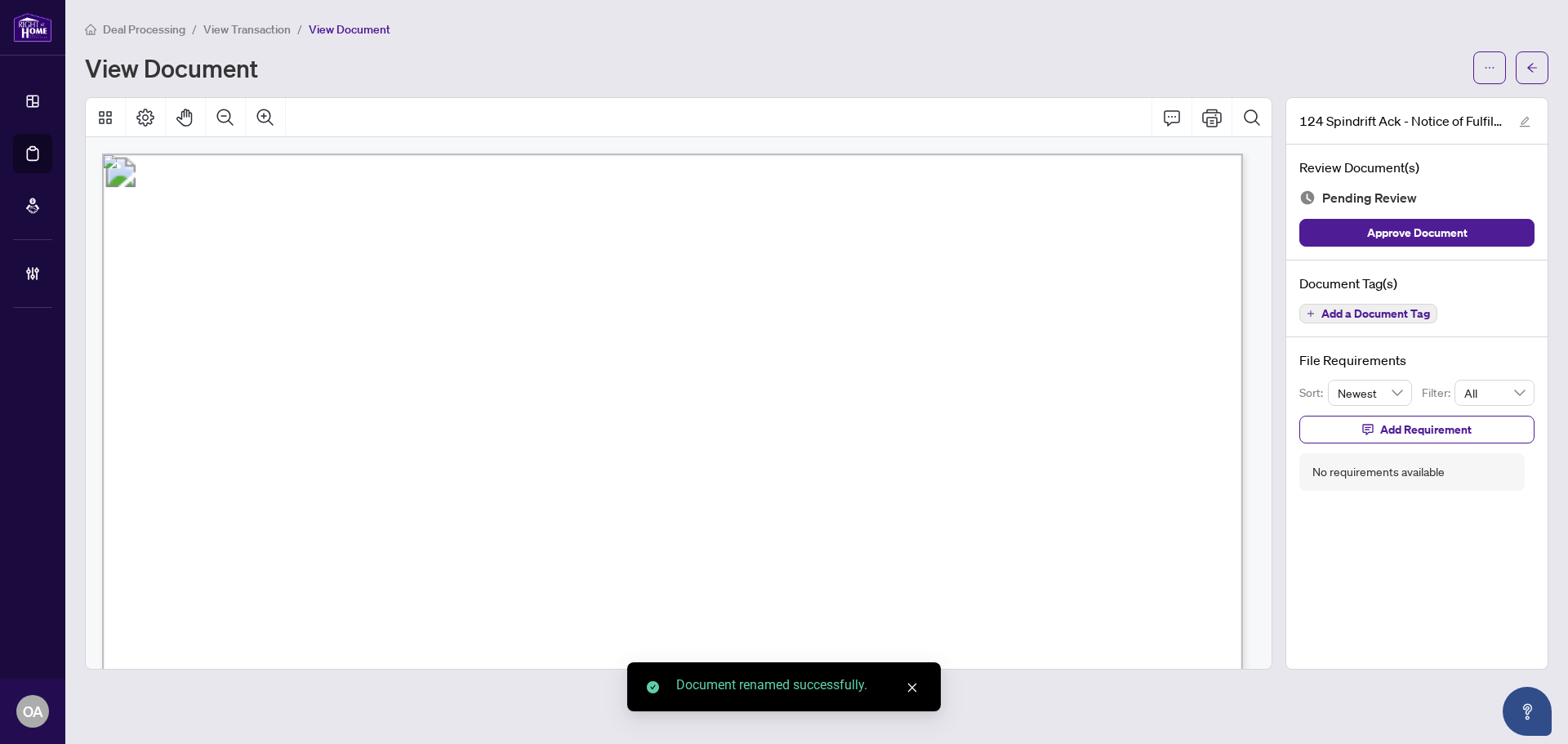
click at [1400, 313] on span "Add a Document Tag" at bounding box center [1375, 314] width 109 height 12
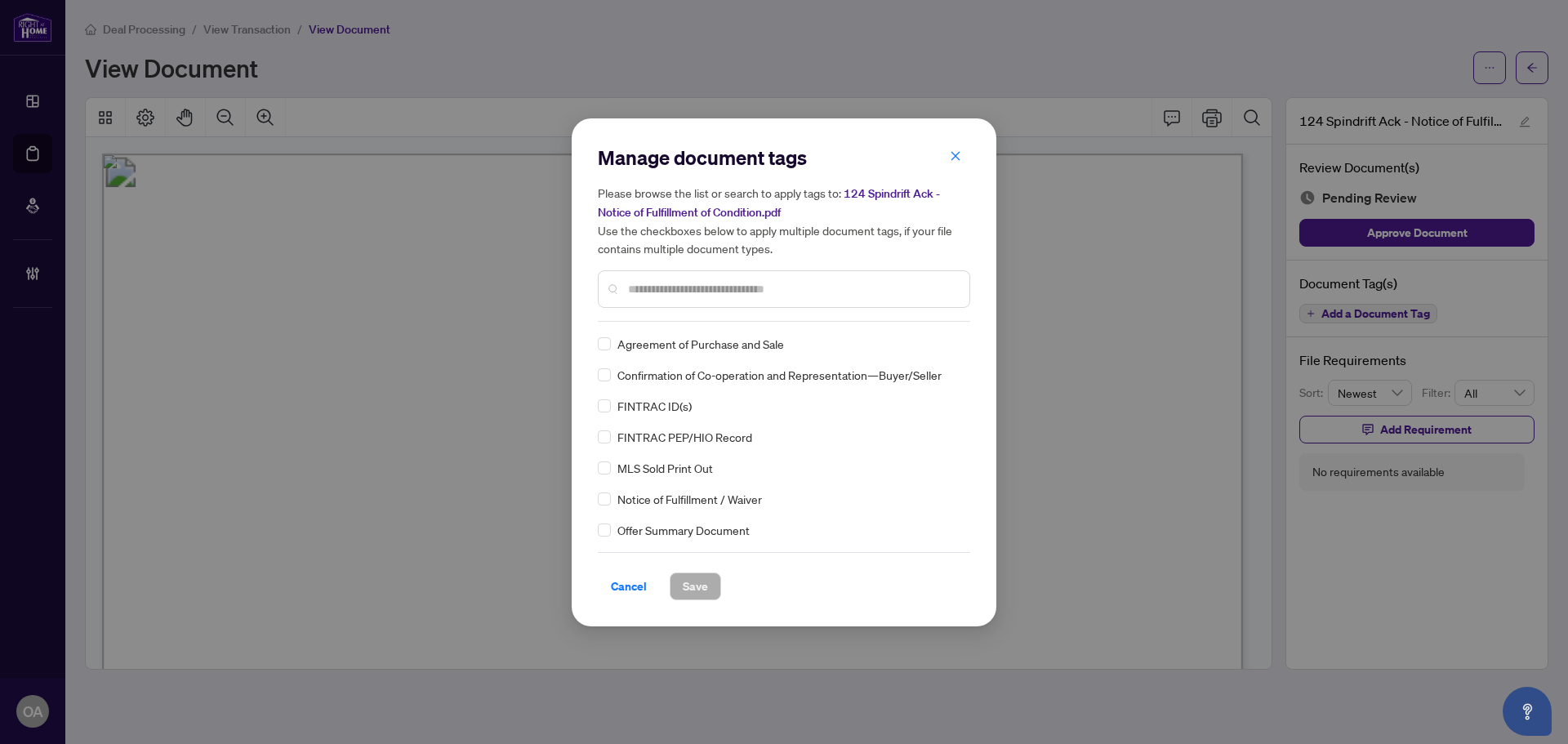
click at [673, 289] on input "text" at bounding box center [792, 288] width 328 height 18
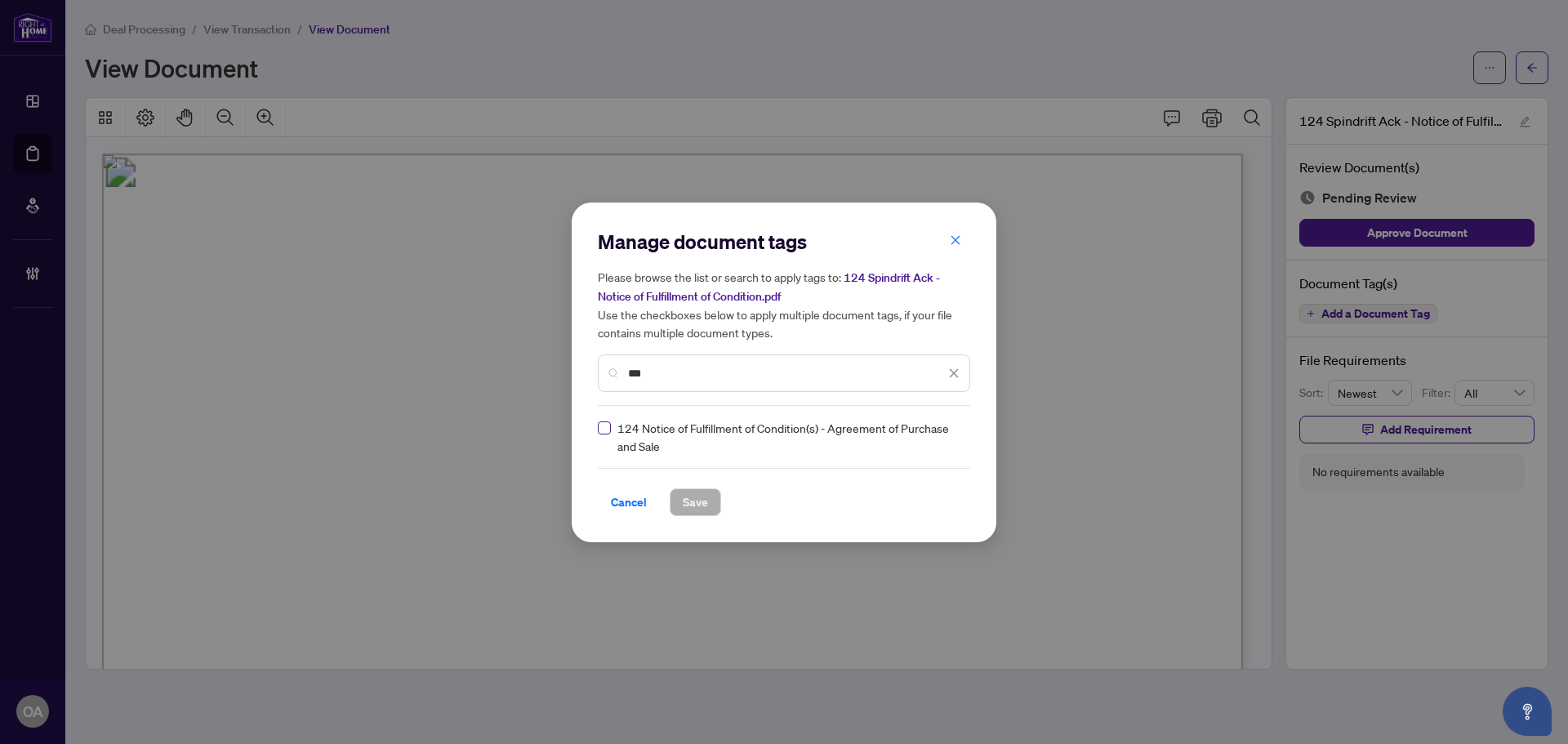
type input "***"
click at [698, 495] on span "Save" at bounding box center [695, 502] width 25 height 26
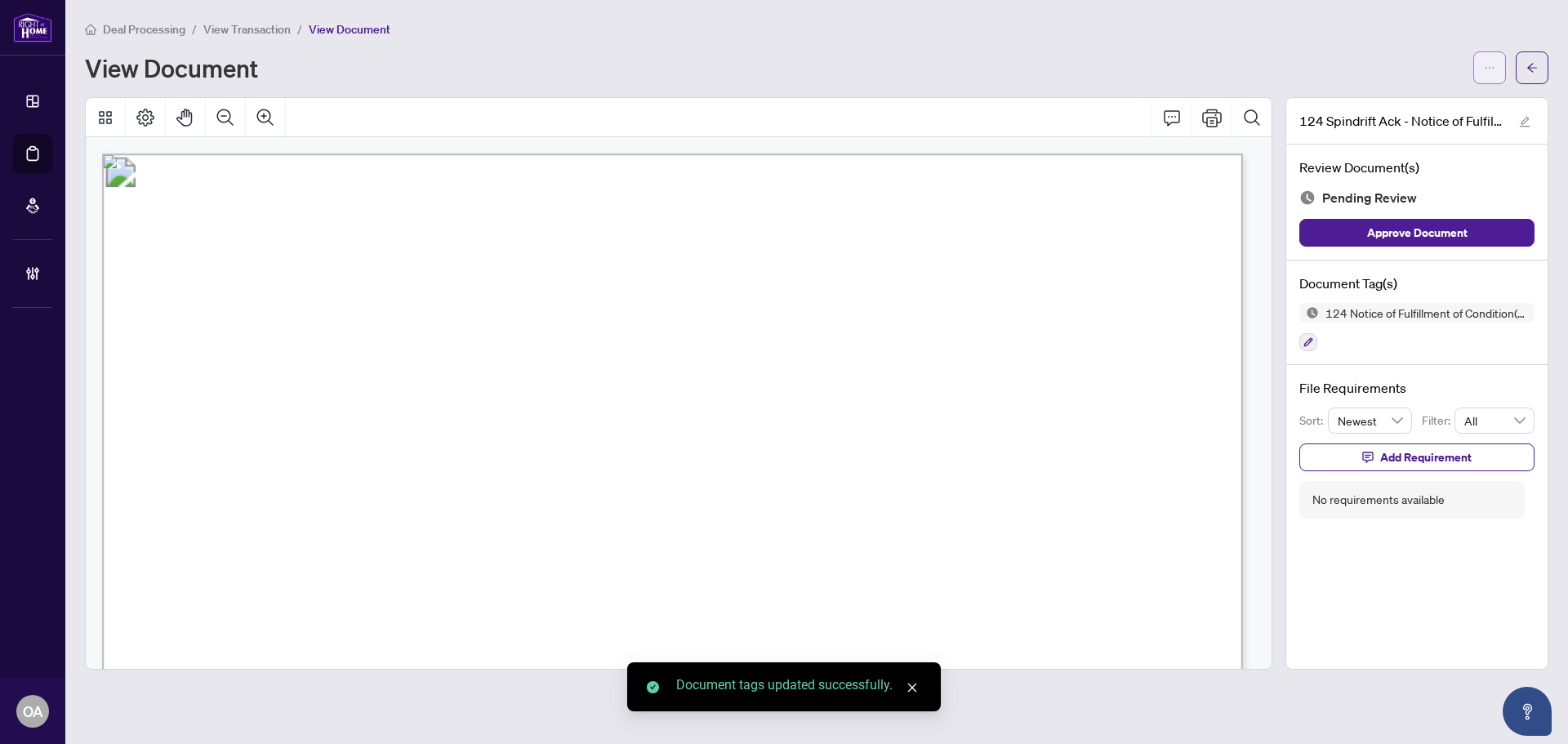
click at [1490, 68] on icon "ellipsis" at bounding box center [1490, 68] width 12 height 12
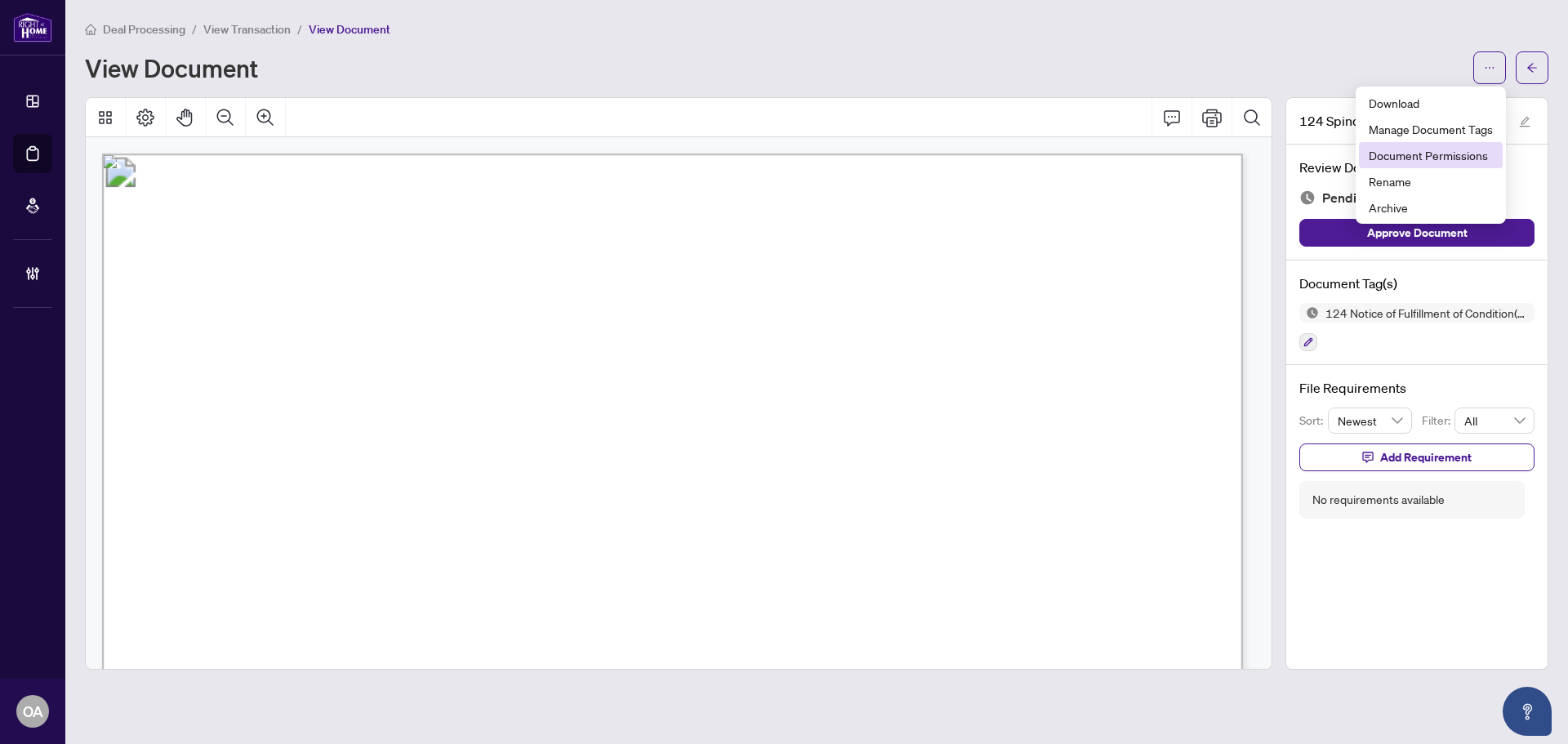
click at [1482, 158] on span "Document Permissions" at bounding box center [1431, 155] width 124 height 18
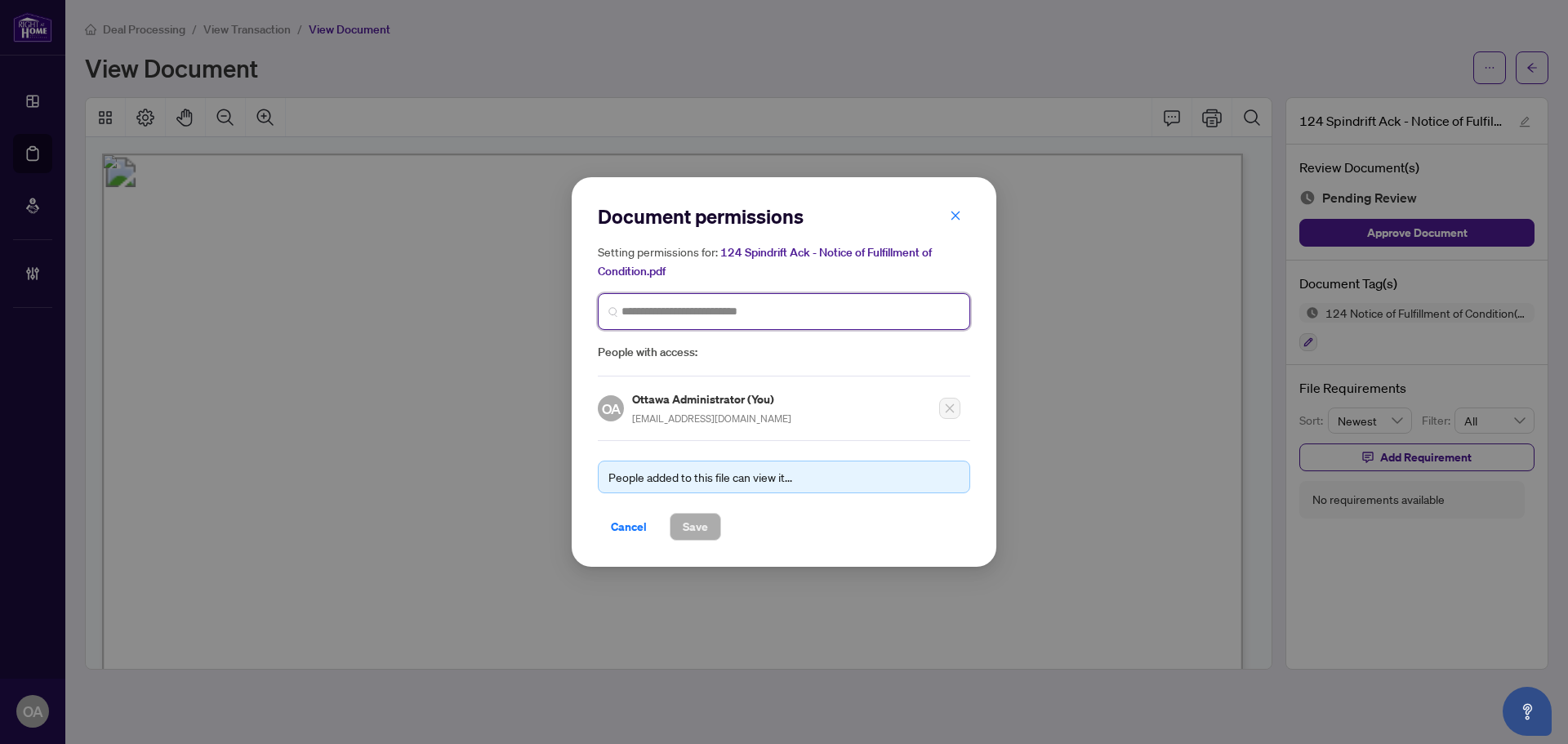
click at [657, 311] on input "search" at bounding box center [791, 312] width 338 height 17
type input "*******"
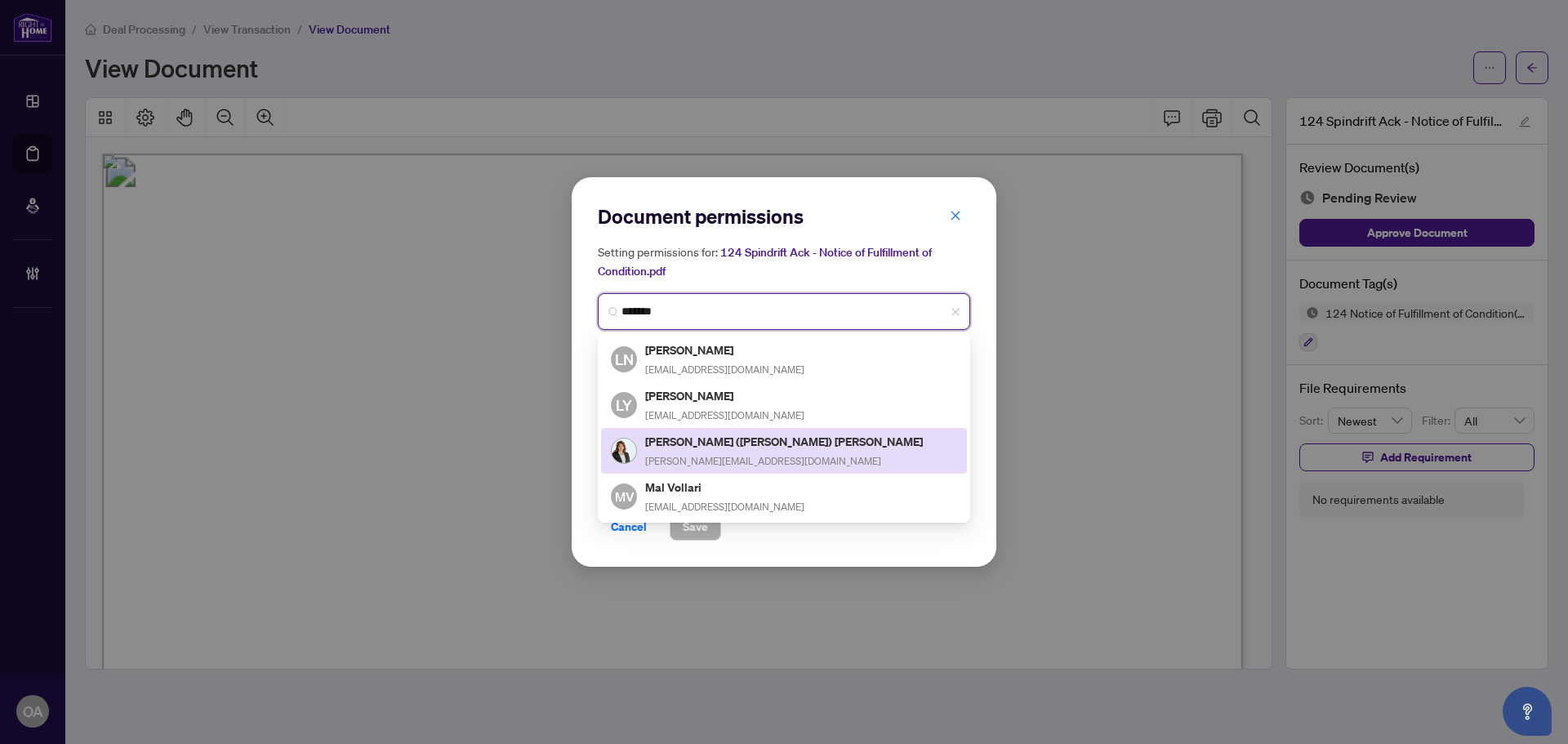
click at [678, 441] on h5 "[PERSON_NAME] ([PERSON_NAME]) [PERSON_NAME]" at bounding box center [785, 442] width 280 height 18
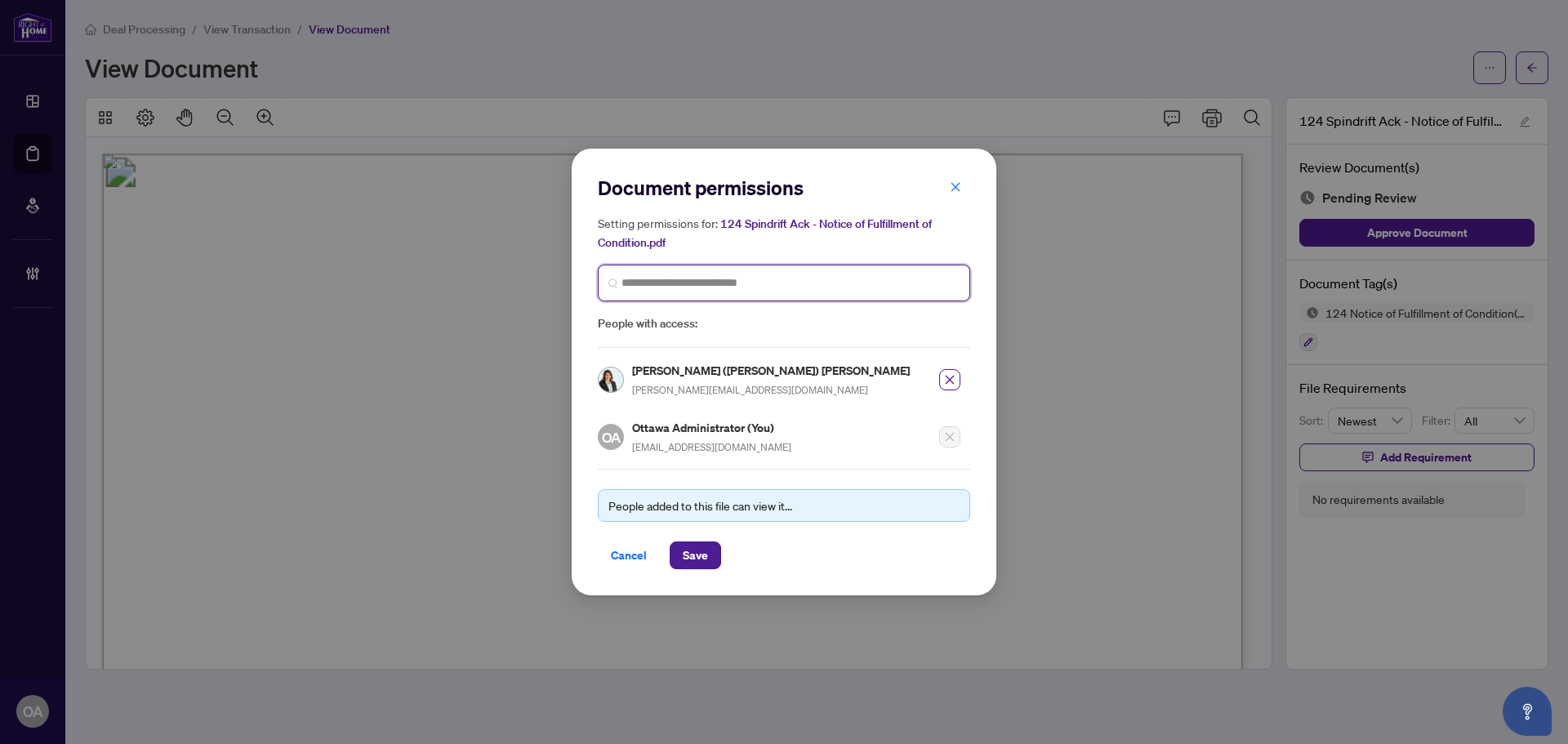
click at [761, 287] on input "search" at bounding box center [791, 283] width 338 height 17
type input "*****"
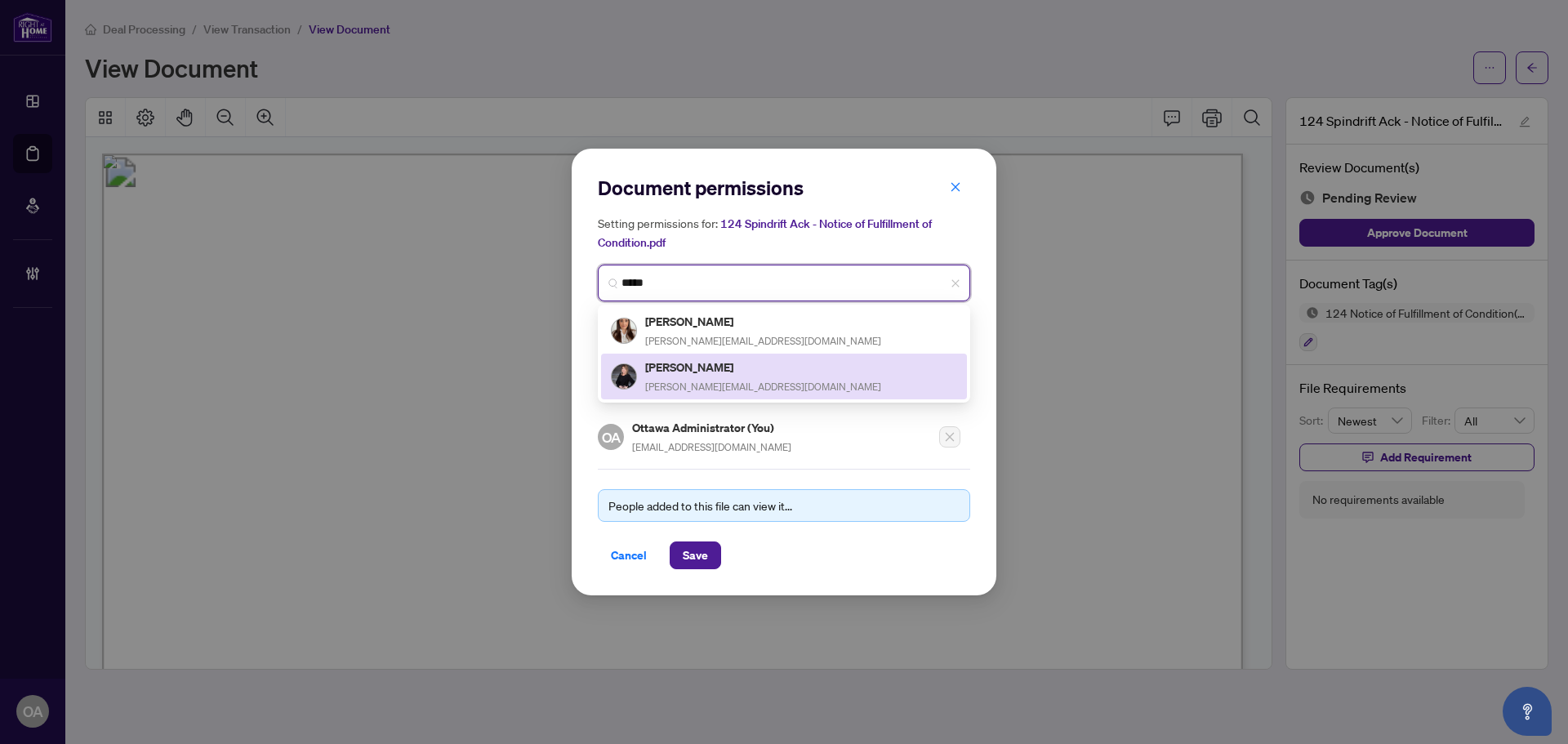
click at [675, 364] on h5 "[PERSON_NAME]" at bounding box center [763, 367] width 236 height 18
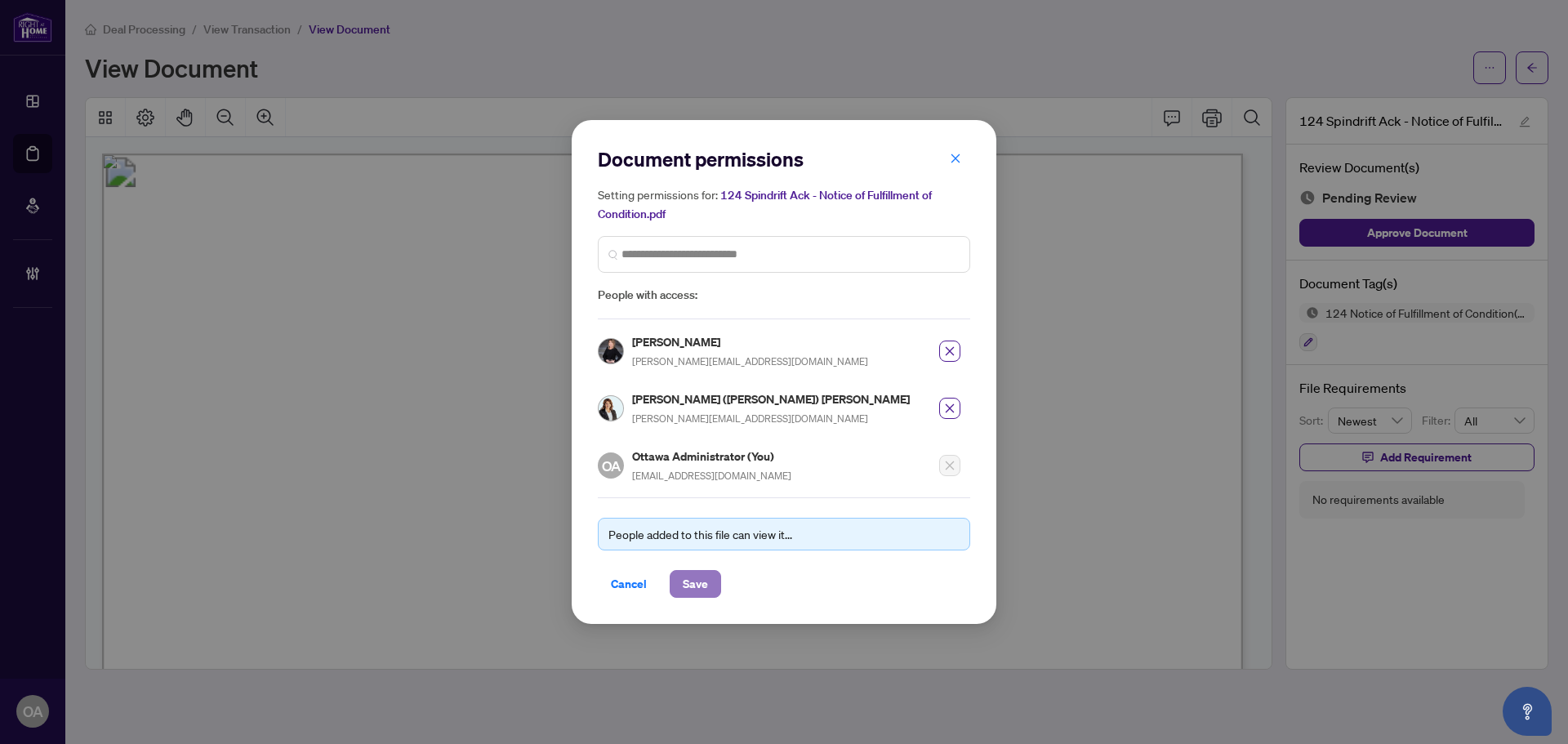
click at [697, 571] on span "Save" at bounding box center [695, 583] width 25 height 26
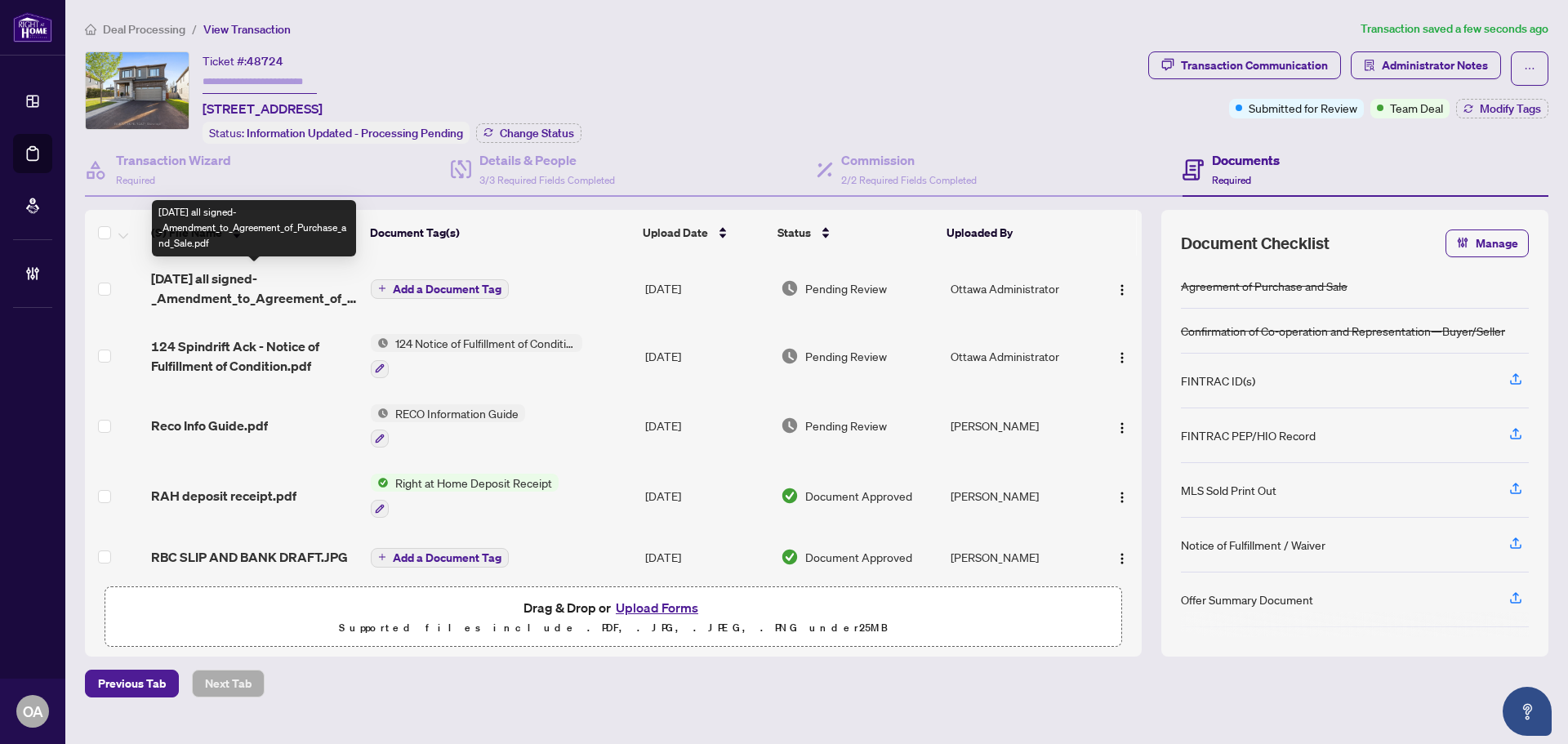
click at [256, 278] on span "[DATE] all signed-_Amendment_to_Agreement_of_Purchase_and_Sale.pdf" at bounding box center [254, 288] width 207 height 39
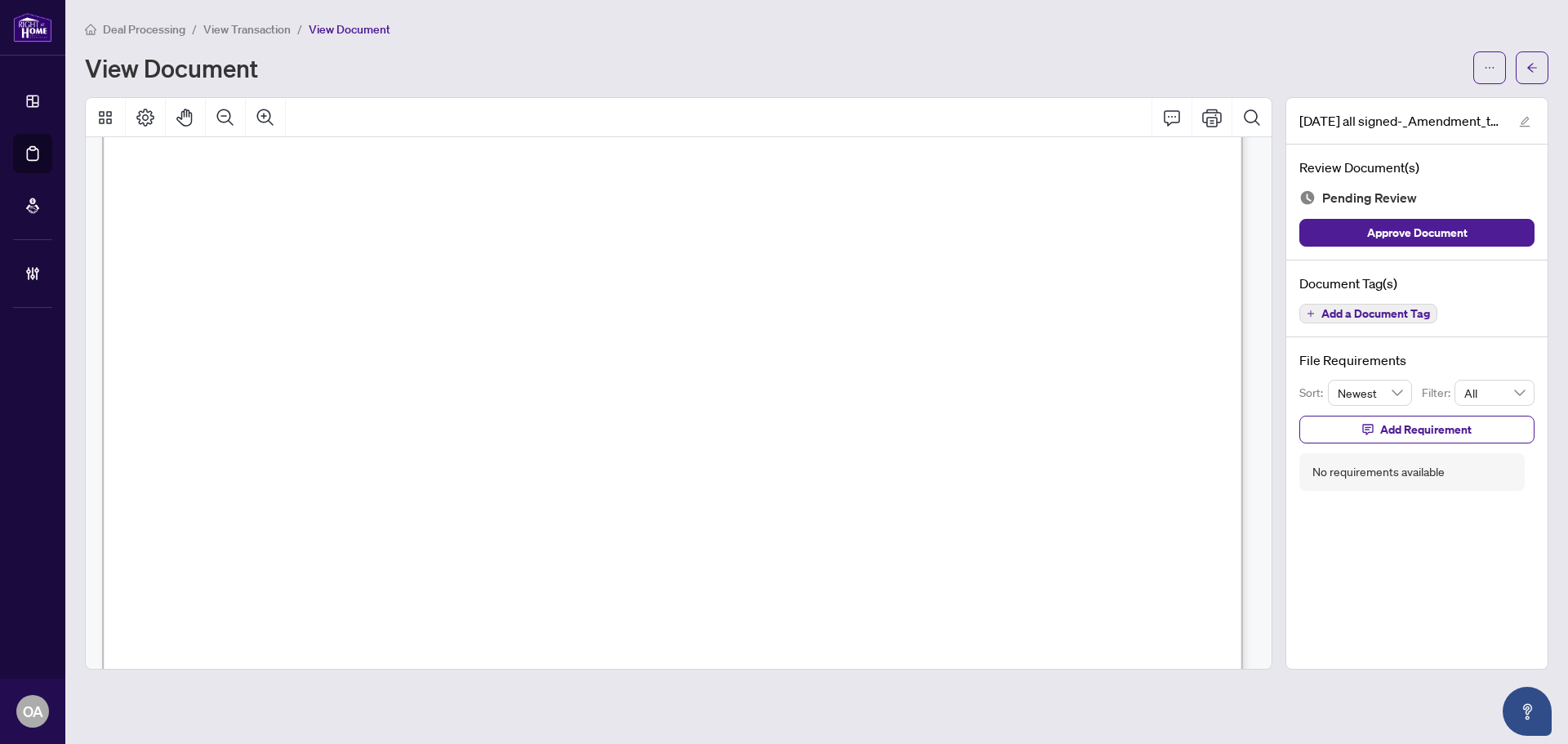
scroll to position [2205, 0]
drag, startPoint x: 1493, startPoint y: 68, endPoint x: 1345, endPoint y: 80, distance: 148.5
click at [1493, 68] on icon "ellipsis" at bounding box center [1489, 68] width 9 height 2
click at [1419, 109] on span "Download" at bounding box center [1431, 102] width 124 height 18
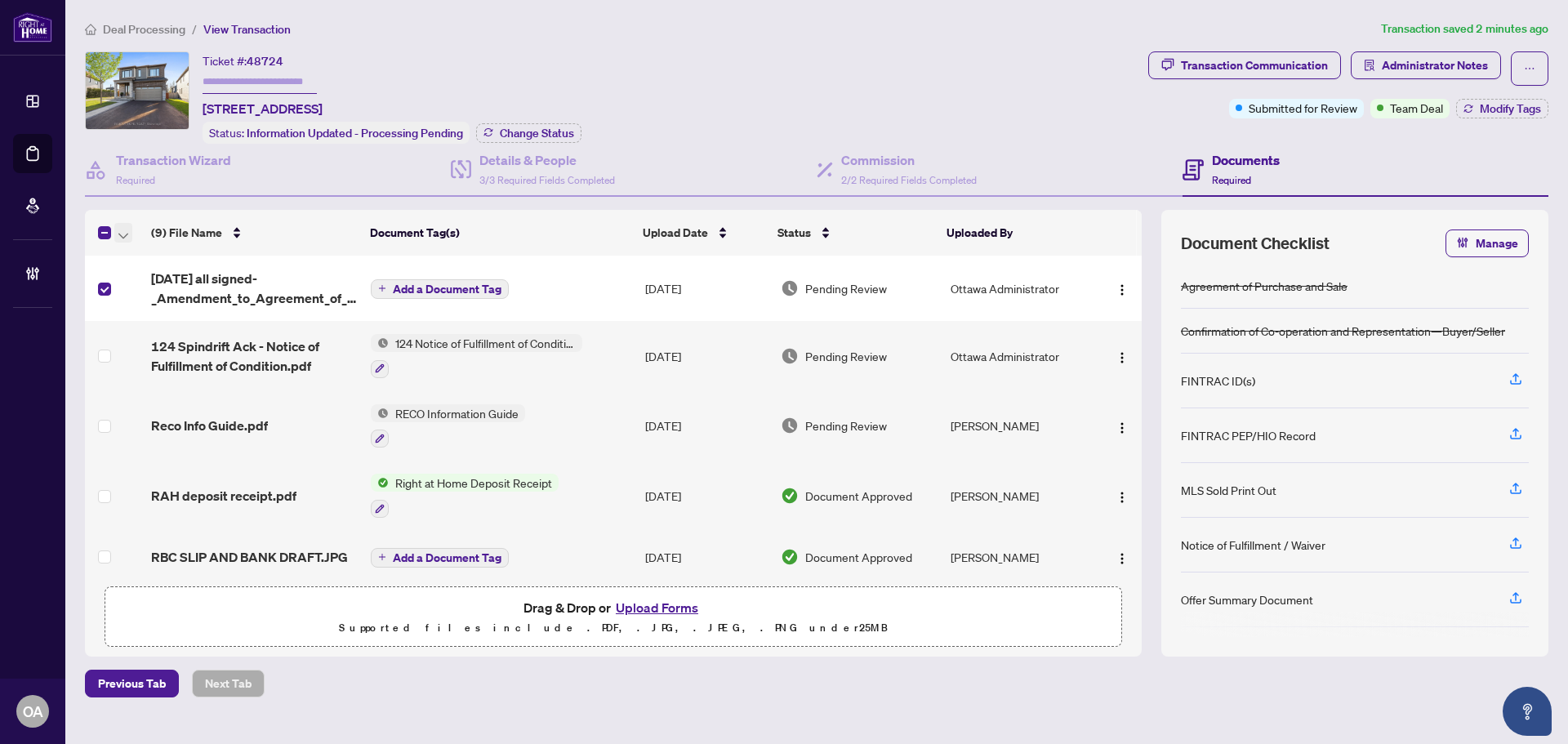
click at [124, 227] on span "button" at bounding box center [123, 232] width 10 height 18
click at [154, 310] on span "Archive Selected" at bounding box center [200, 312] width 146 height 18
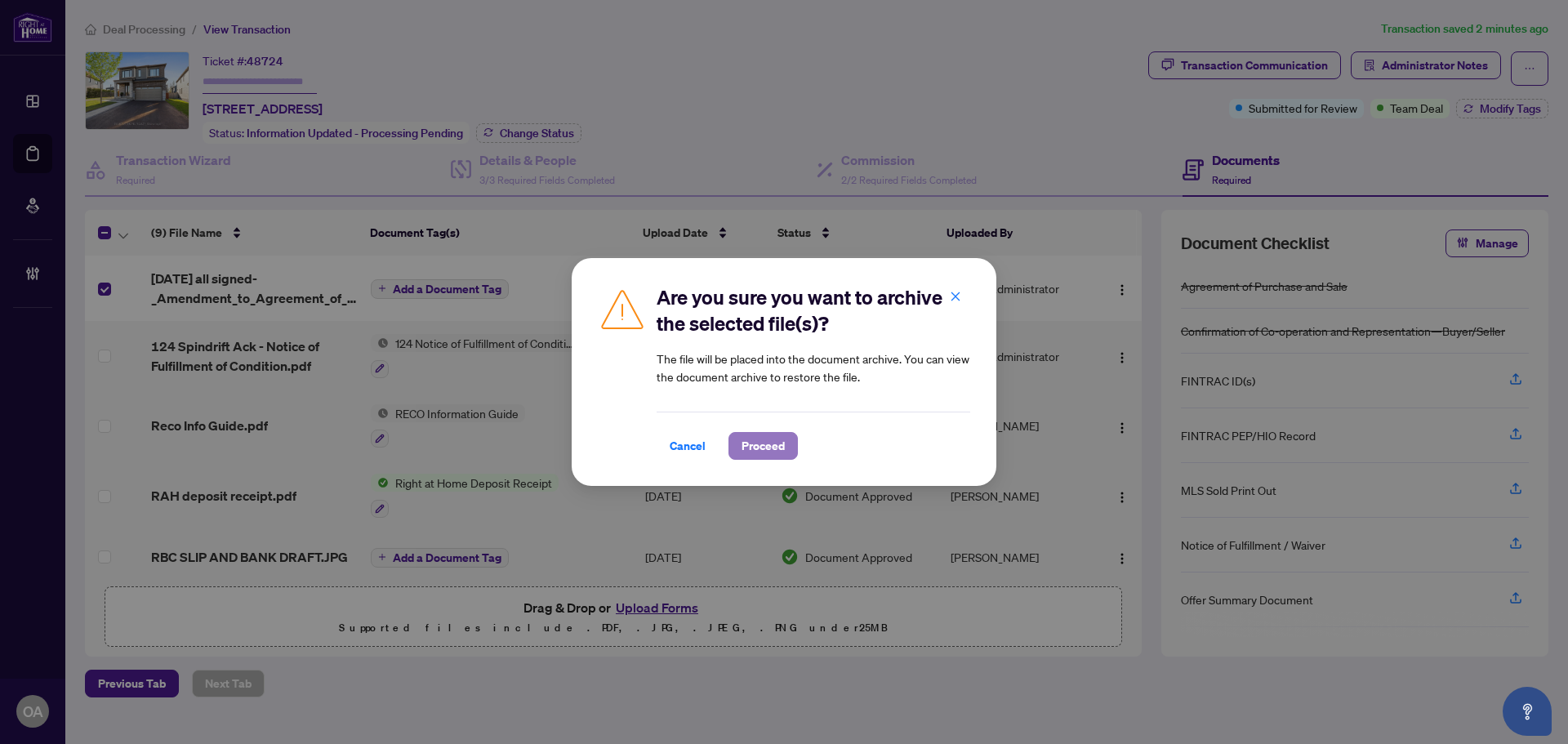
click at [778, 437] on span "Proceed" at bounding box center [763, 446] width 44 height 26
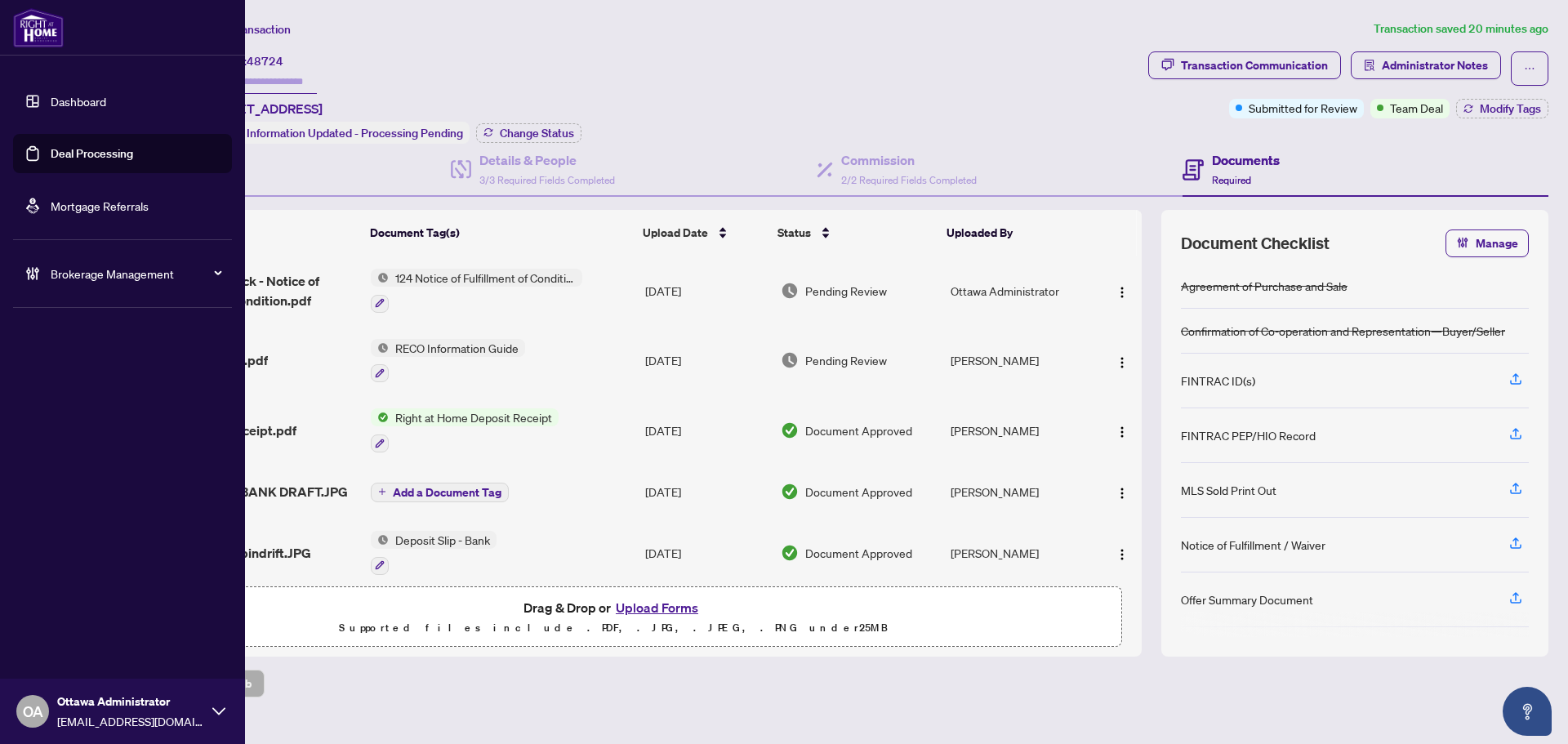
drag, startPoint x: 54, startPoint y: 151, endPoint x: 64, endPoint y: 143, distance: 12.8
click at [54, 151] on link "Deal Processing" at bounding box center [91, 154] width 82 height 15
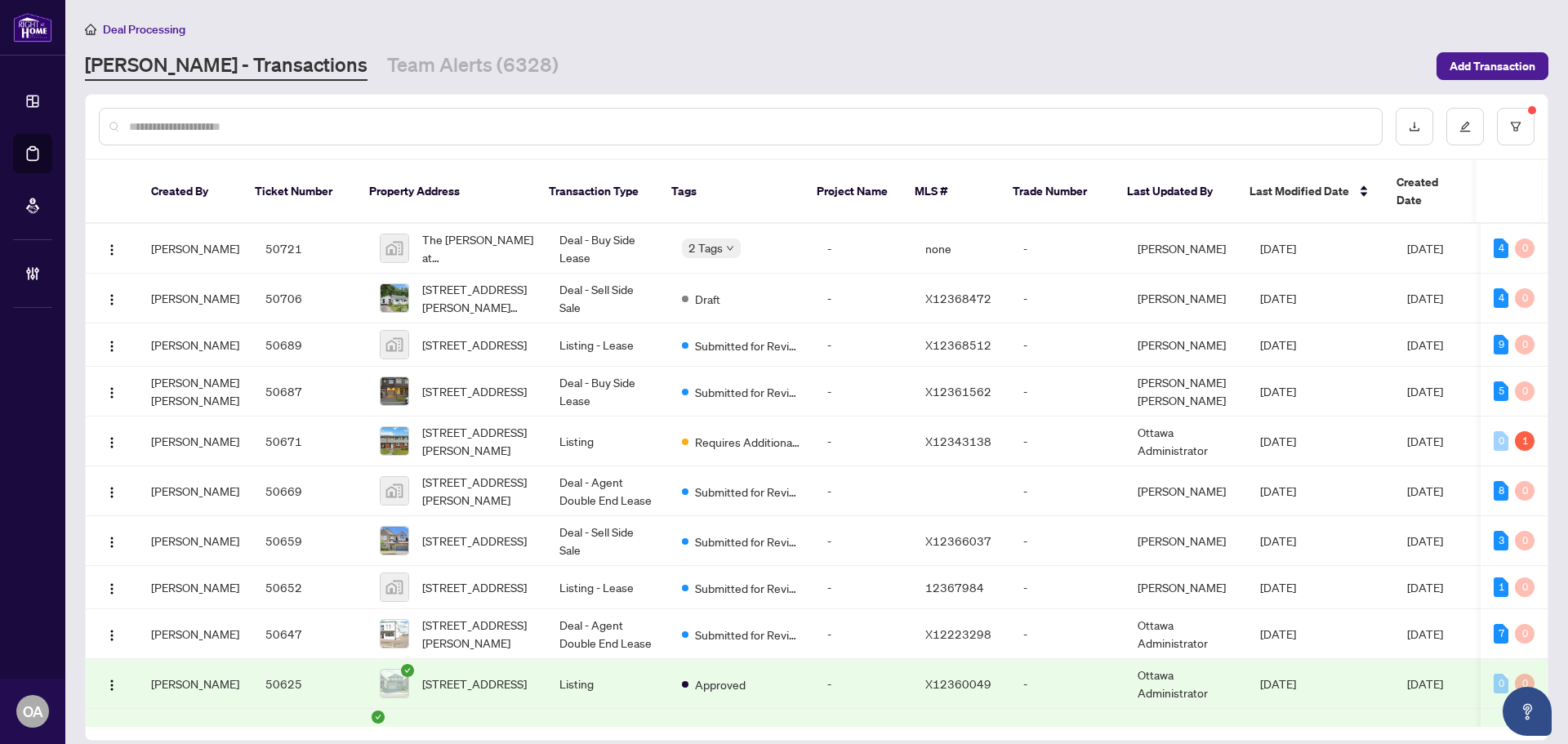
click at [352, 127] on input "text" at bounding box center [749, 126] width 1240 height 18
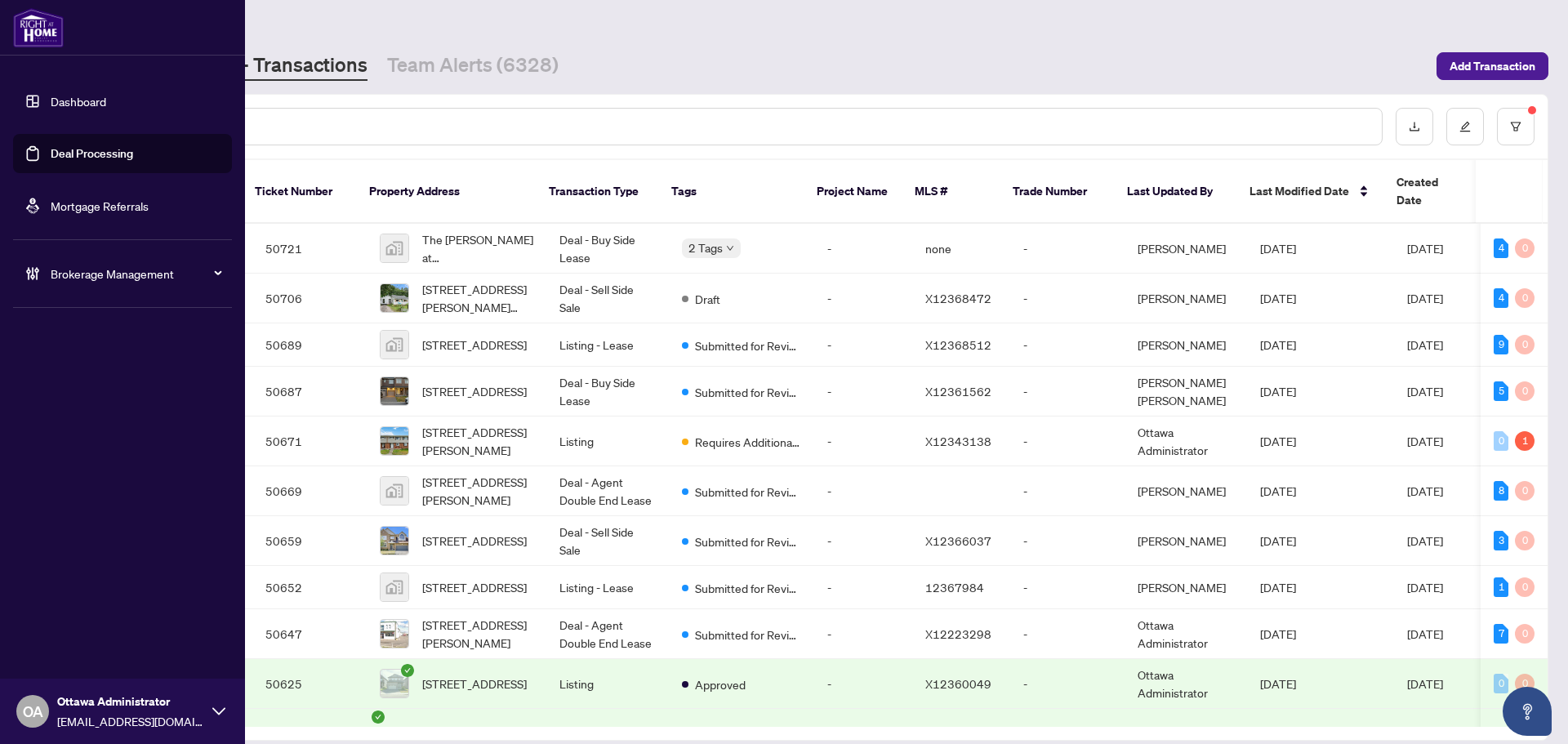
click at [213, 705] on icon at bounding box center [219, 711] width 13 height 13
click at [54, 647] on span "Logout" at bounding box center [66, 648] width 37 height 26
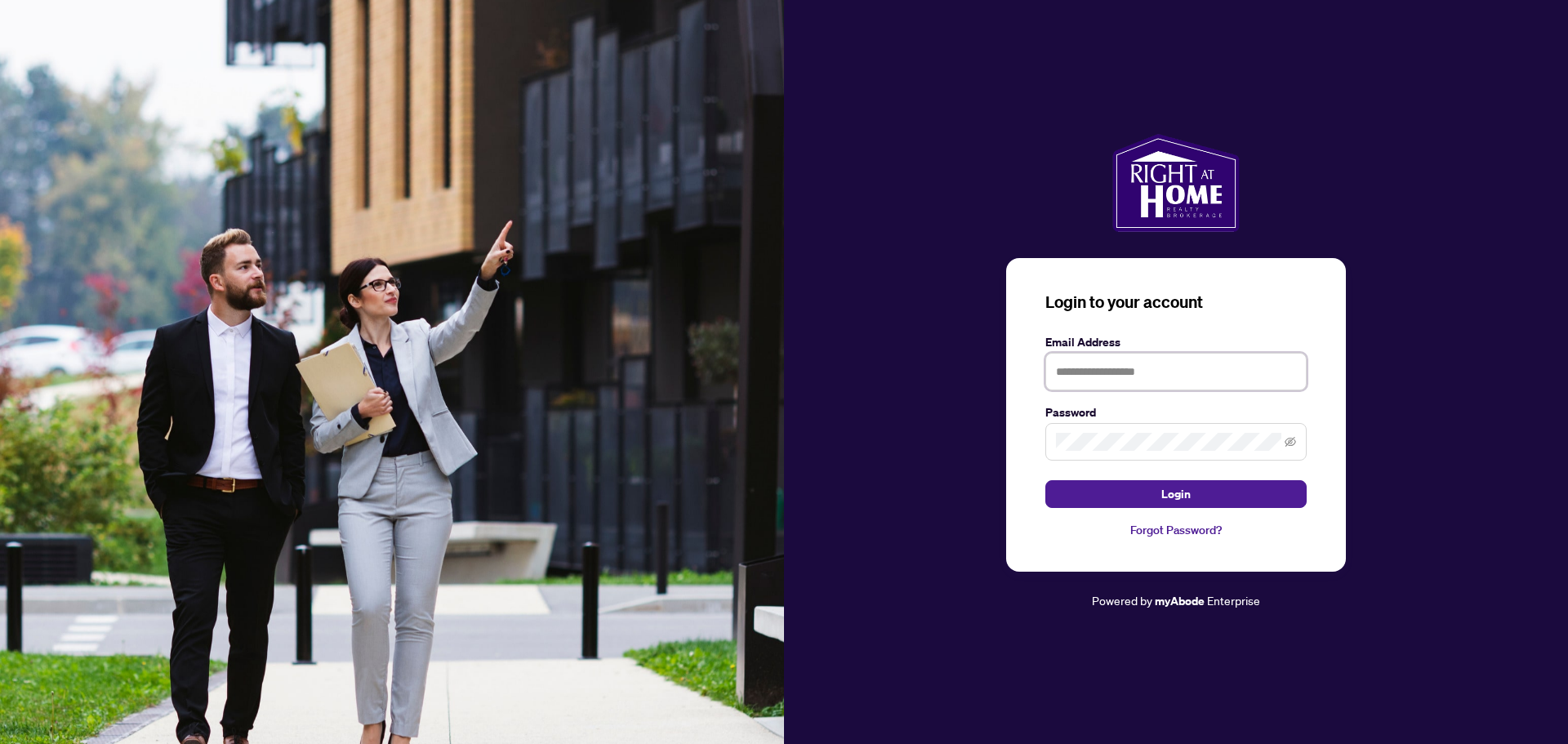
type input "**********"
click at [1222, 499] on button "Login" at bounding box center [1176, 493] width 261 height 28
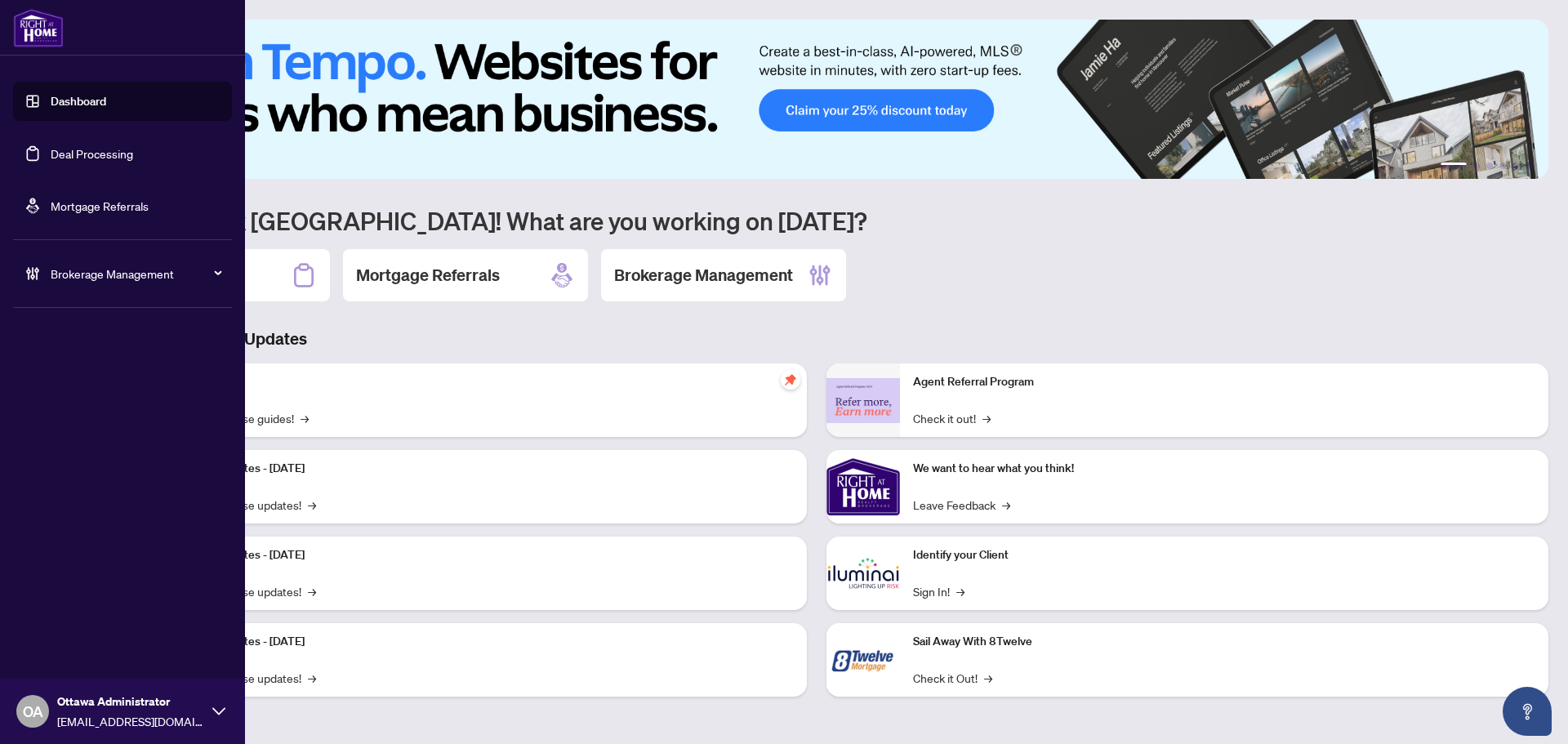
click at [64, 154] on link "Deal Processing" at bounding box center [91, 154] width 82 height 15
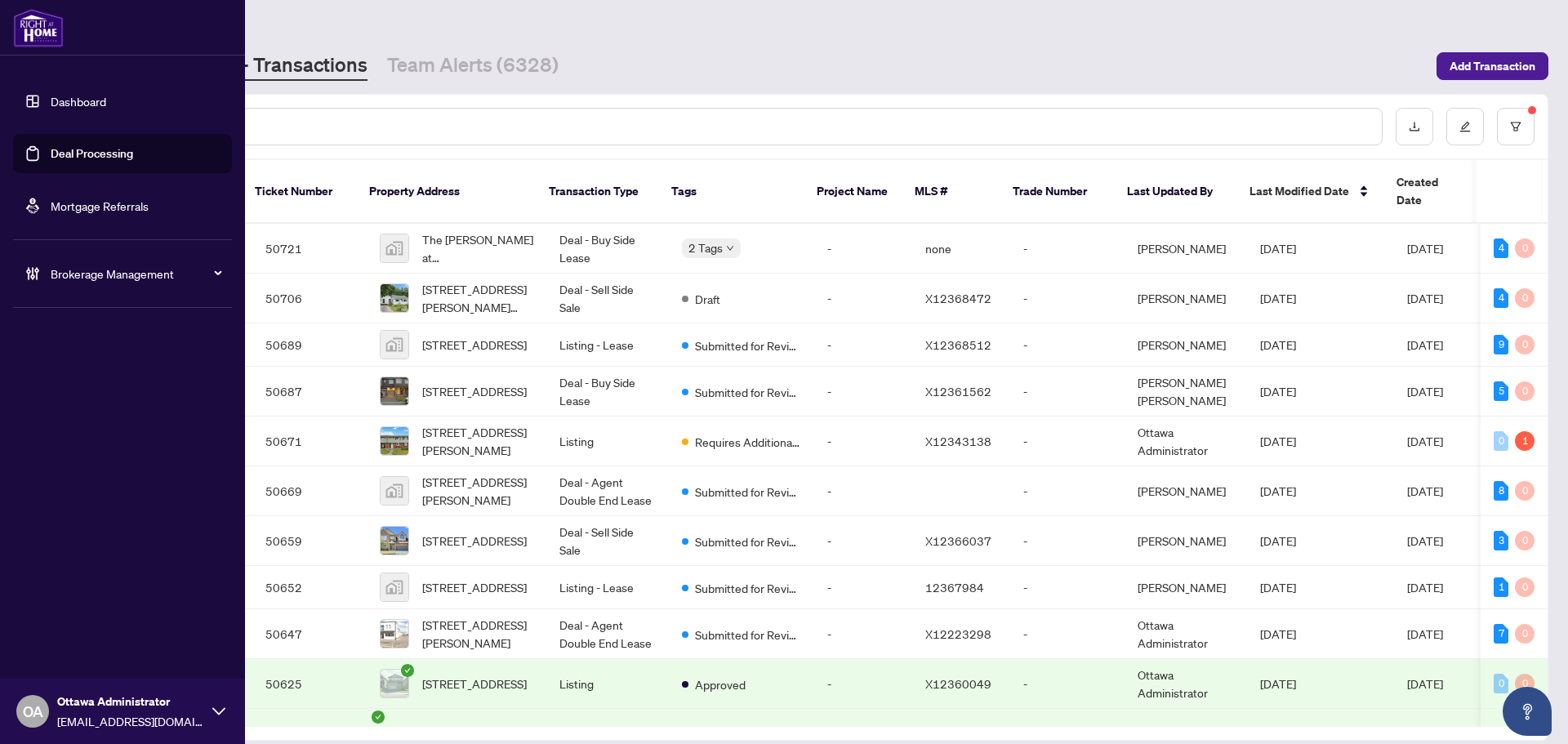
click at [206, 711] on div "OA Ottawa Administrator [EMAIL_ADDRESS][DOMAIN_NAME]" at bounding box center [122, 711] width 245 height 65
click at [76, 653] on span "Logout" at bounding box center [66, 648] width 37 height 26
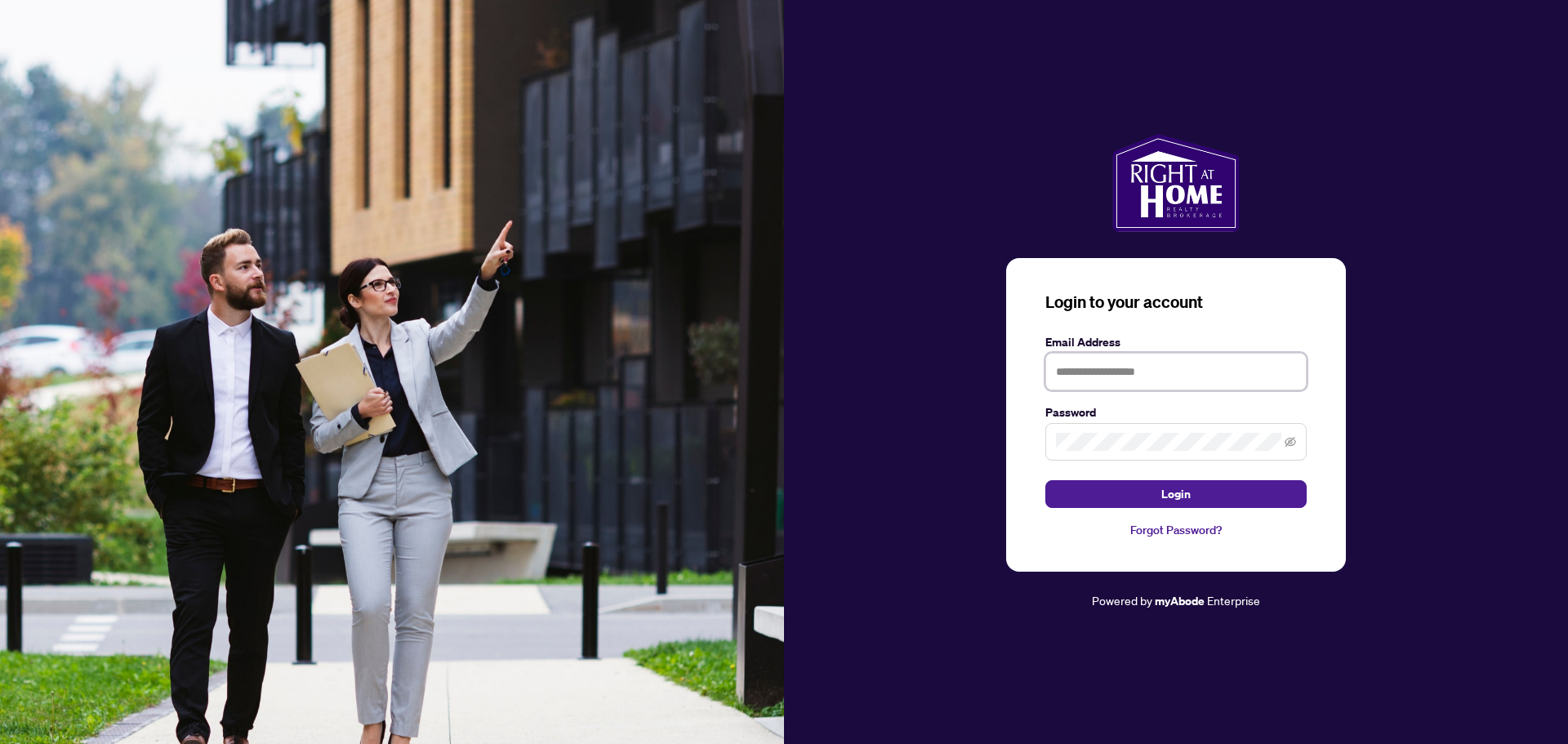
click at [1132, 375] on input "text" at bounding box center [1176, 371] width 261 height 38
type input "*"
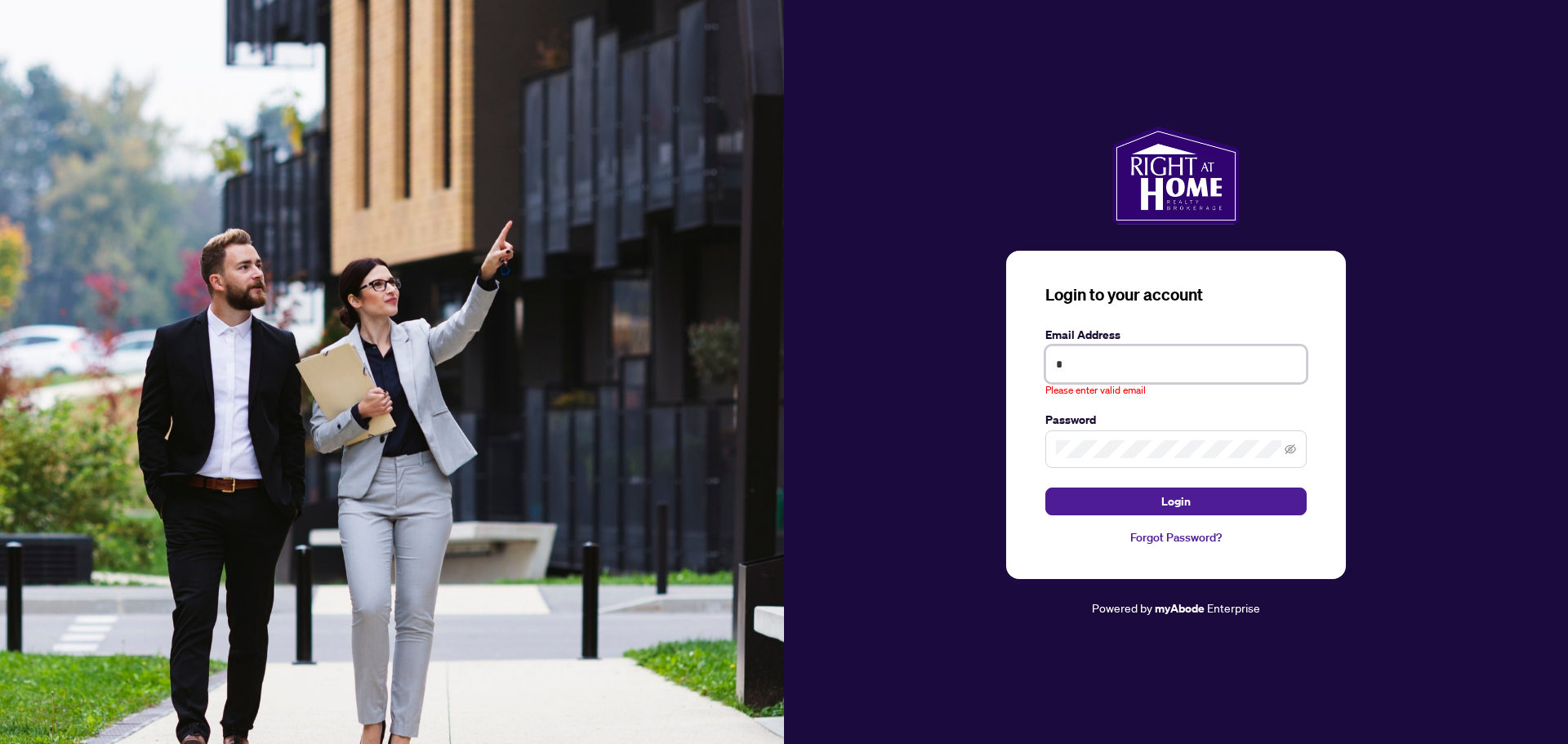
drag, startPoint x: 1127, startPoint y: 365, endPoint x: 1123, endPoint y: 344, distance: 21.4
click at [1127, 365] on input "*" at bounding box center [1176, 364] width 261 height 38
paste input "**********"
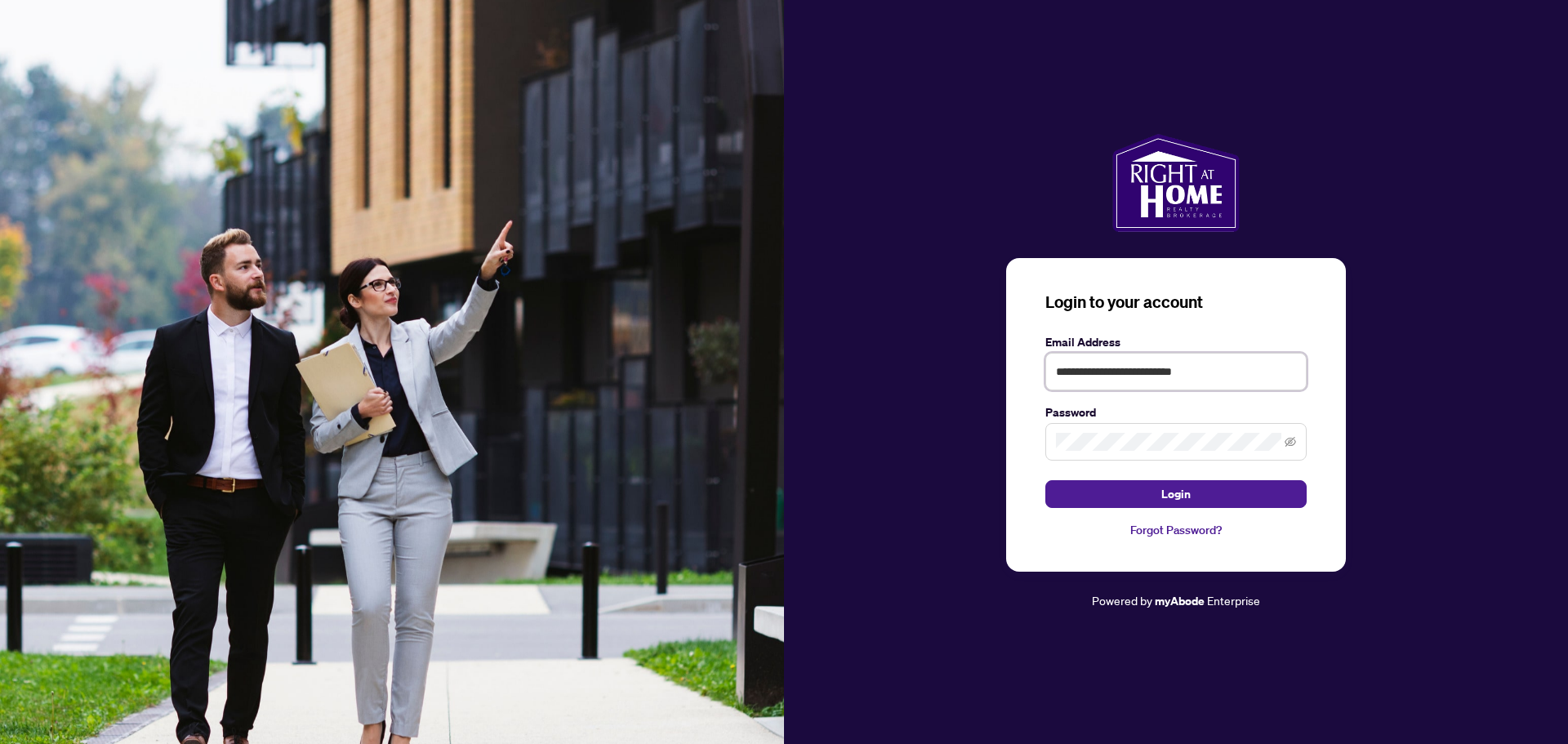
type input "**********"
click at [1117, 488] on button "Login" at bounding box center [1176, 493] width 261 height 28
